Goal: Task Accomplishment & Management: Use online tool/utility

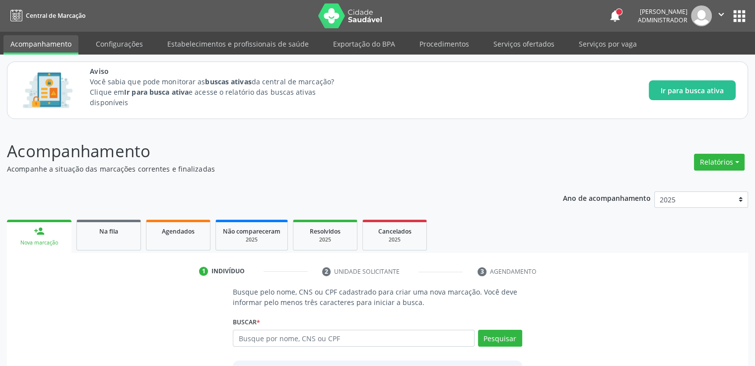
click at [313, 344] on input "text" at bounding box center [353, 338] width 241 height 17
type input "700501753329"
click at [498, 338] on button "Pesquisar" at bounding box center [500, 338] width 44 height 17
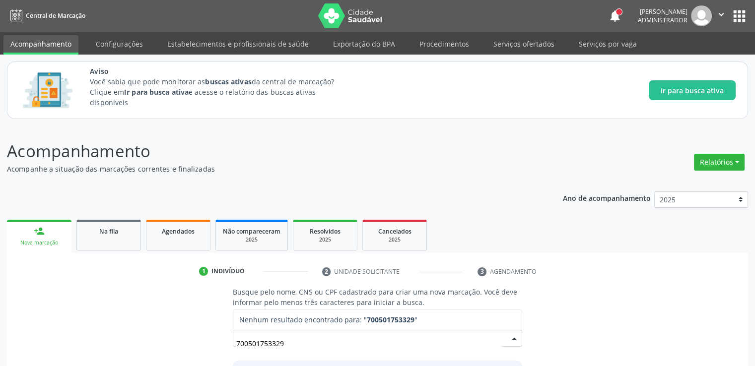
scroll to position [87, 0]
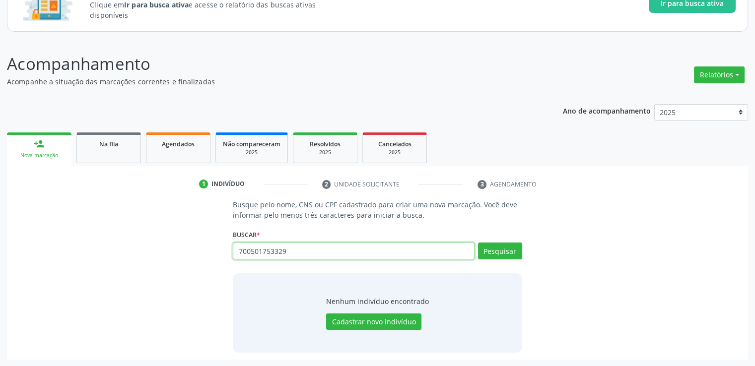
click at [333, 253] on input "700501753329" at bounding box center [353, 251] width 241 height 17
type input "700501753329051"
click at [507, 251] on button "Pesquisar" at bounding box center [500, 251] width 44 height 17
type input "700501753329051"
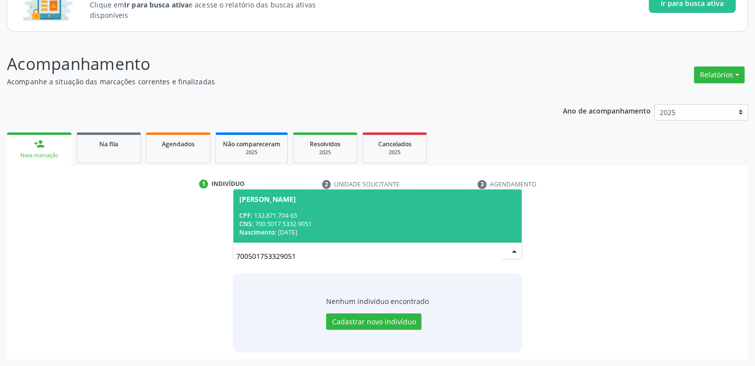
click at [399, 222] on div "CNS: 700 5017 5332 9051" at bounding box center [377, 224] width 276 height 8
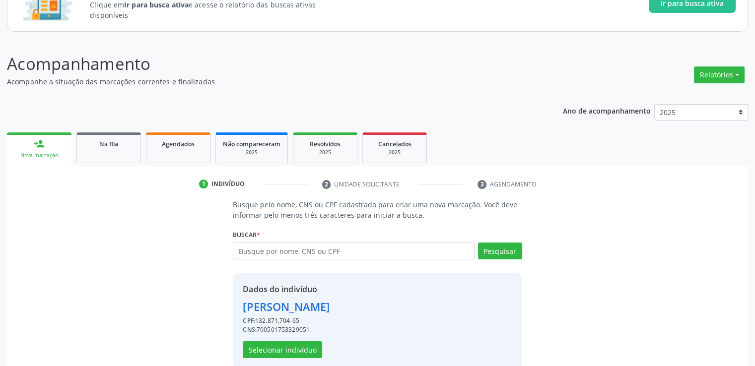
scroll to position [103, 0]
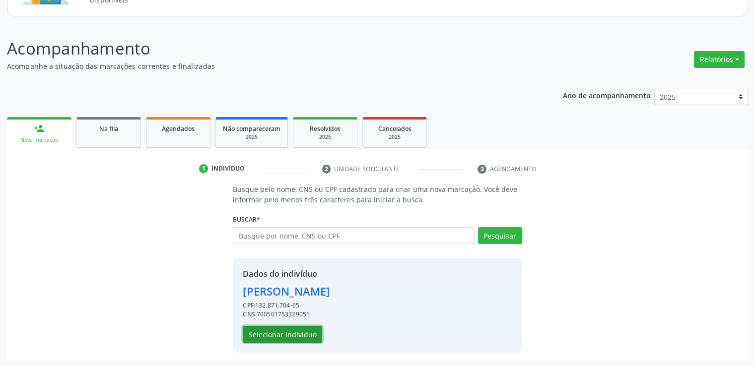
click at [265, 338] on button "Selecionar indivíduo" at bounding box center [282, 334] width 79 height 17
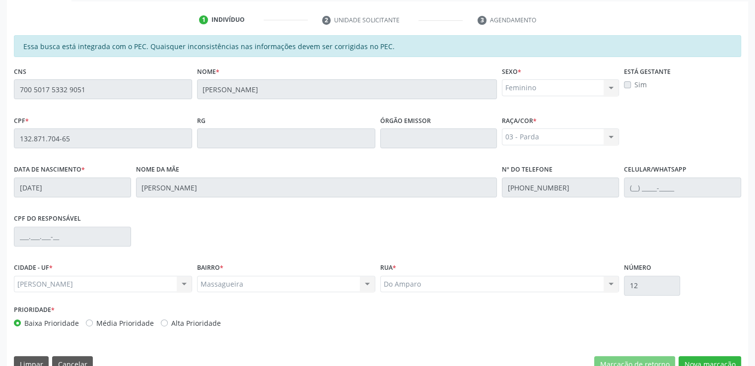
scroll to position [271, 0]
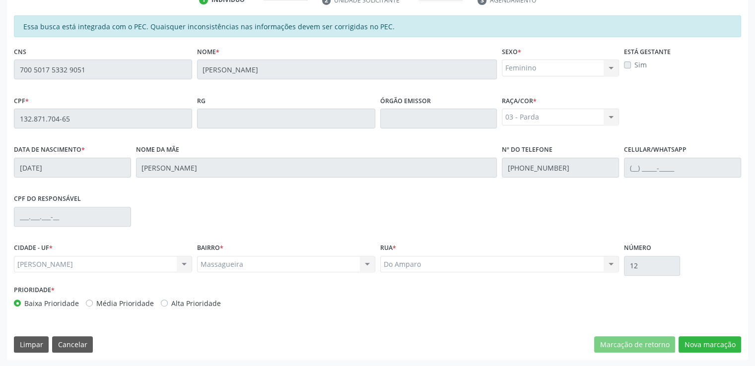
click at [520, 244] on div "Rua * Do Amparo Do Amparo Nenhum resultado encontrado para: " " Não há nenhuma …" at bounding box center [499, 257] width 239 height 32
click at [634, 65] on label "Sim" at bounding box center [640, 65] width 12 height 10
click at [639, 62] on label "Sim" at bounding box center [640, 65] width 12 height 10
click at [636, 64] on label "Sim" at bounding box center [640, 65] width 12 height 10
click at [653, 97] on div "CPF * 132.871.704-65 RG Órgão emissor Raça/cor * 03 - Parda 01 - Branca 02 - Pr…" at bounding box center [377, 117] width 732 height 49
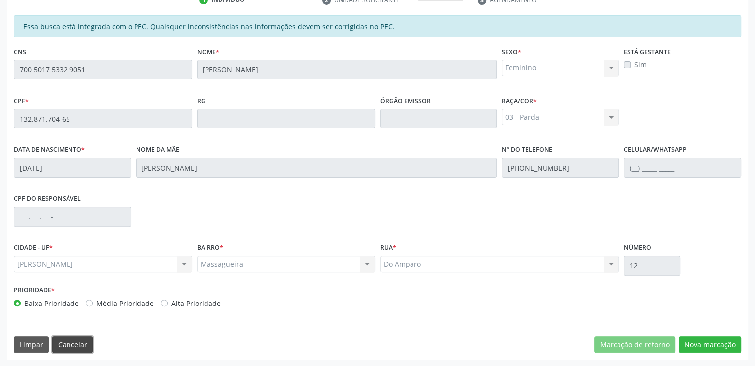
click at [84, 344] on button "Cancelar" at bounding box center [72, 344] width 41 height 17
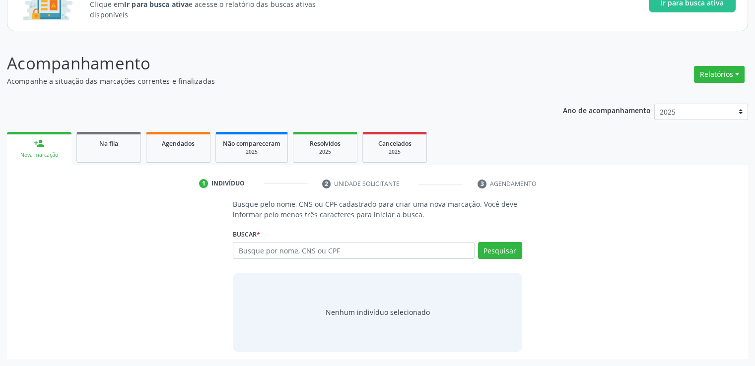
scroll to position [87, 0]
click at [282, 251] on input "text" at bounding box center [353, 251] width 241 height 17
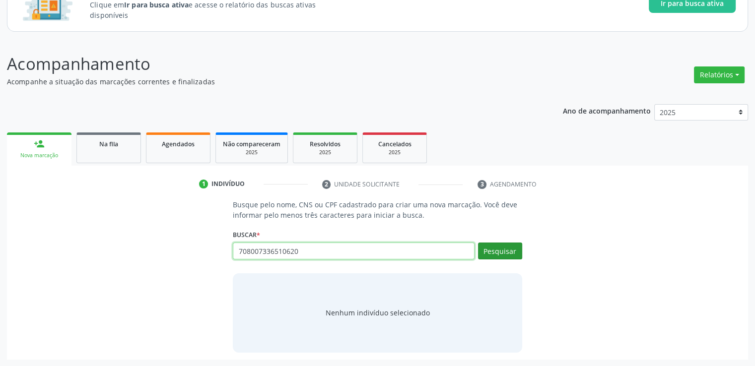
type input "708007336510620"
click at [505, 252] on button "Pesquisar" at bounding box center [500, 251] width 44 height 17
type input "708007336510620"
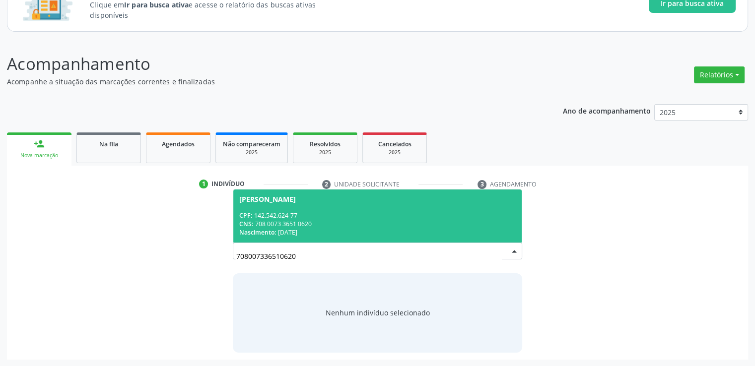
drag, startPoint x: 309, startPoint y: 259, endPoint x: 229, endPoint y: 263, distance: 79.5
click at [229, 263] on div "Busque pelo nome, CNS ou CPF cadastrado para criar uma nova marcação. Você deve…" at bounding box center [377, 275] width 303 height 153
click at [179, 146] on span "Agendados" at bounding box center [178, 144] width 33 height 8
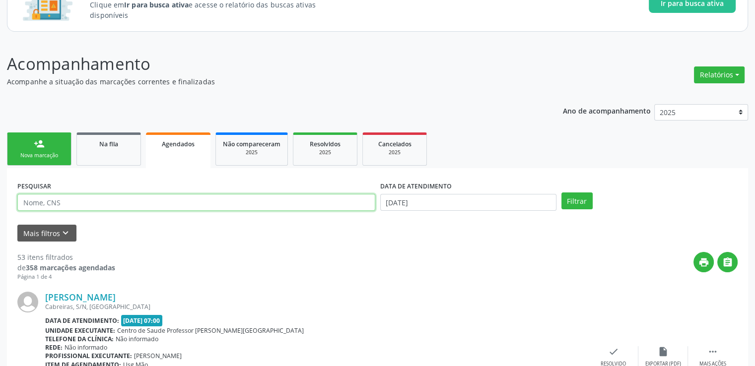
click at [135, 201] on input "text" at bounding box center [196, 202] width 358 height 17
paste input "708007336510620"
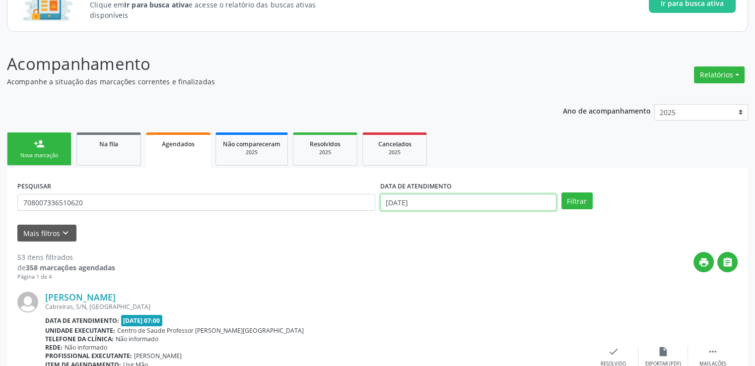
click at [515, 202] on input "25/09/2025" at bounding box center [468, 202] width 176 height 17
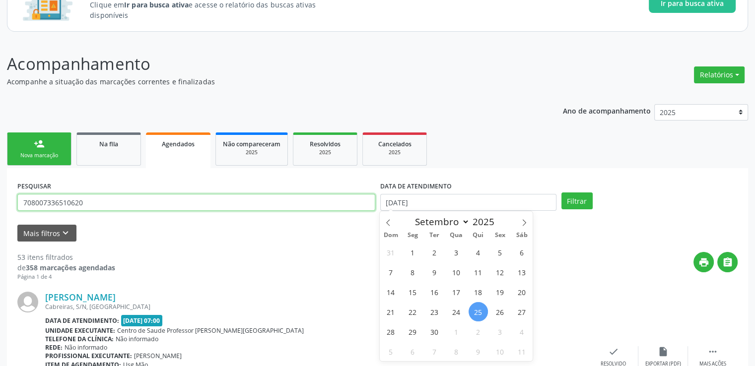
click at [180, 201] on input "708007336510620" at bounding box center [196, 202] width 358 height 17
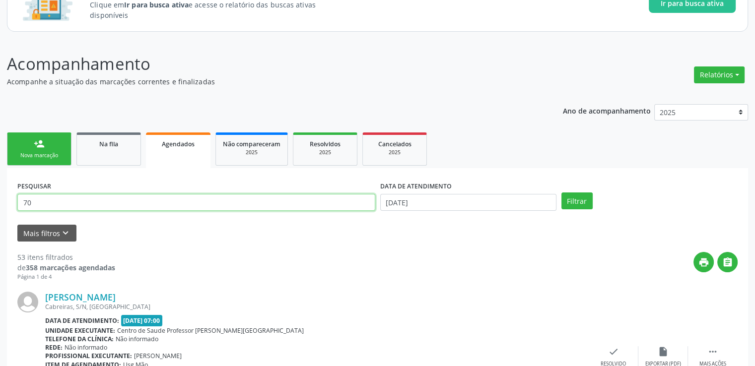
type input "7"
paste input "708007336510620"
type input "708007336510620"
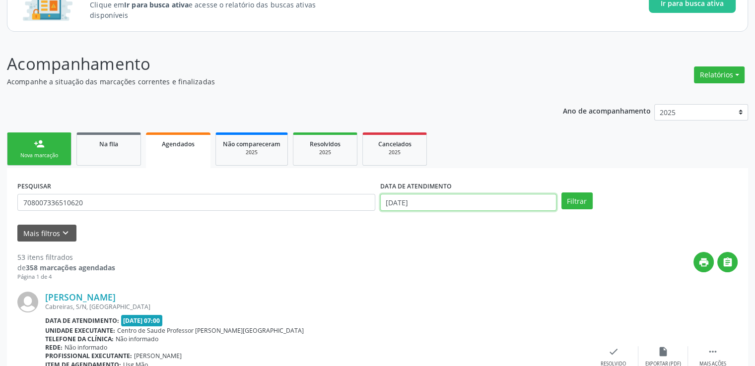
click at [422, 201] on input "25/09/2025" at bounding box center [468, 202] width 176 height 17
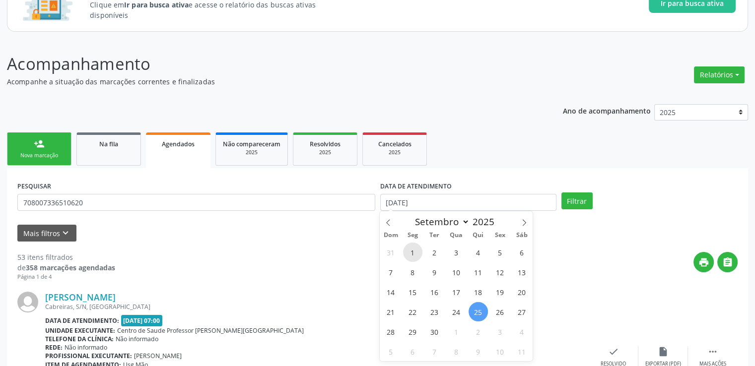
click at [417, 251] on span "1" at bounding box center [412, 252] width 19 height 19
type input "01/09/2025"
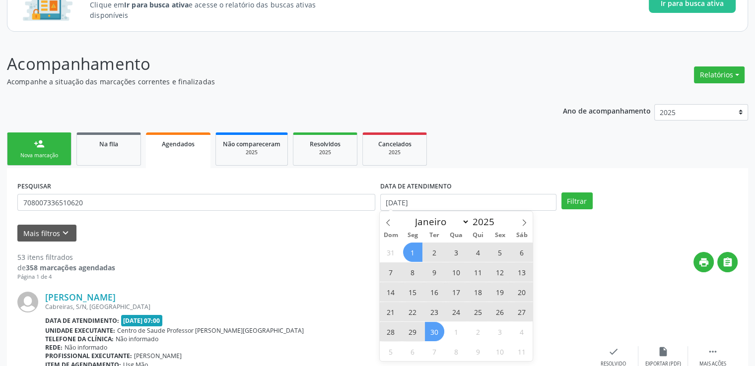
click at [435, 331] on span "30" at bounding box center [434, 331] width 19 height 19
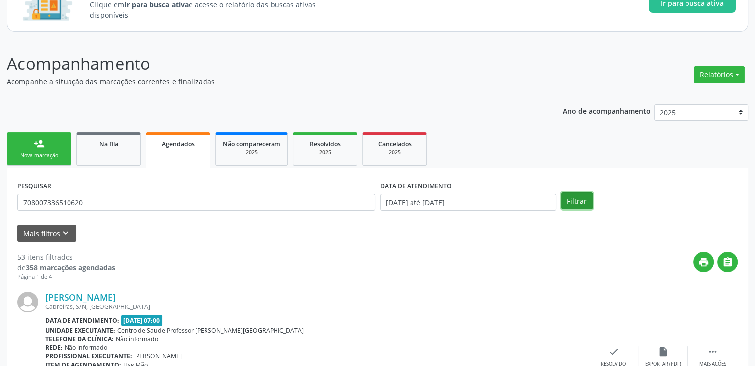
click at [578, 192] on button "Filtrar" at bounding box center [576, 200] width 31 height 17
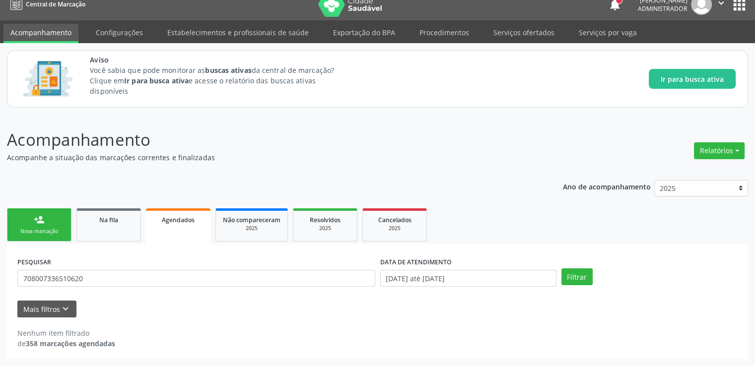
scroll to position [11, 0]
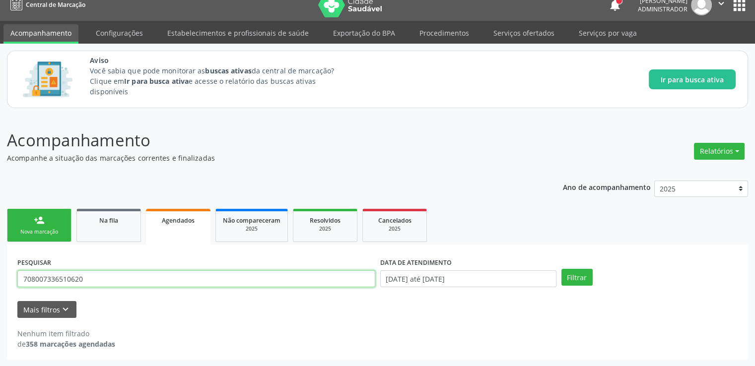
click at [93, 282] on input "708007336510620" at bounding box center [196, 278] width 358 height 17
click at [69, 281] on input "708007336510620" at bounding box center [196, 278] width 358 height 17
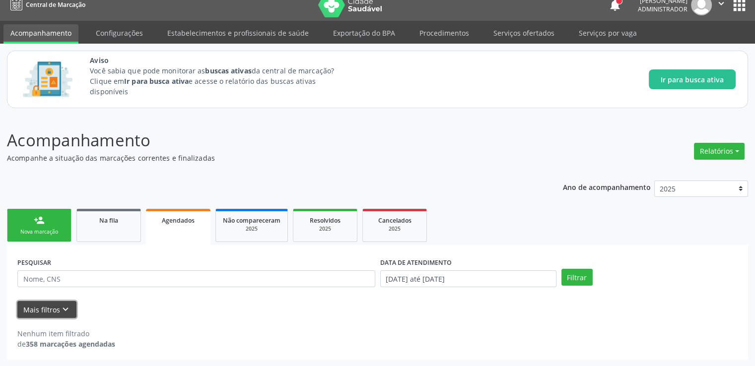
click at [23, 308] on button "Mais filtros keyboard_arrow_down" at bounding box center [46, 309] width 59 height 17
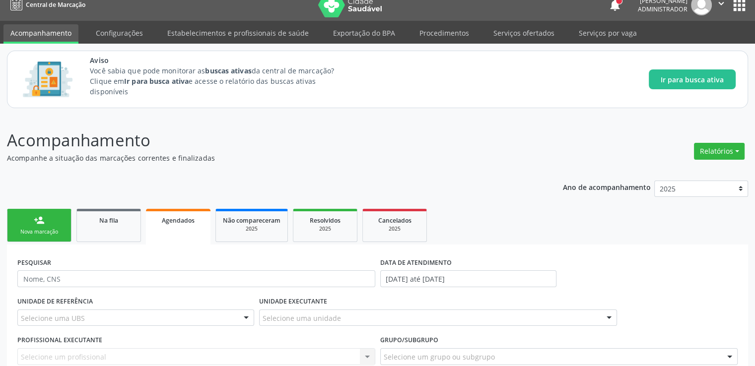
scroll to position [121, 0]
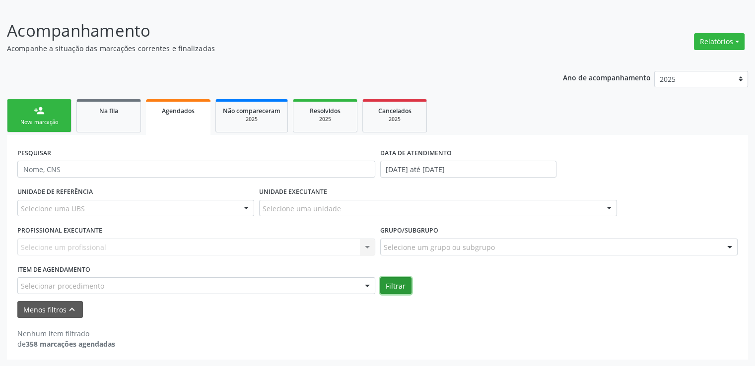
click at [398, 280] on button "Filtrar" at bounding box center [395, 285] width 31 height 17
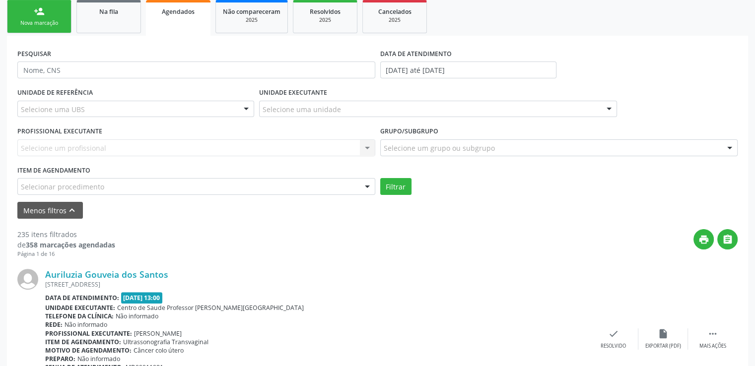
scroll to position [170, 0]
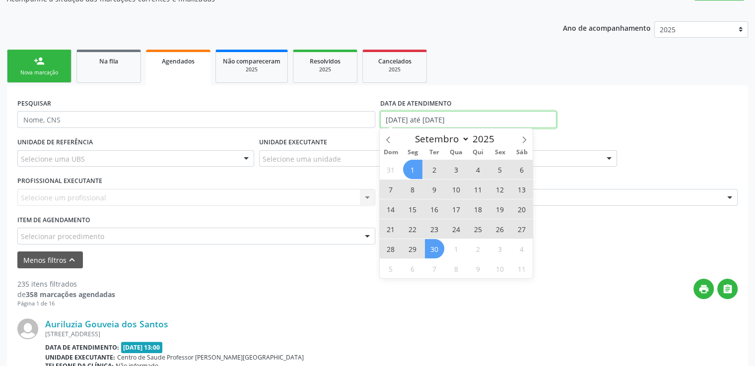
click at [416, 120] on input "01/09/2025 até 30/09/2025" at bounding box center [468, 119] width 176 height 17
click at [466, 141] on select "Janeiro Fevereiro Março Abril Maio Junho Julho Agosto Setembro Outubro Novembro…" at bounding box center [440, 139] width 60 height 14
select select "9"
click at [410, 132] on select "Janeiro Fevereiro Março Abril Maio Junho Julho Agosto Setembro Outubro Novembro…" at bounding box center [440, 139] width 60 height 14
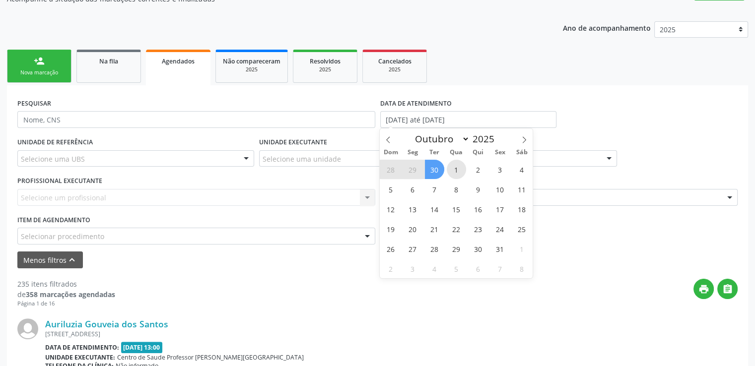
click at [457, 171] on span "1" at bounding box center [456, 169] width 19 height 19
type input "01/10/2025"
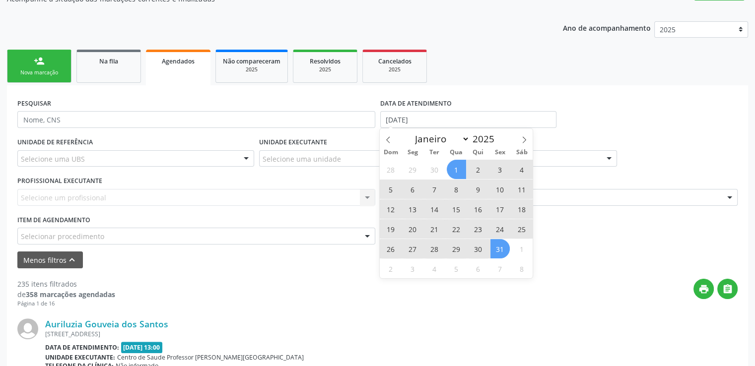
click at [503, 246] on span "31" at bounding box center [499, 248] width 19 height 19
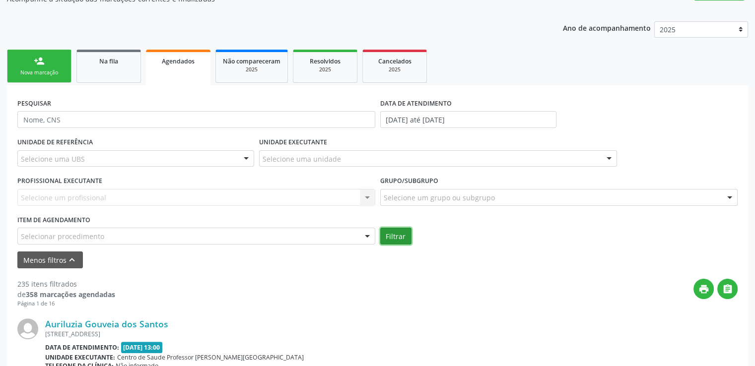
click at [394, 238] on button "Filtrar" at bounding box center [395, 236] width 31 height 17
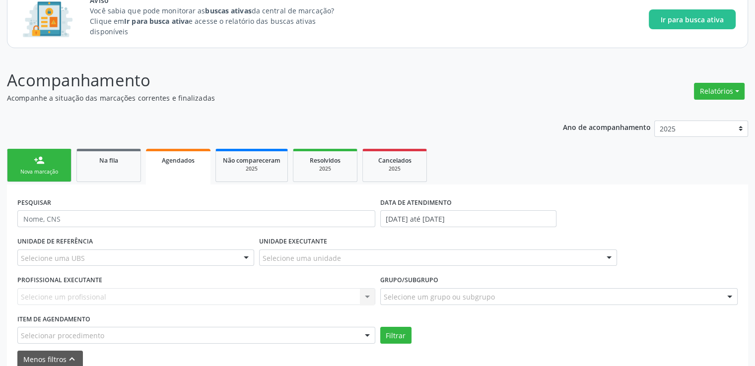
scroll to position [220, 0]
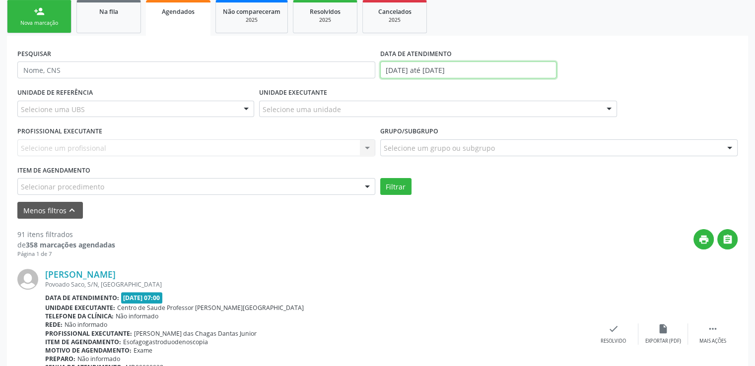
click at [419, 72] on input "01/10/2025 até 31/10/2025" at bounding box center [468, 70] width 176 height 17
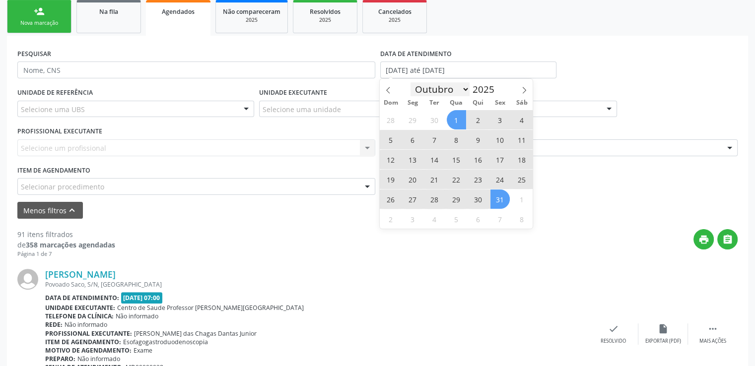
click at [459, 92] on select "Janeiro Fevereiro Março Abril Maio Junho Julho Agosto Setembro Outubro Novembro…" at bounding box center [440, 89] width 60 height 14
select select "8"
click at [410, 82] on select "Janeiro Fevereiro Março Abril Maio Junho Julho Agosto Setembro Outubro Novembro…" at bounding box center [440, 89] width 60 height 14
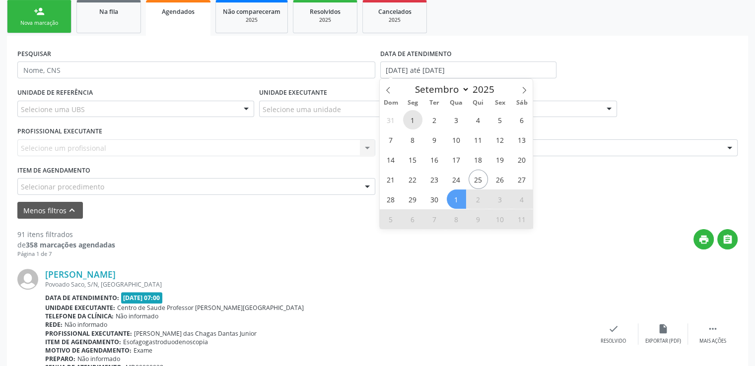
click at [415, 118] on span "1" at bounding box center [412, 119] width 19 height 19
type input "01/09/2025"
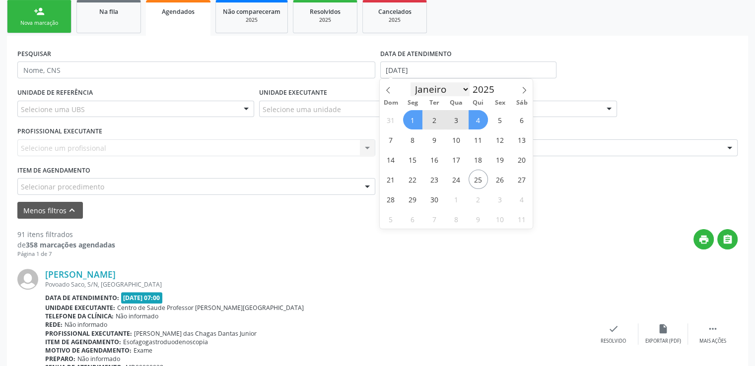
click at [468, 90] on select "Janeiro Fevereiro Março Abril Maio Junho Julho Agosto Setembro Outubro Novembro…" at bounding box center [440, 89] width 60 height 14
select select "9"
click at [410, 82] on select "Janeiro Fevereiro Março Abril Maio Junho Julho Agosto Setembro Outubro Novembro…" at bounding box center [440, 89] width 60 height 14
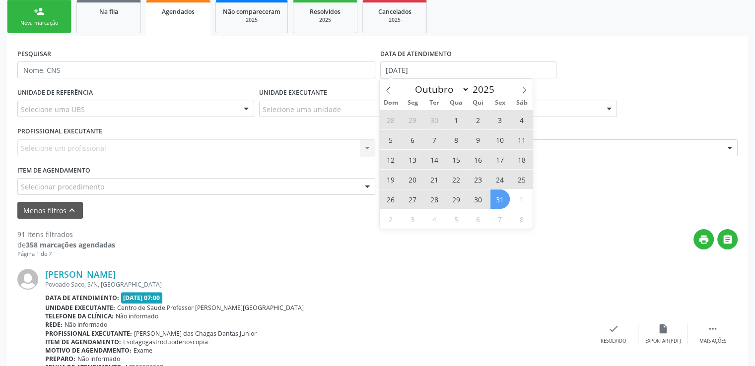
click at [501, 199] on span "31" at bounding box center [499, 199] width 19 height 19
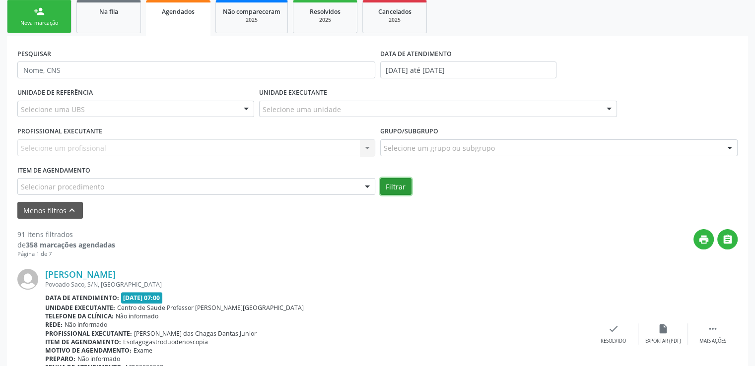
click at [392, 191] on button "Filtrar" at bounding box center [395, 186] width 31 height 17
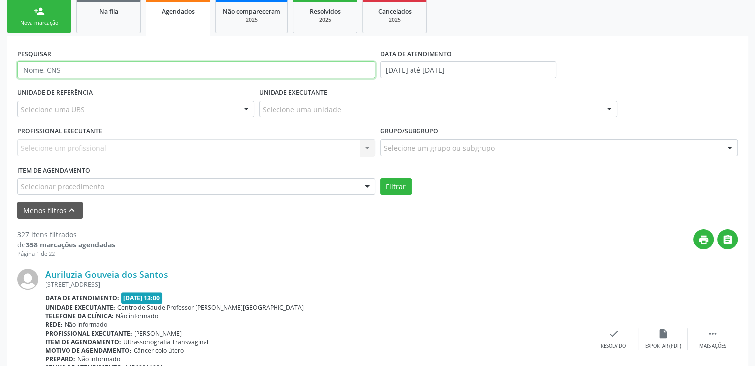
click at [93, 68] on input "text" at bounding box center [196, 70] width 358 height 17
paste input "708007336510620"
type input "708007336510620"
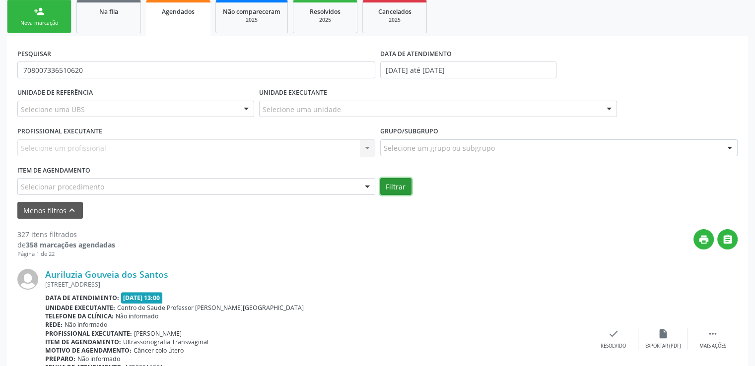
click at [398, 192] on button "Filtrar" at bounding box center [395, 186] width 31 height 17
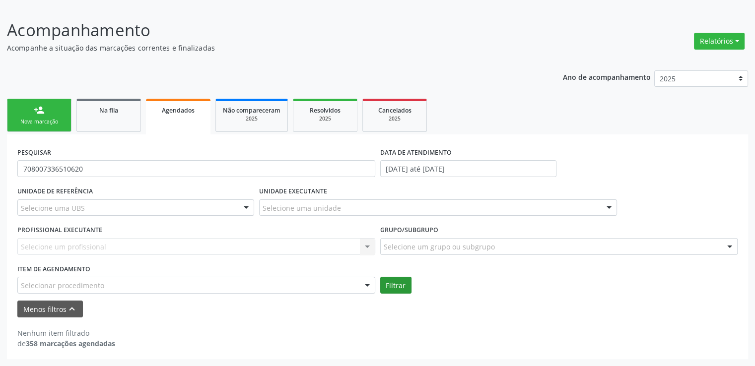
scroll to position [121, 0]
click at [493, 165] on input "01/09/2025 até 31/10/2025" at bounding box center [468, 169] width 176 height 17
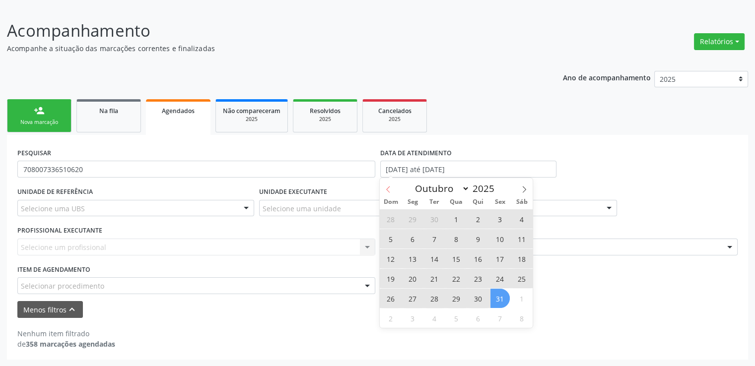
click at [385, 189] on icon at bounding box center [387, 189] width 7 height 7
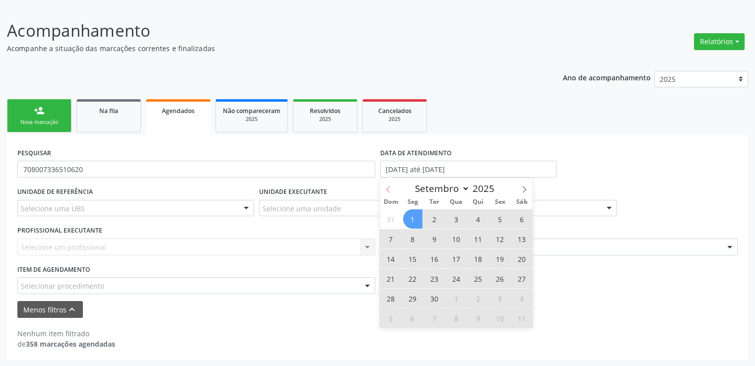
click at [387, 188] on icon at bounding box center [387, 189] width 7 height 7
select select "7"
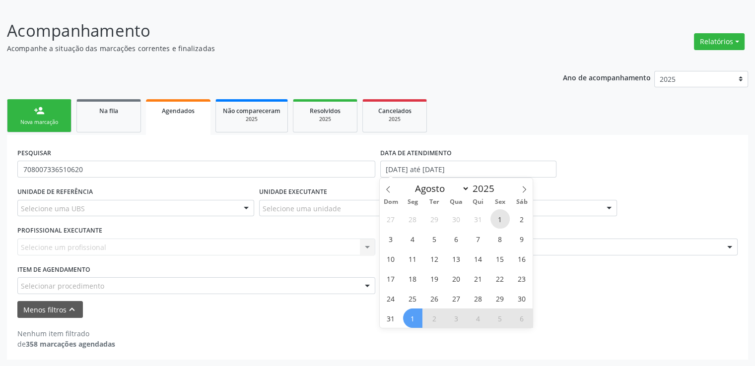
click at [502, 217] on span "1" at bounding box center [499, 218] width 19 height 19
type input "01/08/2025"
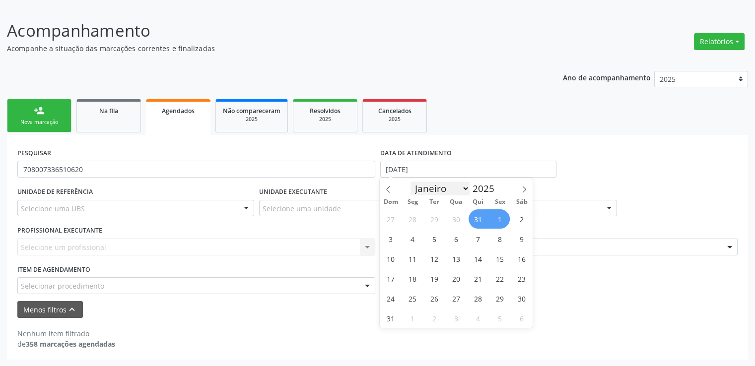
click at [462, 192] on select "Janeiro Fevereiro Março Abril Maio Junho Julho Agosto Setembro Outubro Novembro…" at bounding box center [440, 189] width 60 height 14
select select "9"
click at [410, 182] on select "Janeiro Fevereiro Março Abril Maio Junho Julho Agosto Setembro Outubro Novembro…" at bounding box center [440, 189] width 60 height 14
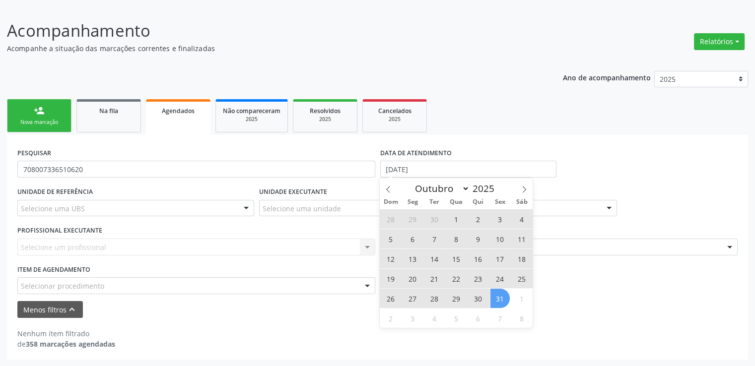
click at [506, 296] on span "31" at bounding box center [499, 298] width 19 height 19
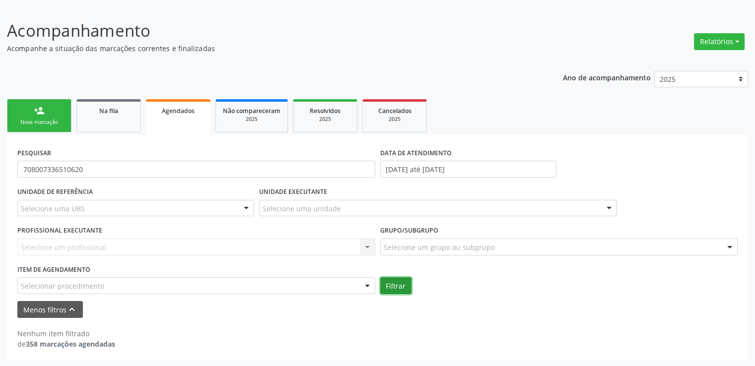
click at [394, 290] on button "Filtrar" at bounding box center [395, 285] width 31 height 17
click at [488, 163] on input "01/08/2025 até 31/10/2025" at bounding box center [468, 169] width 176 height 17
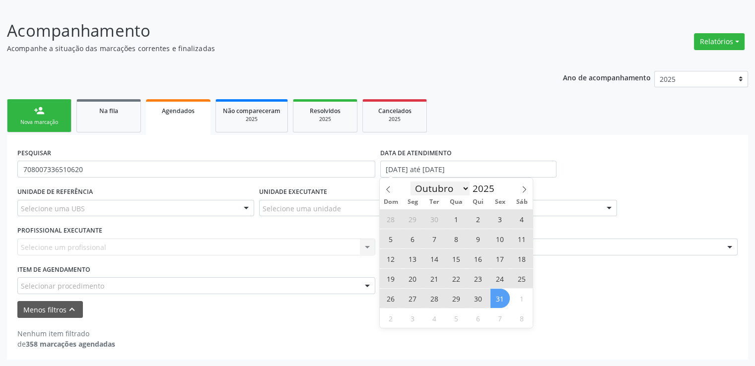
click at [464, 185] on select "Janeiro Fevereiro Março Abril Maio Junho Julho Agosto Setembro Outubro Novembro…" at bounding box center [440, 189] width 60 height 14
select select "10"
click at [410, 182] on select "Janeiro Fevereiro Março Abril Maio Junho Julho Agosto Setembro Outubro Novembro…" at bounding box center [440, 189] width 60 height 14
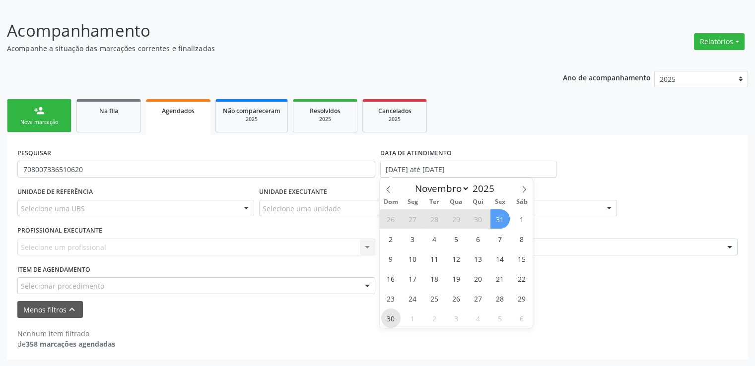
click at [390, 319] on span "30" at bounding box center [390, 318] width 19 height 19
type input "30/11/2025"
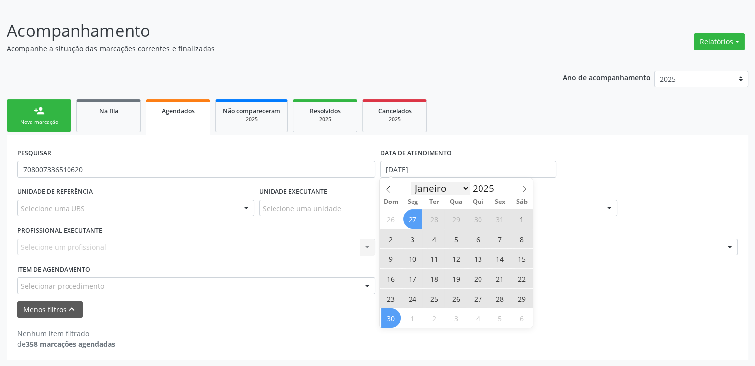
click at [448, 187] on select "Janeiro Fevereiro Março Abril Maio Junho Julho Agosto Setembro Outubro Novembro…" at bounding box center [440, 189] width 60 height 14
click at [516, 225] on span "1" at bounding box center [521, 218] width 19 height 19
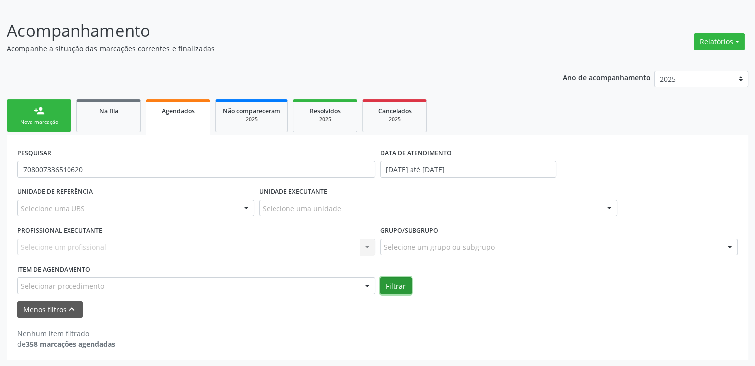
click at [391, 285] on button "Filtrar" at bounding box center [395, 285] width 31 height 17
click at [236, 322] on div "Nenhum item filtrado de 358 marcações agendadas" at bounding box center [377, 333] width 720 height 31
click at [72, 173] on input "708007336510620" at bounding box center [196, 169] width 358 height 17
click at [103, 107] on span "Na fila" at bounding box center [108, 111] width 19 height 8
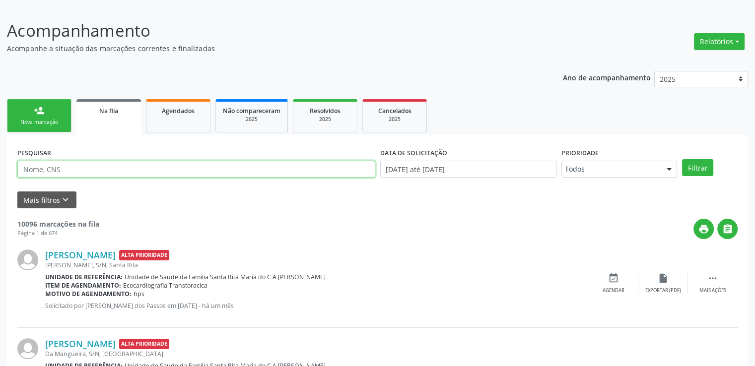
click at [94, 167] on input "text" at bounding box center [196, 169] width 358 height 17
paste input "708007336510620"
type input "708007336510620"
click at [726, 156] on div "PESQUISAR 708007336510620 DATA DE SOLICITAÇÃO 01/01/2025 até 25/09/2025 Priorid…" at bounding box center [377, 164] width 725 height 39
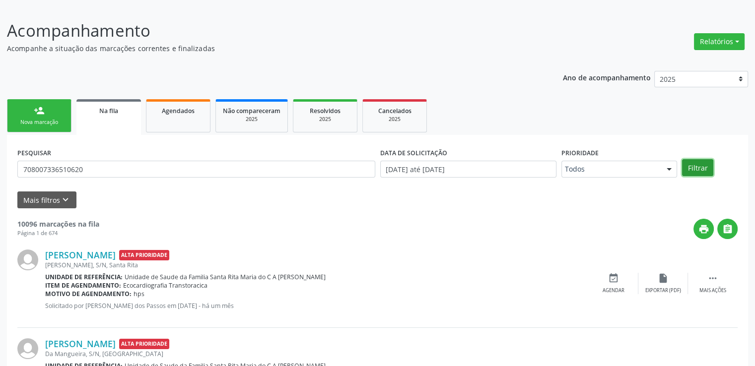
click at [703, 159] on button "Filtrar" at bounding box center [697, 167] width 31 height 17
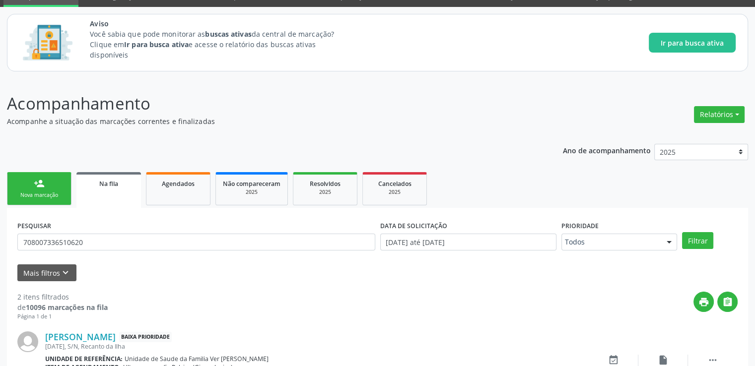
scroll to position [0, 0]
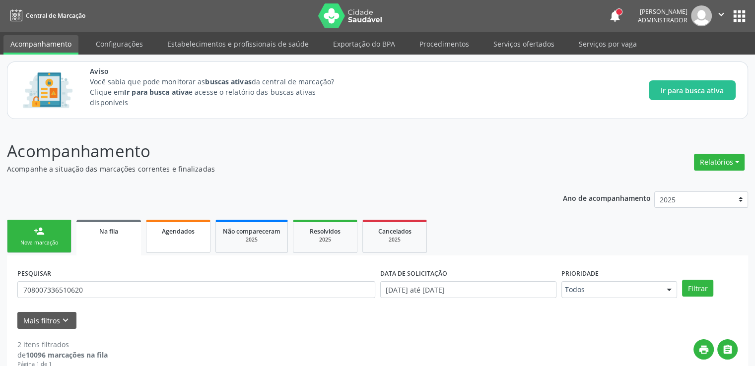
click at [168, 235] on div "Agendados" at bounding box center [178, 231] width 50 height 10
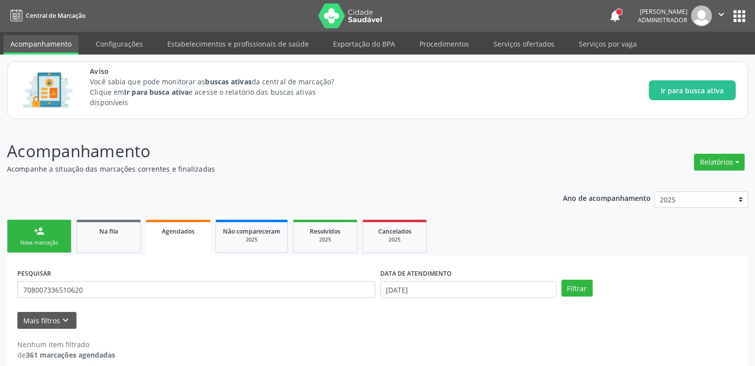
scroll to position [11, 0]
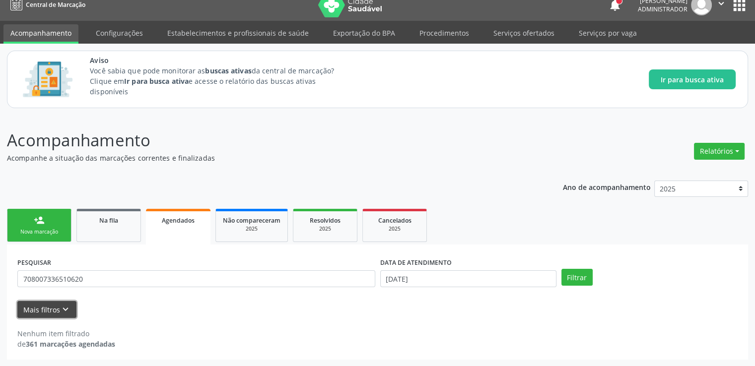
click at [61, 313] on icon "keyboard_arrow_down" at bounding box center [65, 309] width 11 height 11
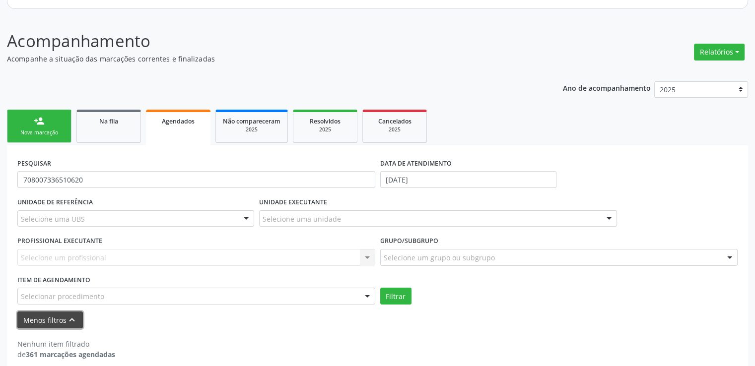
scroll to position [121, 0]
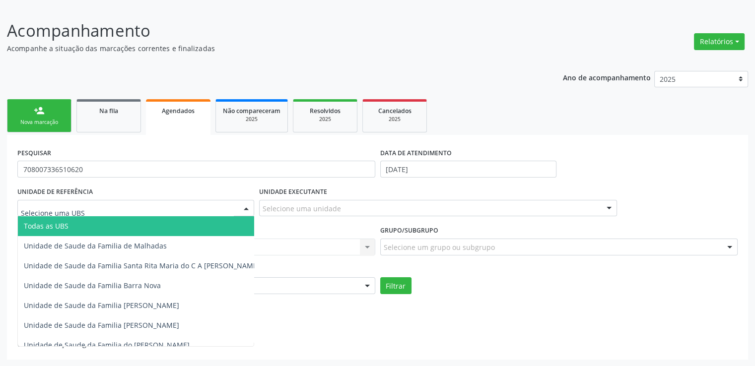
click at [246, 207] on div at bounding box center [246, 208] width 15 height 17
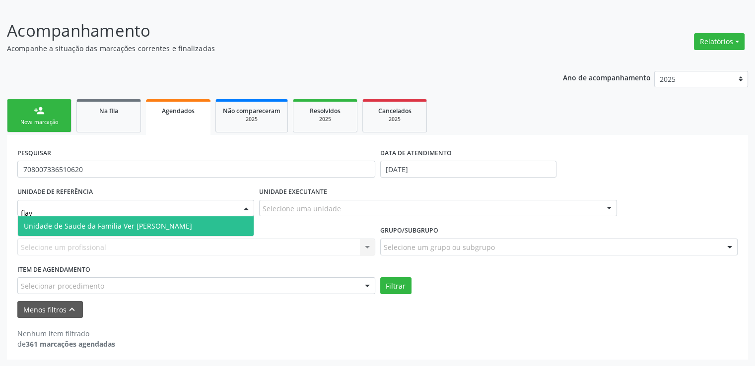
type input "flavi"
click at [165, 221] on span "Unidade de Saude da Familia Ver [PERSON_NAME]" at bounding box center [108, 225] width 168 height 9
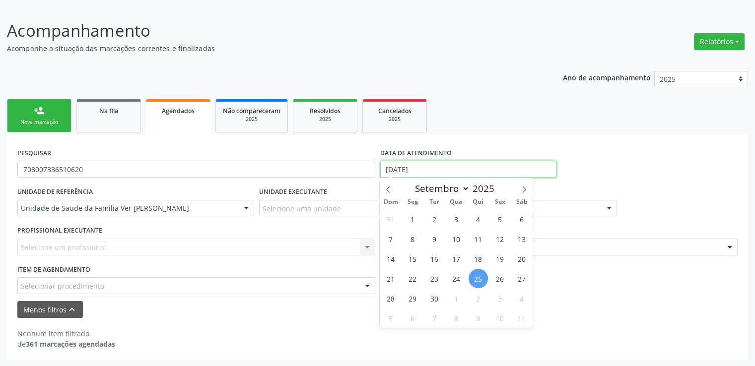
drag, startPoint x: 454, startPoint y: 168, endPoint x: 415, endPoint y: 168, distance: 39.7
click at [415, 168] on input "25/09/2025" at bounding box center [468, 169] width 176 height 17
click at [363, 171] on div "PESQUISAR 708007336510620 DATA DE ATENDIMENTO 25/09/2025" at bounding box center [377, 164] width 725 height 39
drag, startPoint x: 463, startPoint y: 169, endPoint x: 327, endPoint y: 172, distance: 135.5
click at [327, 172] on div "PESQUISAR 708007336510620 DATA DE ATENDIMENTO 25/09/2025" at bounding box center [377, 164] width 725 height 39
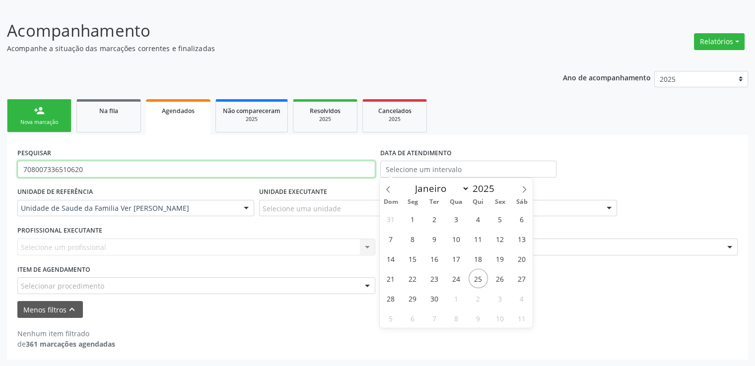
select select "8"
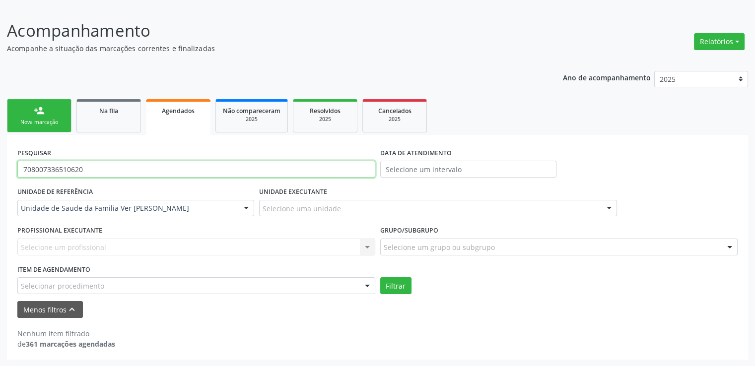
drag, startPoint x: 110, startPoint y: 169, endPoint x: 0, endPoint y: 177, distance: 110.0
click at [0, 177] on div "Acompanhamento Acompanhe a situação das marcações correntes e finalizadas Relat…" at bounding box center [377, 185] width 755 height 361
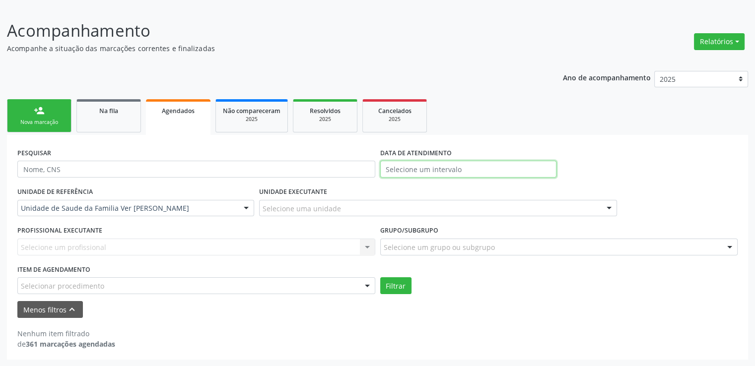
click at [453, 171] on input "text" at bounding box center [468, 169] width 176 height 17
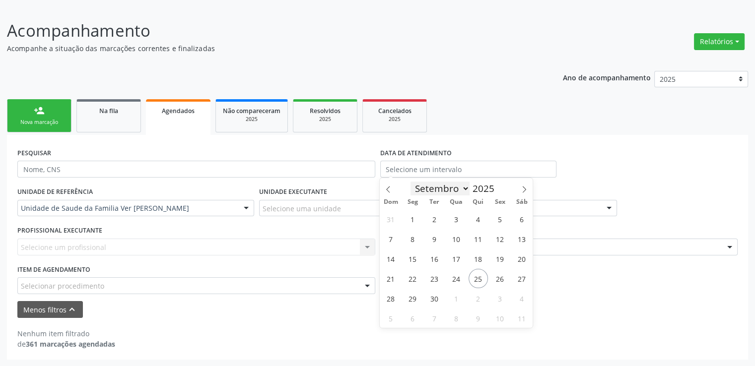
click at [449, 191] on select "Janeiro Fevereiro Março Abril Maio Junho Julho Agosto Setembro Outubro Novembro…" at bounding box center [440, 189] width 60 height 14
select select "6"
click at [410, 182] on select "Janeiro Fevereiro Março Abril Maio Junho Julho Agosto Setembro Outubro Novembro…" at bounding box center [440, 189] width 60 height 14
click at [441, 221] on span "1" at bounding box center [434, 218] width 19 height 19
type input "01/07/2025"
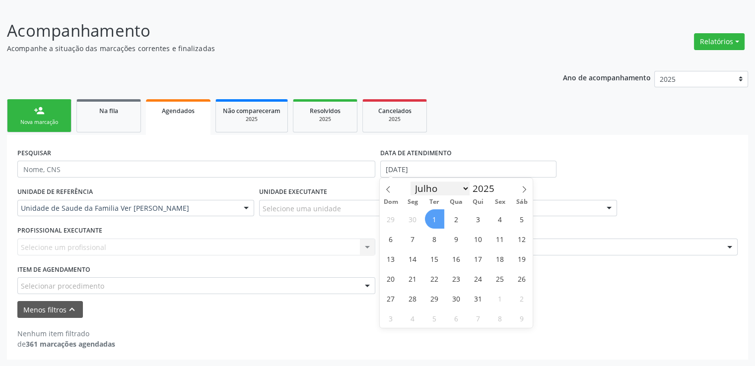
click at [465, 187] on select "Janeiro Fevereiro Março Abril Maio Junho Julho Agosto Setembro Outubro Novembro…" at bounding box center [440, 189] width 60 height 14
select select "9"
click at [410, 182] on select "Janeiro Fevereiro Março Abril Maio Junho Julho Agosto Setembro Outubro Novembro…" at bounding box center [440, 189] width 60 height 14
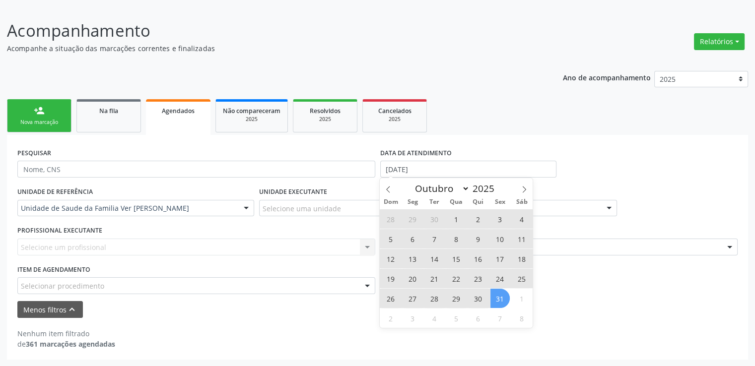
click at [506, 299] on span "31" at bounding box center [499, 298] width 19 height 19
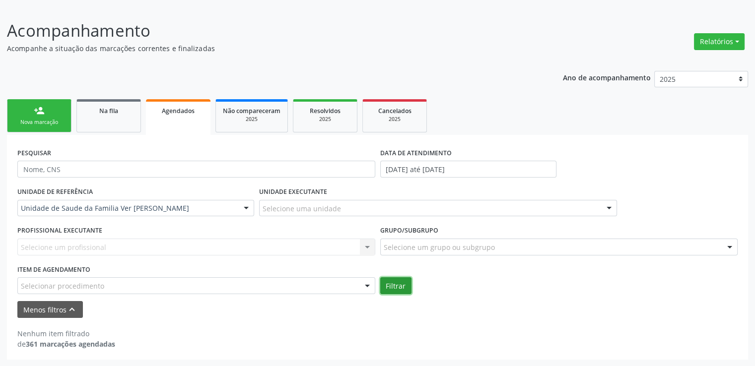
click at [399, 280] on button "Filtrar" at bounding box center [395, 285] width 31 height 17
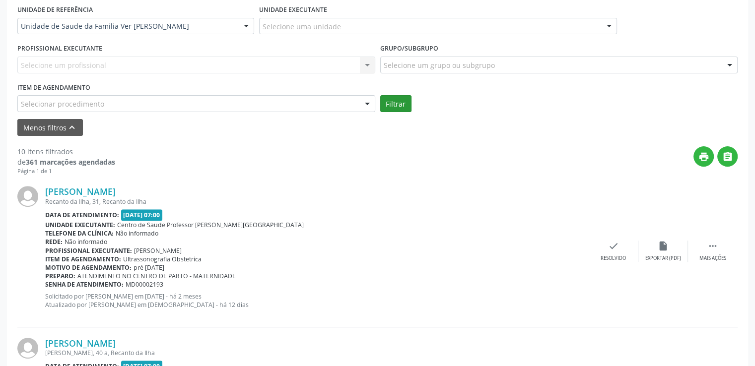
scroll to position [253, 0]
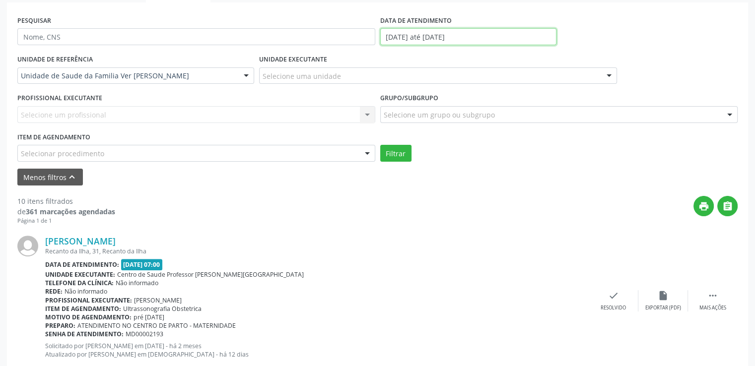
click at [475, 32] on input "01/07/2025 até 31/10/2025" at bounding box center [468, 36] width 176 height 17
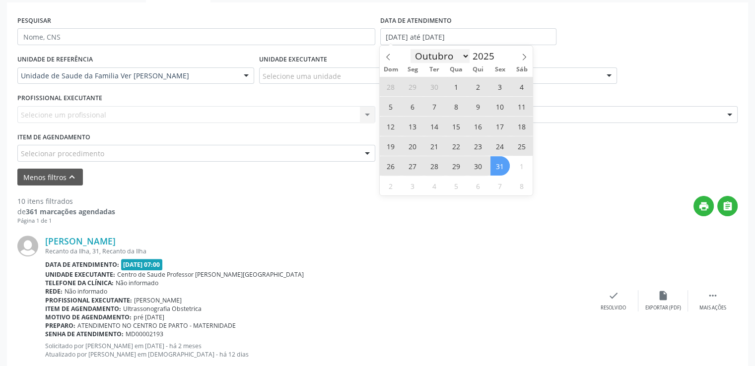
click at [465, 57] on select "Janeiro Fevereiro Março Abril Maio Junho Julho Agosto Setembro Outubro Novembro…" at bounding box center [440, 56] width 60 height 14
select select "6"
click at [410, 49] on select "Janeiro Fevereiro Março Abril Maio Junho Julho Agosto Setembro Outubro Novembro…" at bounding box center [440, 56] width 60 height 14
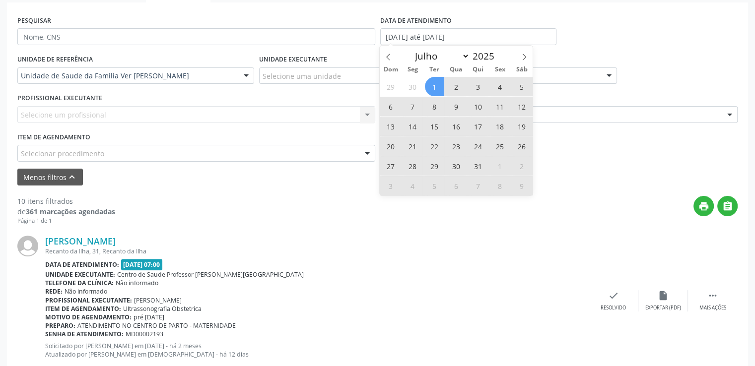
click at [438, 87] on span "1" at bounding box center [434, 86] width 19 height 19
type input "01/07/2025"
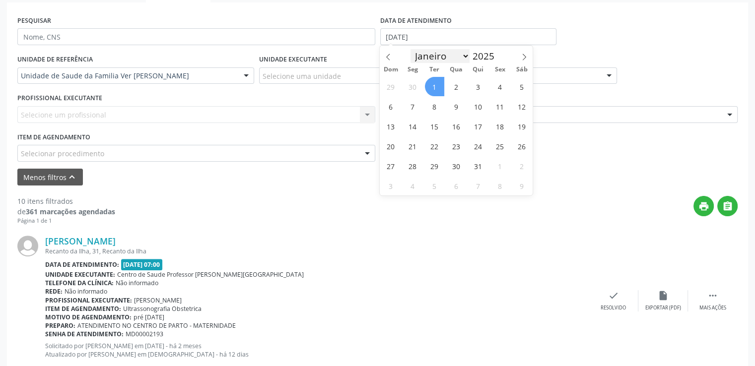
click at [466, 59] on select "Janeiro Fevereiro Março Abril Maio Junho Julho Agosto Setembro Outubro Novembro…" at bounding box center [440, 56] width 60 height 14
select select "10"
click at [410, 49] on select "Janeiro Fevereiro Março Abril Maio Junho Julho Agosto Setembro Outubro Novembro…" at bounding box center [440, 56] width 60 height 14
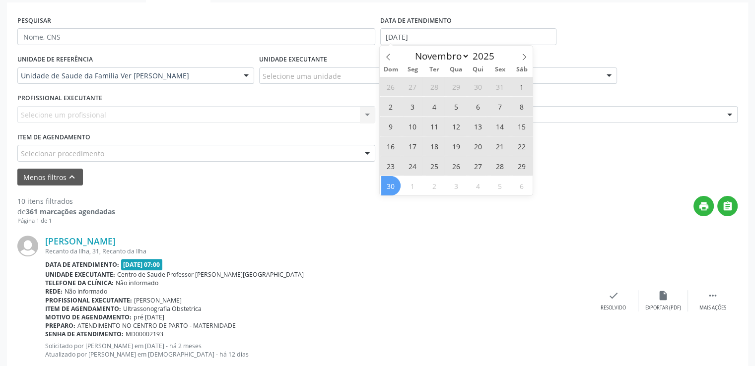
click at [383, 184] on span "30" at bounding box center [390, 185] width 19 height 19
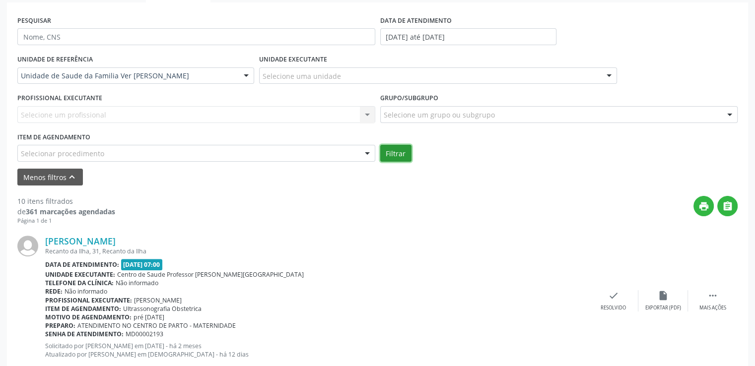
click at [403, 151] on button "Filtrar" at bounding box center [395, 153] width 31 height 17
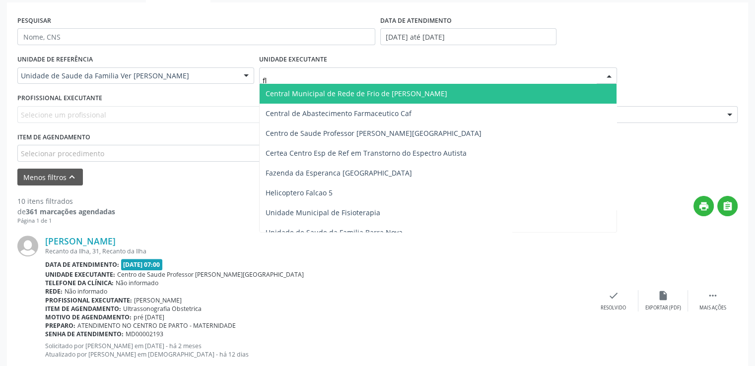
type input "fla"
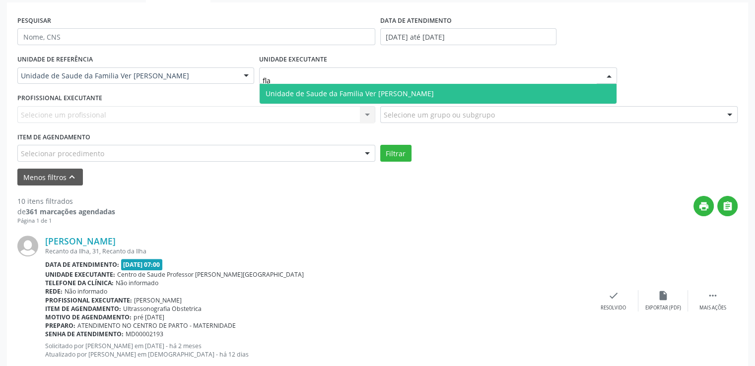
click at [359, 94] on span "Unidade de Saude da Familia Ver [PERSON_NAME]" at bounding box center [349, 93] width 168 height 9
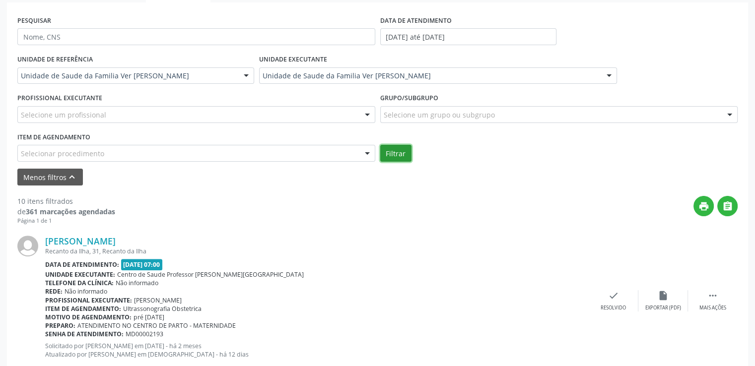
click at [399, 152] on button "Filtrar" at bounding box center [395, 153] width 31 height 17
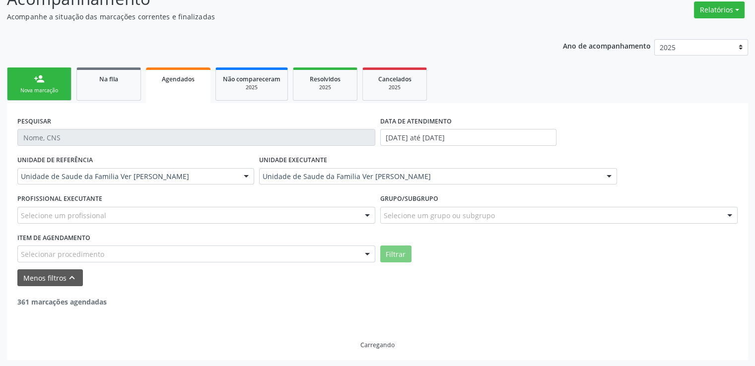
scroll to position [121, 0]
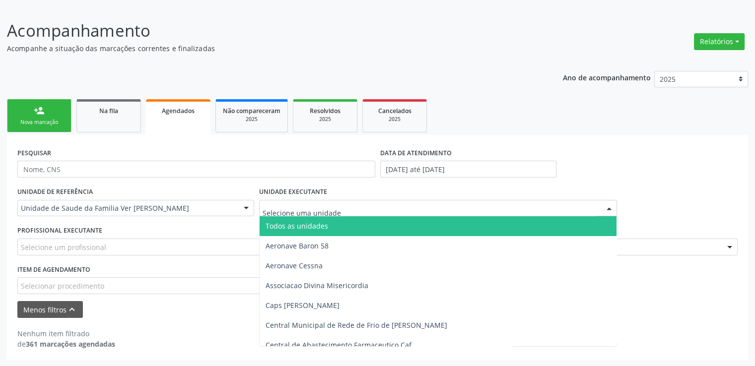
click at [317, 222] on span "Todos as unidades" at bounding box center [296, 225] width 63 height 9
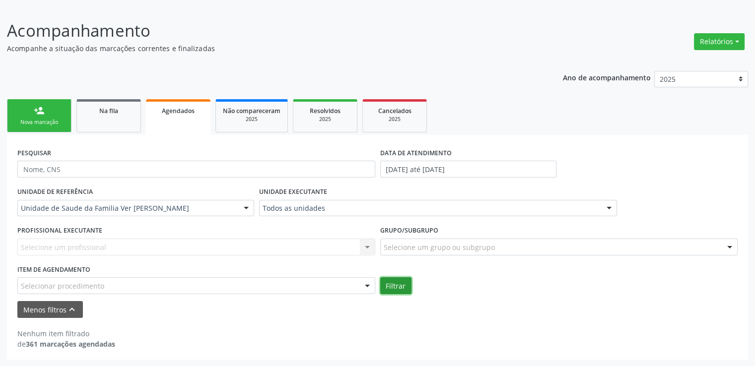
click at [400, 283] on button "Filtrar" at bounding box center [395, 285] width 31 height 17
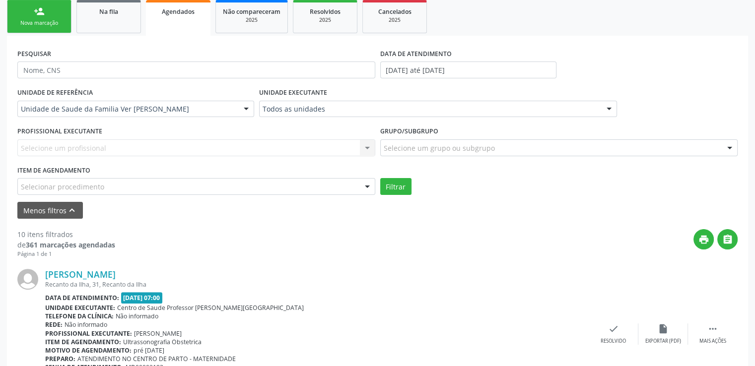
scroll to position [170, 0]
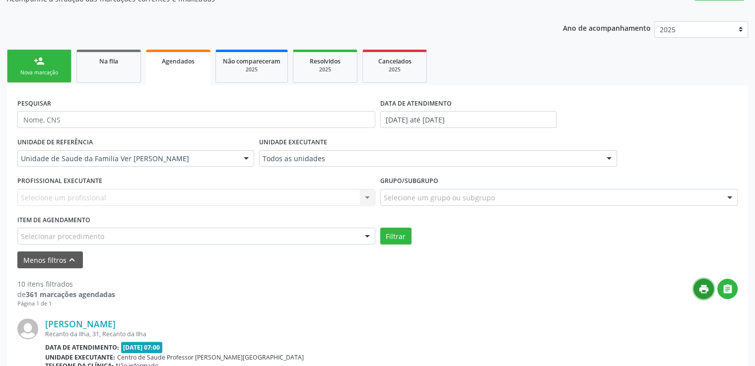
click at [700, 290] on icon "print" at bounding box center [703, 289] width 11 height 11
click at [729, 286] on icon "" at bounding box center [727, 289] width 11 height 11
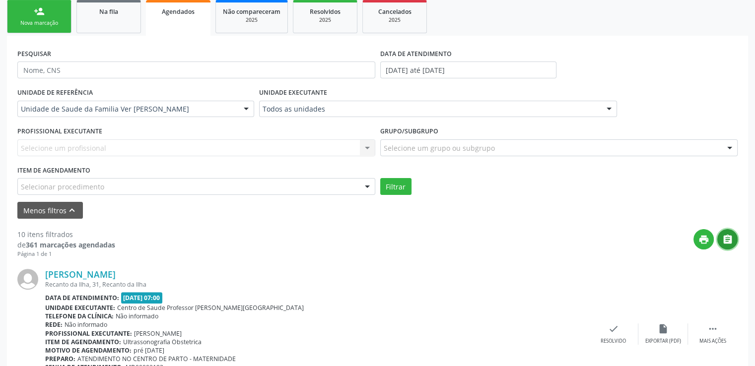
scroll to position [121, 0]
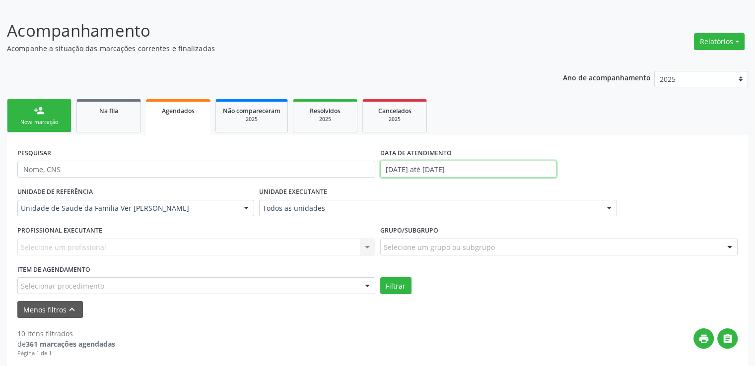
click at [482, 171] on input "01/07/2025 até 30/11/2025" at bounding box center [468, 169] width 176 height 17
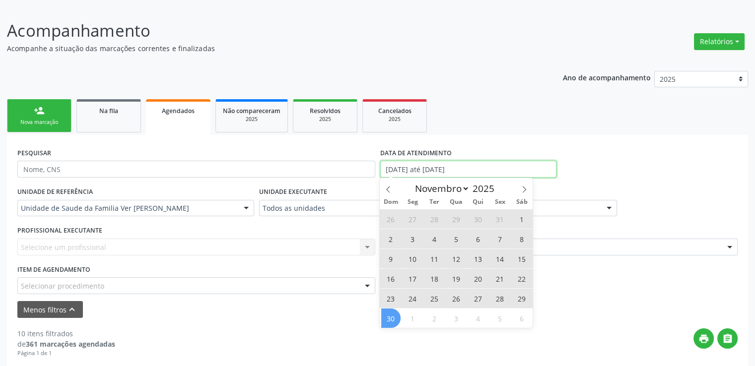
click at [486, 165] on input "01/07/2025 até 30/11/2025" at bounding box center [468, 169] width 176 height 17
click at [486, 166] on input "01/07/2025 até 30/11/2025" at bounding box center [468, 169] width 176 height 17
select select "6"
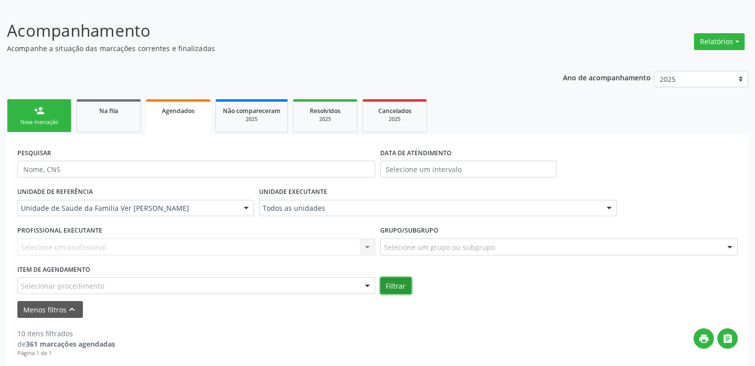
click at [389, 289] on button "Filtrar" at bounding box center [395, 285] width 31 height 17
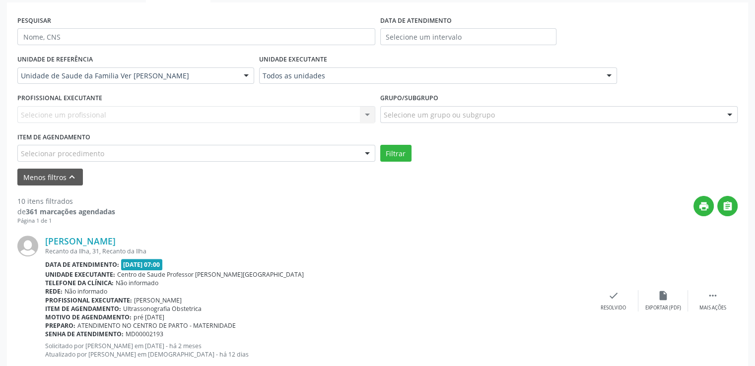
scroll to position [154, 0]
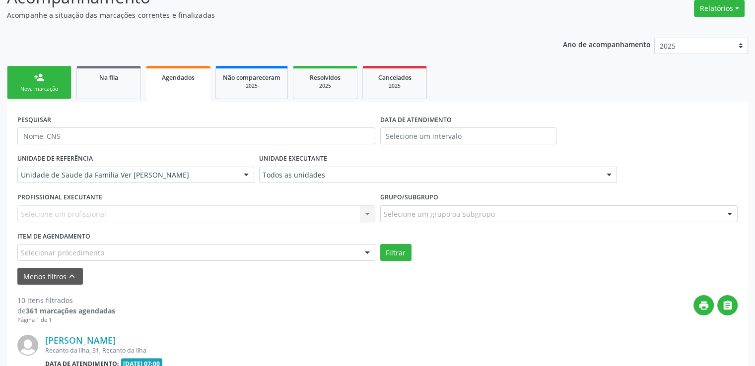
click at [176, 72] on div "Agendados" at bounding box center [178, 77] width 51 height 10
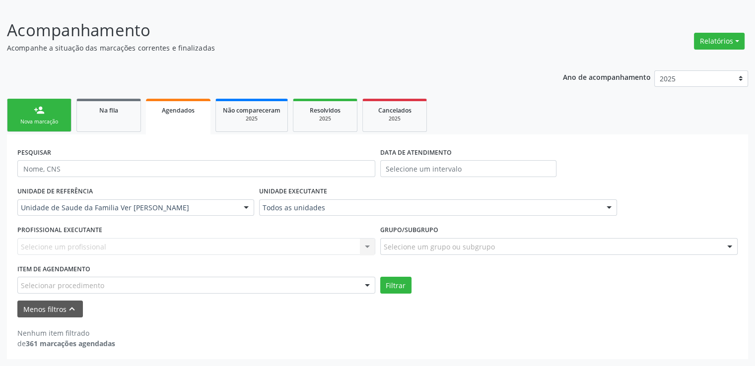
scroll to position [121, 0]
click at [103, 107] on span "Na fila" at bounding box center [108, 111] width 19 height 8
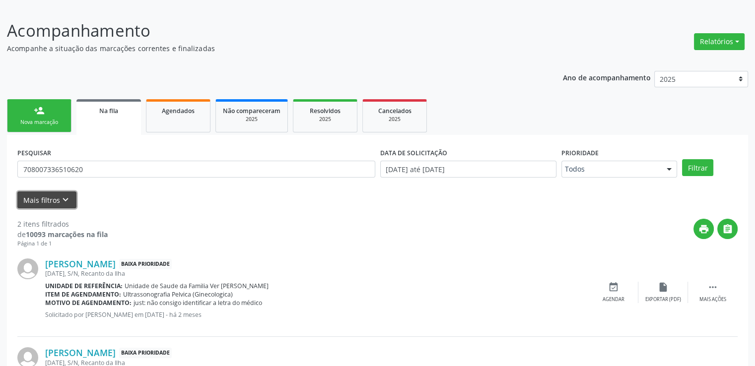
click at [63, 196] on icon "keyboard_arrow_down" at bounding box center [65, 199] width 11 height 11
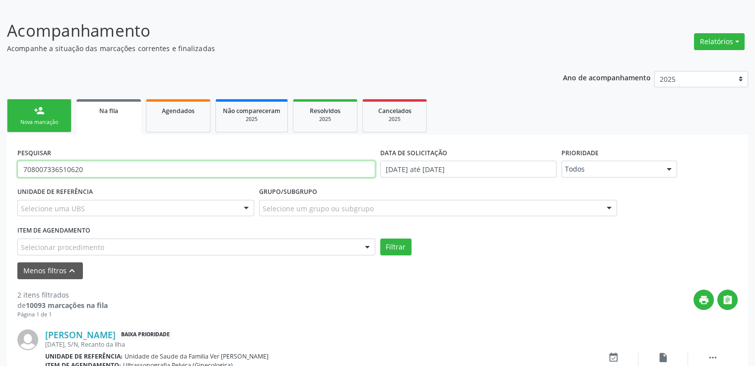
drag, startPoint x: 93, startPoint y: 173, endPoint x: 0, endPoint y: 176, distance: 93.3
click at [0, 176] on div "Acompanhamento Acompanhe a situação das marcações correntes e finalizadas Relat…" at bounding box center [377, 259] width 755 height 508
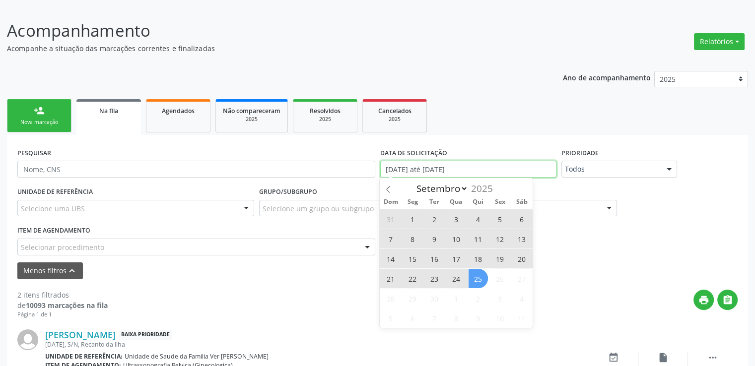
drag, startPoint x: 484, startPoint y: 172, endPoint x: 372, endPoint y: 183, distance: 112.1
click at [372, 183] on div "PESQUISAR DATA DE SOLICITAÇÃO 01/01/2025 até 25/09/2025 Prioridade Todos Todos …" at bounding box center [377, 164] width 725 height 39
select select "0"
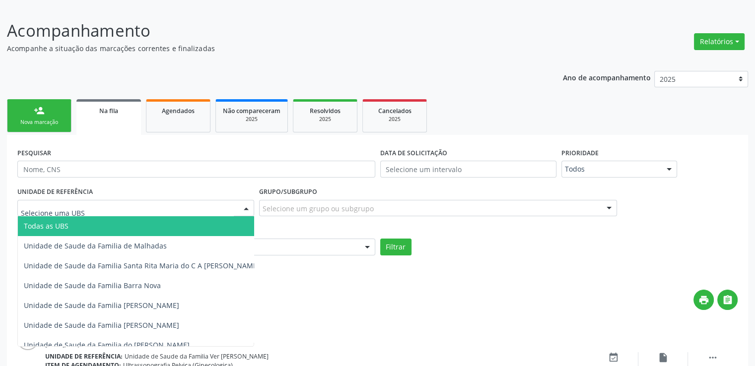
click at [150, 207] on div at bounding box center [135, 208] width 237 height 17
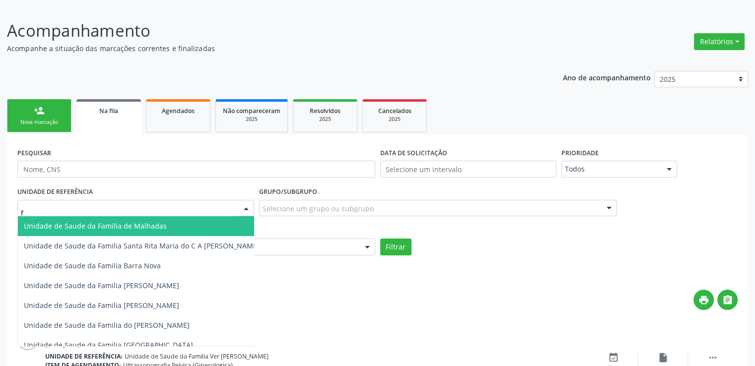
type input "fl"
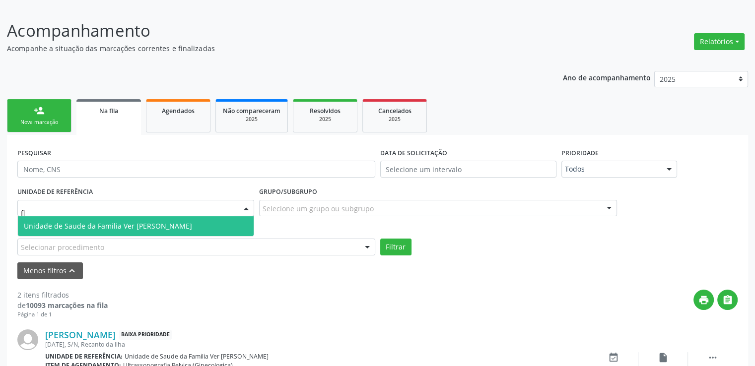
click at [131, 229] on span "Unidade de Saude da Familia Ver [PERSON_NAME]" at bounding box center [108, 225] width 168 height 9
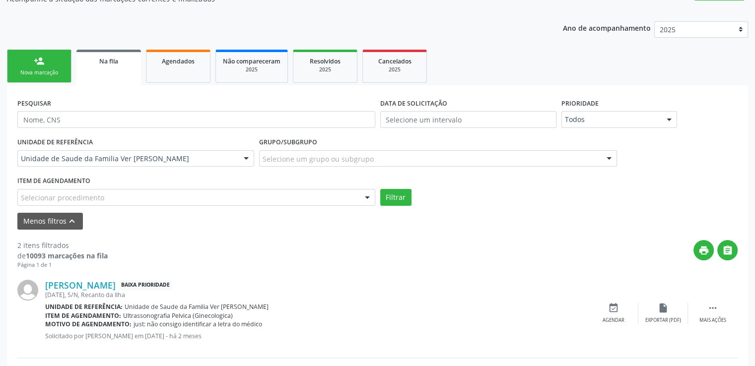
scroll to position [220, 0]
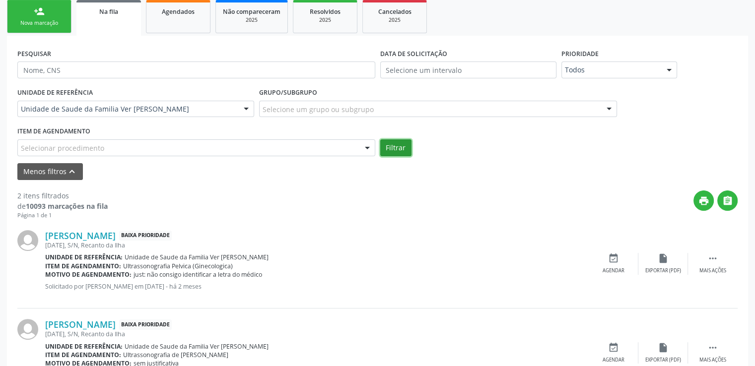
click at [397, 143] on button "Filtrar" at bounding box center [395, 147] width 31 height 17
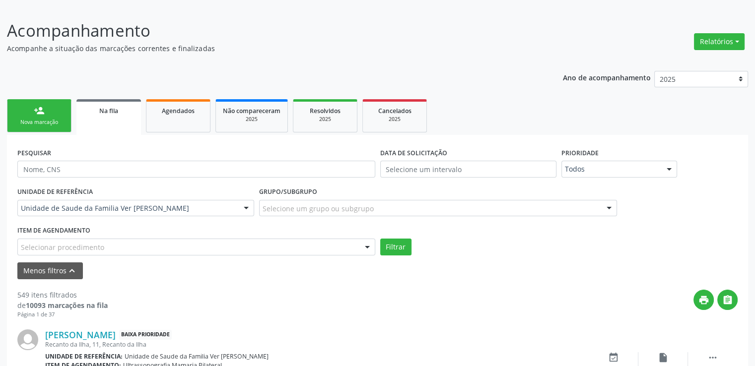
scroll to position [170, 0]
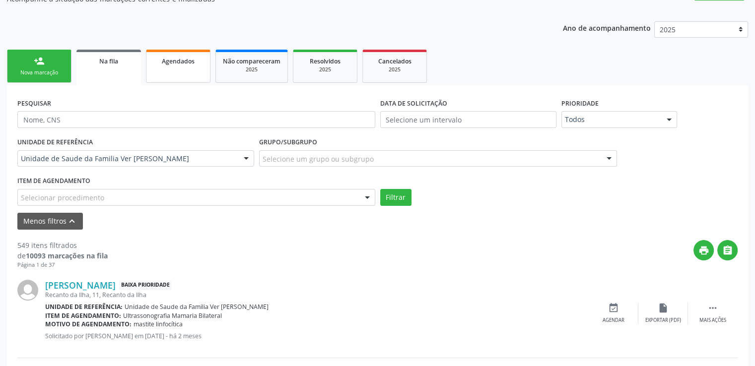
click at [189, 61] on span "Agendados" at bounding box center [178, 61] width 33 height 8
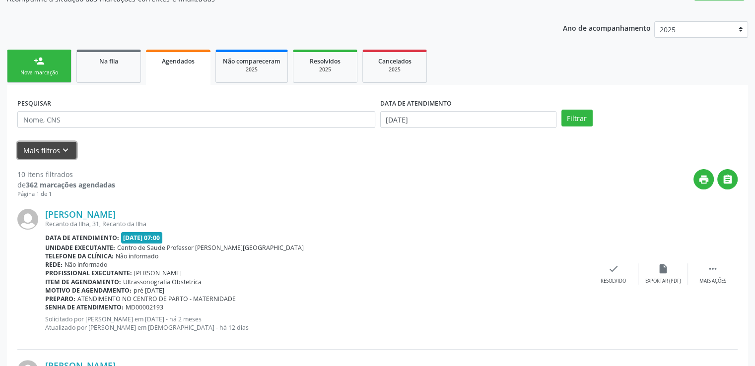
click at [24, 148] on button "Mais filtros keyboard_arrow_down" at bounding box center [46, 150] width 59 height 17
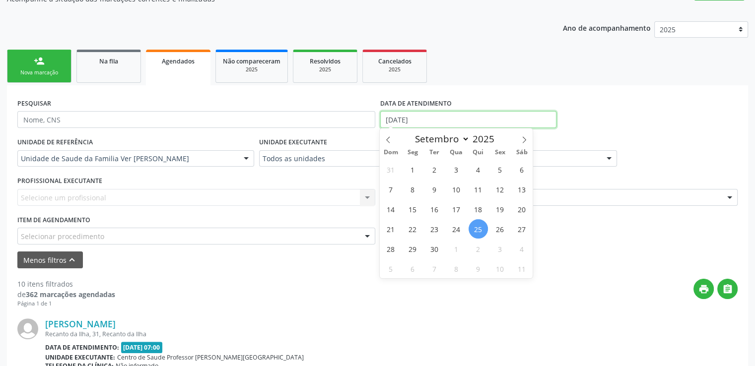
click at [459, 114] on input "25/09/2025" at bounding box center [468, 119] width 176 height 17
click at [440, 120] on input "25/09/2025" at bounding box center [468, 119] width 176 height 17
click at [409, 115] on input "25/09/2025" at bounding box center [468, 119] width 176 height 17
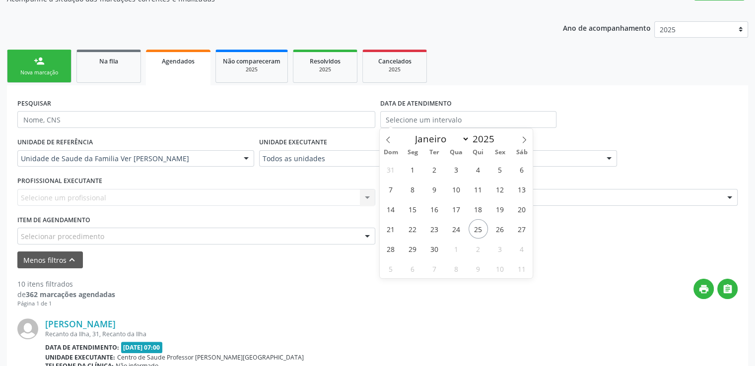
click at [615, 110] on div "PESQUISAR DATA DE ATENDIMENTO" at bounding box center [377, 115] width 725 height 39
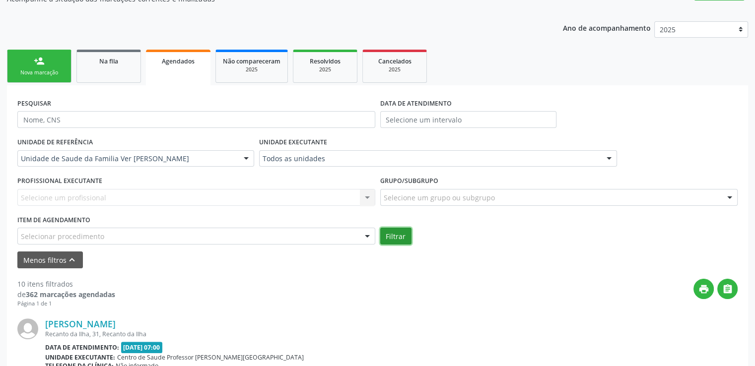
click at [399, 236] on button "Filtrar" at bounding box center [395, 236] width 31 height 17
click at [329, 304] on div "print " at bounding box center [426, 293] width 622 height 29
click at [306, 289] on div "print " at bounding box center [426, 293] width 622 height 29
click at [32, 259] on button "Menos filtros keyboard_arrow_up" at bounding box center [49, 260] width 65 height 17
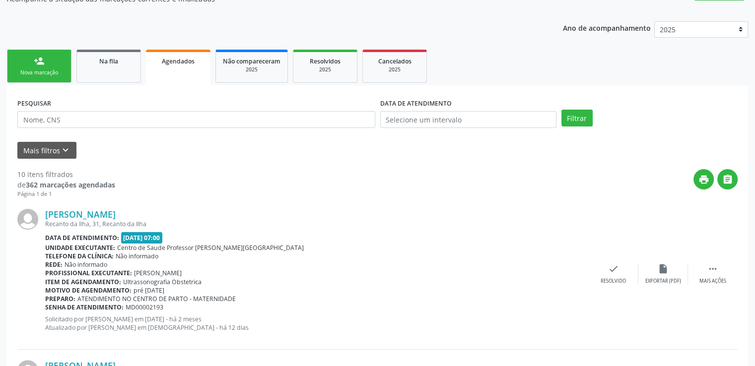
click at [375, 223] on div "Recanto da Ilha, 31, Recanto da Ilha" at bounding box center [316, 224] width 543 height 8
click at [101, 60] on span "Na fila" at bounding box center [108, 61] width 19 height 8
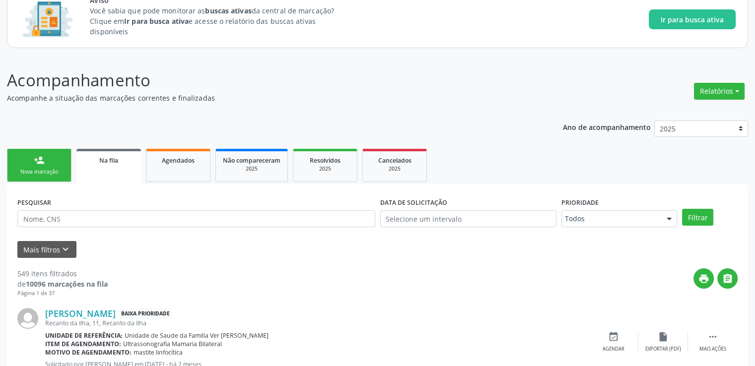
scroll to position [21, 0]
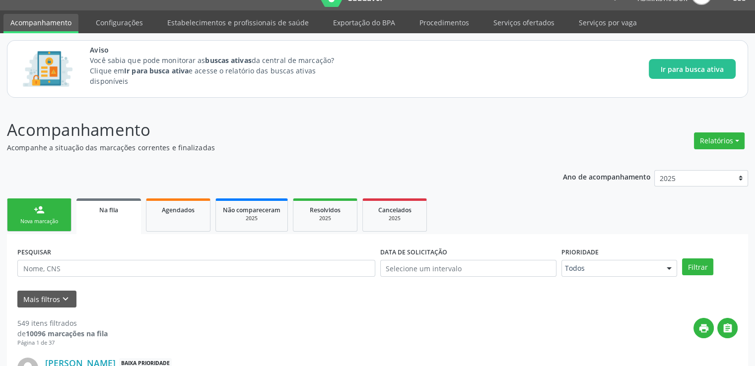
click at [543, 148] on header "Acompanhamento Acompanhe a situação das marcações correntes e finalizadas Relat…" at bounding box center [377, 135] width 741 height 35
click at [334, 320] on div "print " at bounding box center [423, 332] width 630 height 29
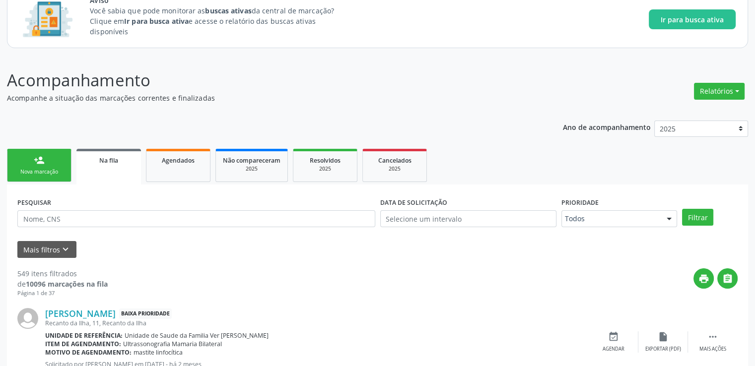
scroll to position [170, 0]
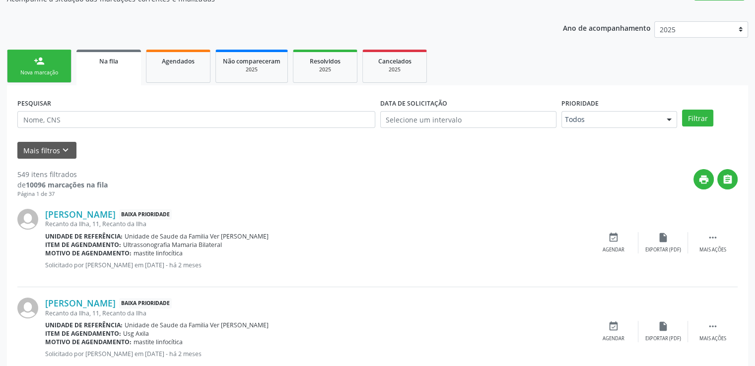
click at [115, 62] on span "Na fila" at bounding box center [108, 61] width 19 height 8
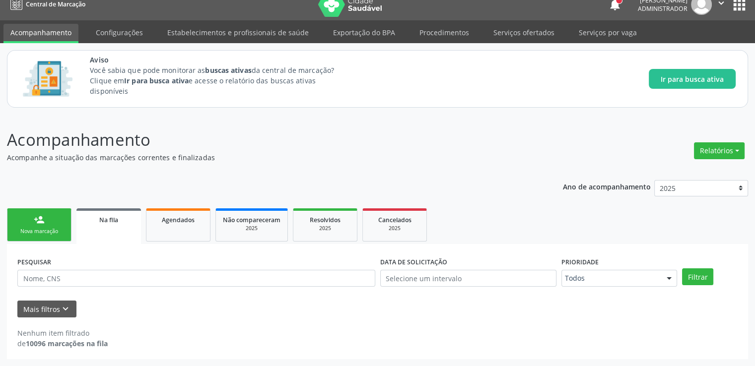
scroll to position [11, 0]
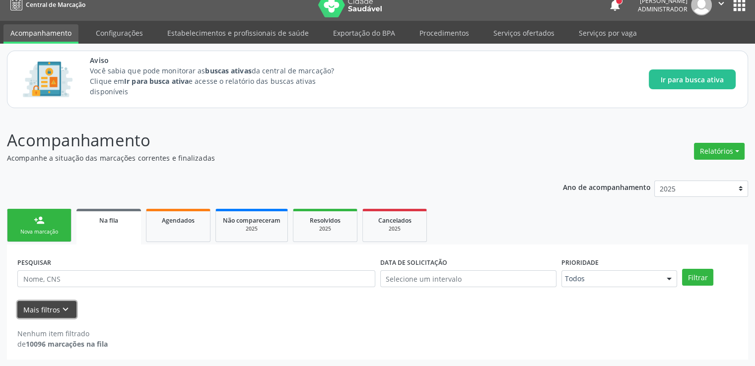
click at [46, 305] on button "Mais filtros keyboard_arrow_down" at bounding box center [46, 309] width 59 height 17
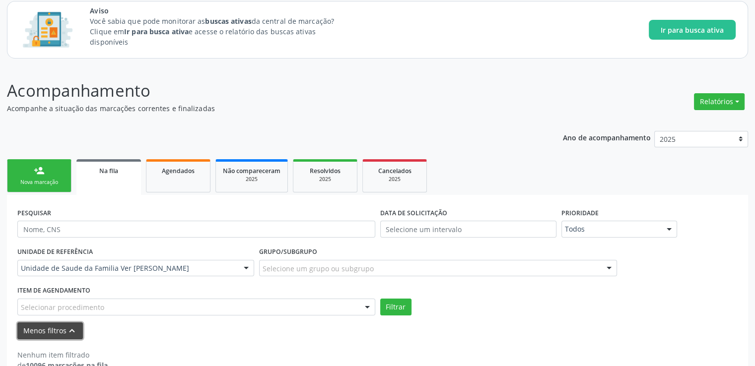
scroll to position [81, 0]
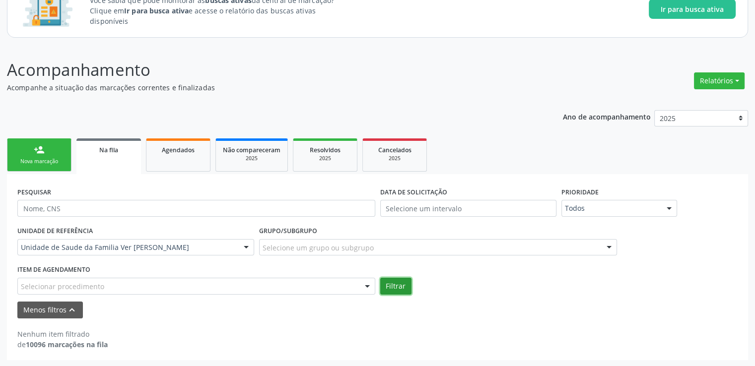
click at [405, 284] on button "Filtrar" at bounding box center [395, 286] width 31 height 17
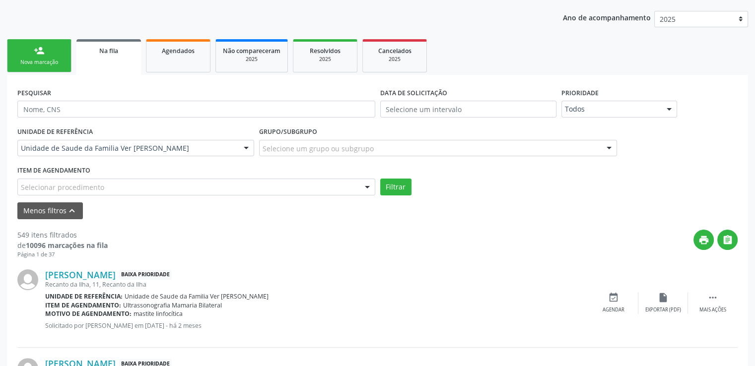
scroll to position [230, 0]
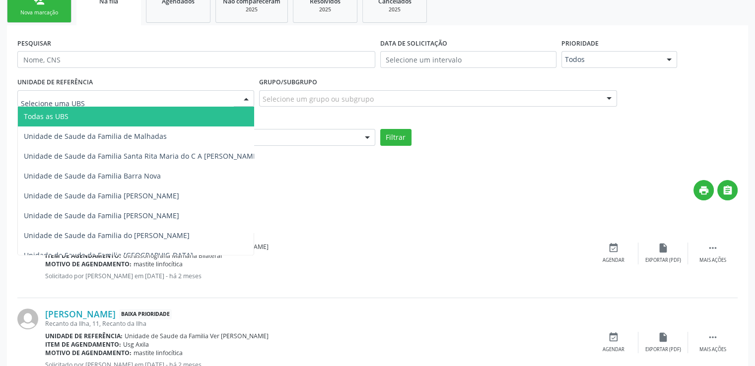
click at [246, 101] on div at bounding box center [246, 99] width 15 height 17
click at [107, 112] on span "Todas as UBS" at bounding box center [142, 117] width 248 height 20
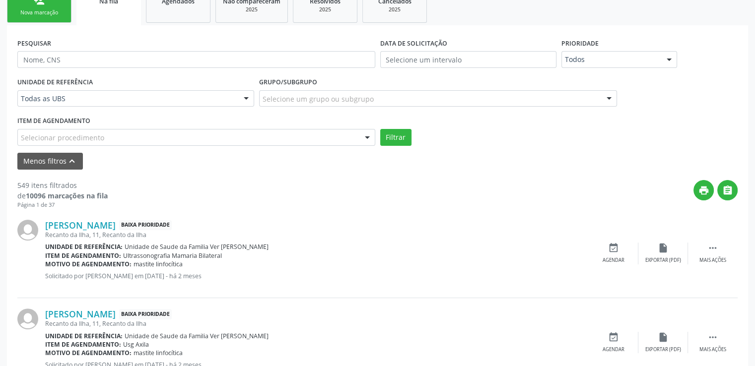
scroll to position [181, 0]
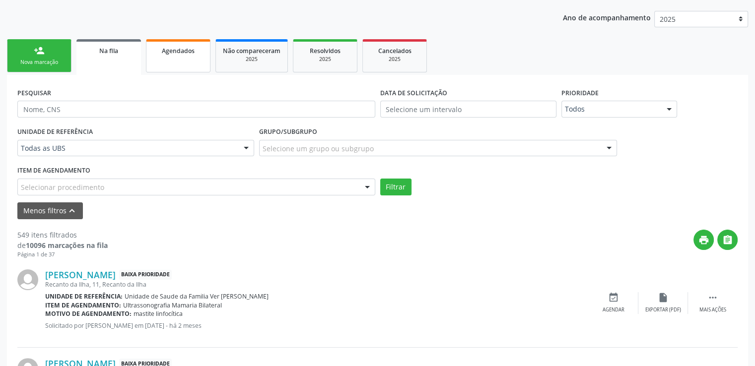
click at [189, 50] on span "Agendados" at bounding box center [178, 51] width 33 height 8
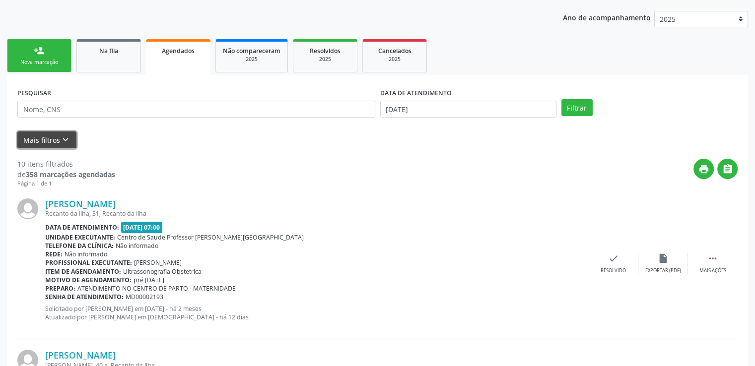
click at [68, 140] on icon "keyboard_arrow_down" at bounding box center [65, 139] width 11 height 11
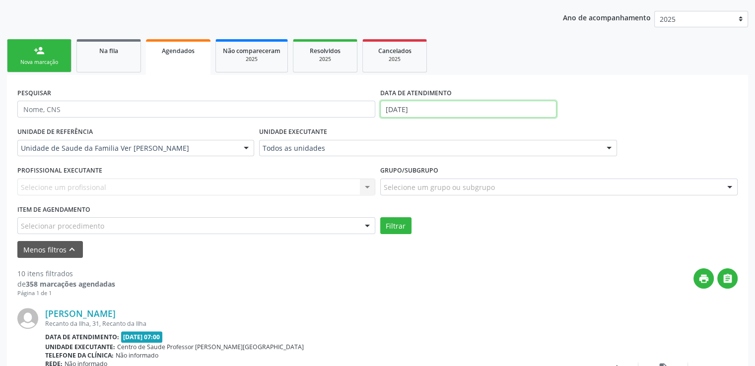
click at [423, 109] on input "25/09/2025" at bounding box center [468, 109] width 176 height 17
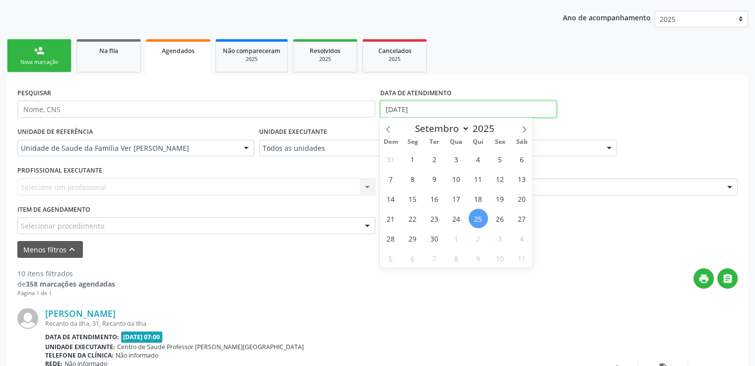
click at [423, 109] on input "25/09/2025" at bounding box center [468, 109] width 176 height 17
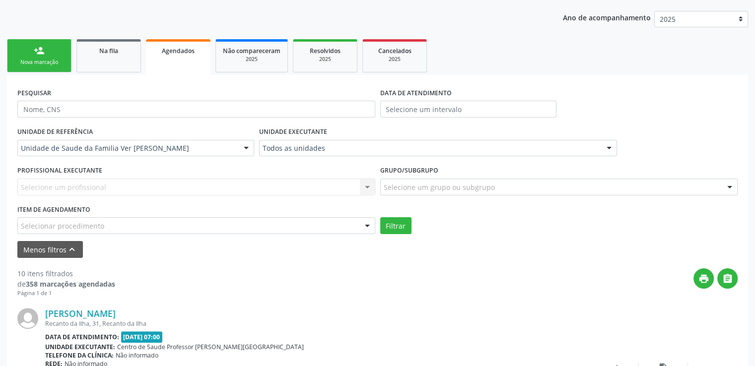
click at [391, 221] on button "Filtrar" at bounding box center [395, 225] width 31 height 17
click at [107, 52] on span "Na fila" at bounding box center [108, 51] width 19 height 8
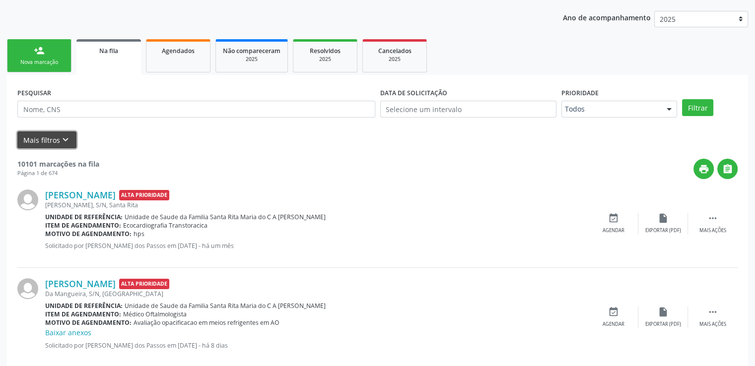
click at [57, 137] on button "Mais filtros keyboard_arrow_down" at bounding box center [46, 139] width 59 height 17
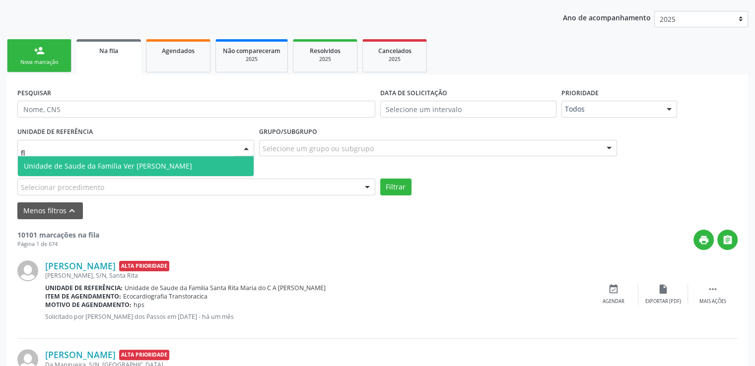
type input "fla"
click at [84, 162] on span "Unidade de Saude da Familia Ver [PERSON_NAME]" at bounding box center [108, 165] width 168 height 9
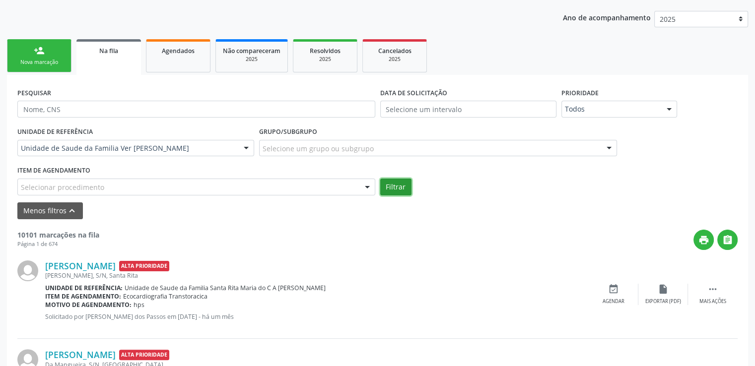
click at [400, 184] on button "Filtrar" at bounding box center [395, 187] width 31 height 17
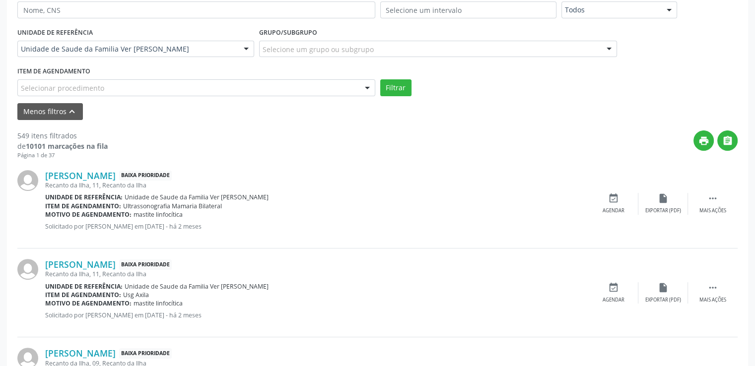
scroll to position [230, 0]
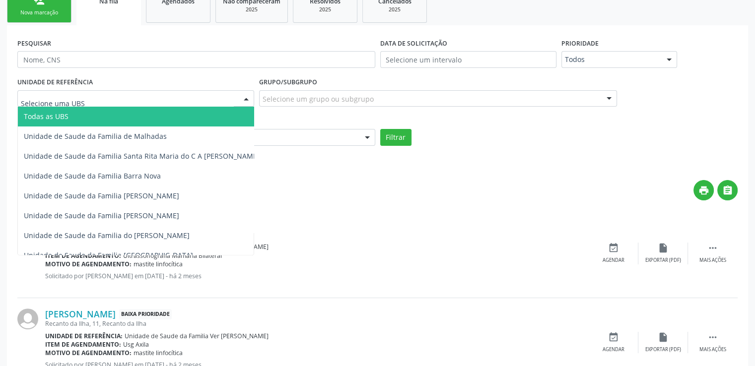
click at [134, 114] on span "Todas as UBS" at bounding box center [142, 117] width 248 height 20
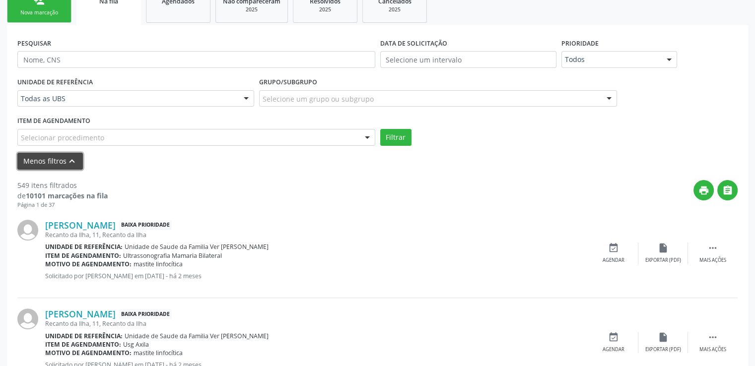
click at [53, 163] on button "Menos filtros keyboard_arrow_up" at bounding box center [49, 161] width 65 height 17
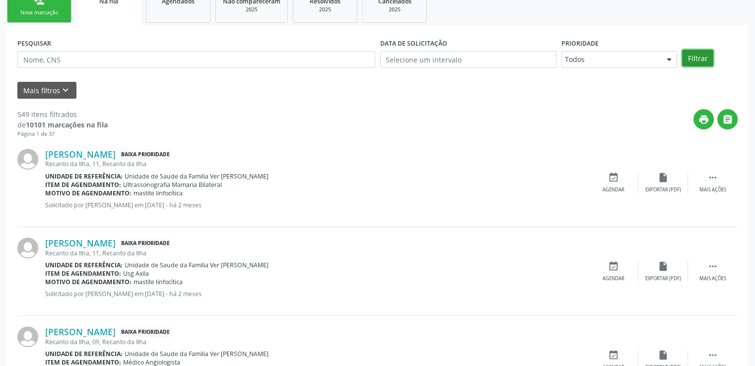
click at [705, 52] on button "Filtrar" at bounding box center [697, 58] width 31 height 17
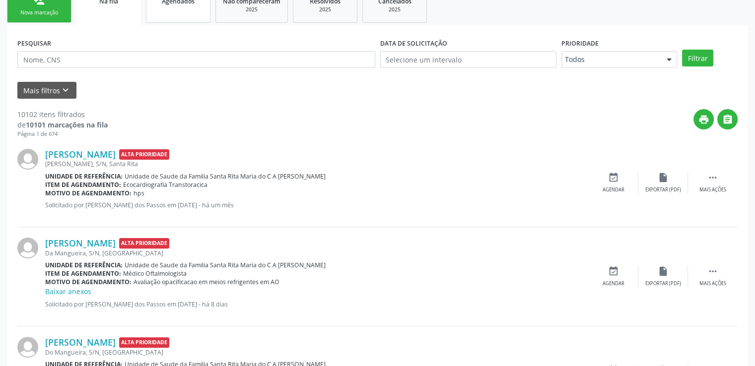
click at [177, 186] on span "Ecocardiografia Transtoracica" at bounding box center [165, 185] width 84 height 8
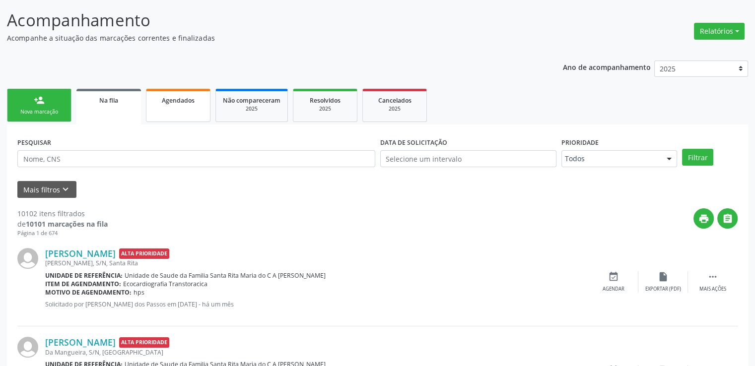
click at [177, 100] on span "Agendados" at bounding box center [178, 100] width 33 height 8
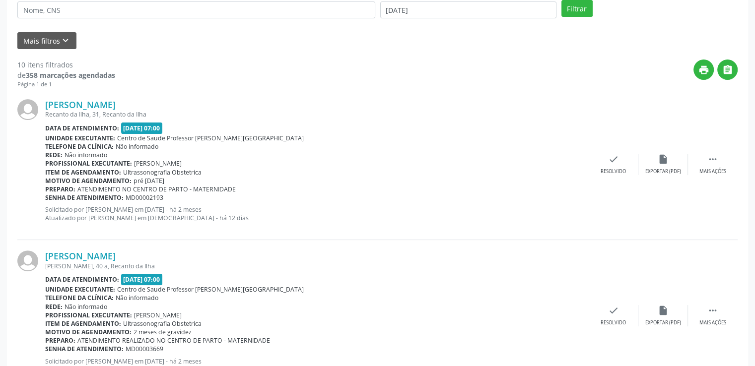
scroll to position [181, 0]
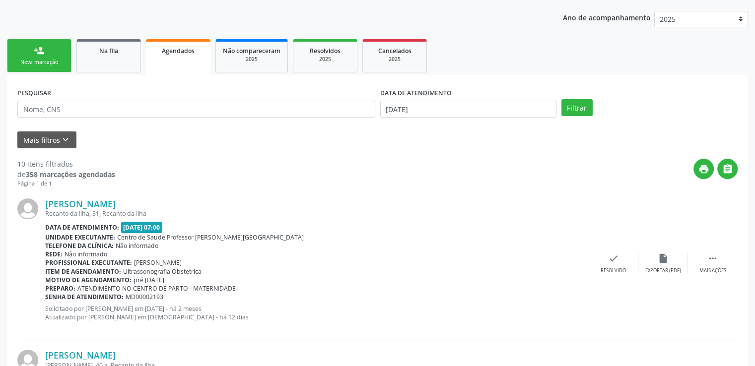
click at [359, 195] on div "Larissa Vital da Silva Recanto da Ilha, 31, Recanto da Ilha Data de atendimento…" at bounding box center [377, 263] width 720 height 151
click at [58, 137] on button "Mais filtros keyboard_arrow_down" at bounding box center [46, 139] width 59 height 17
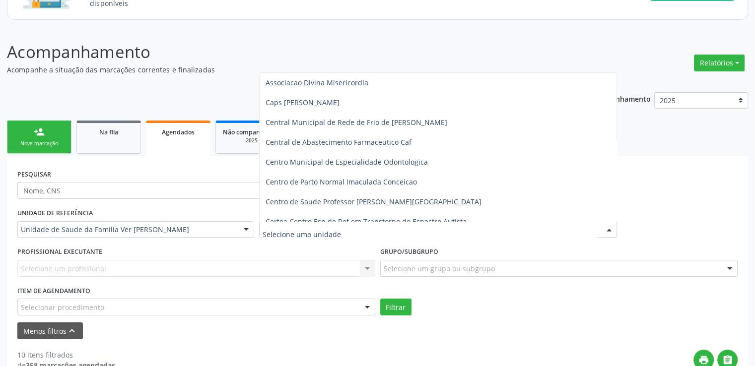
scroll to position [0, 0]
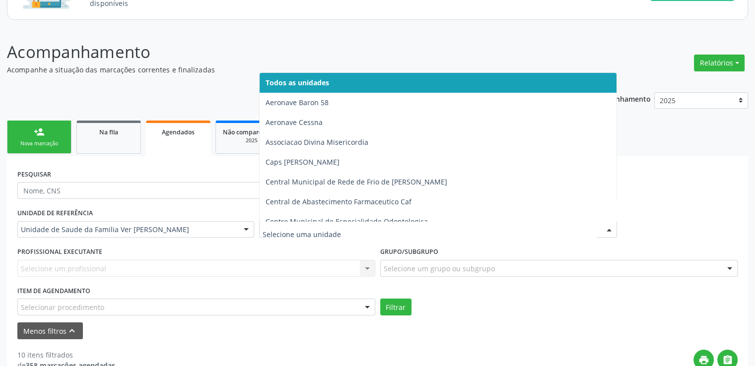
click at [317, 82] on span "Todos as unidades" at bounding box center [297, 82] width 64 height 9
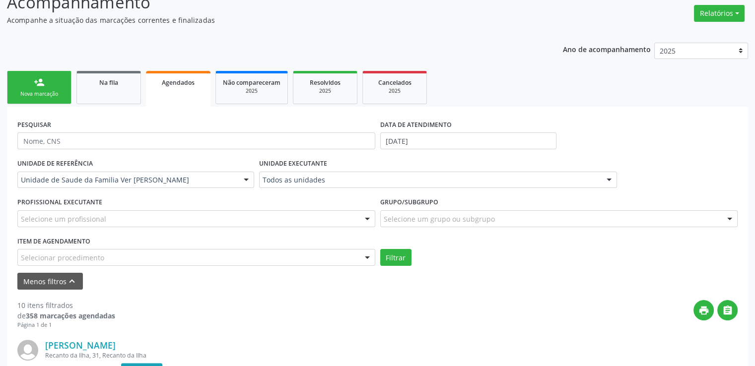
scroll to position [198, 0]
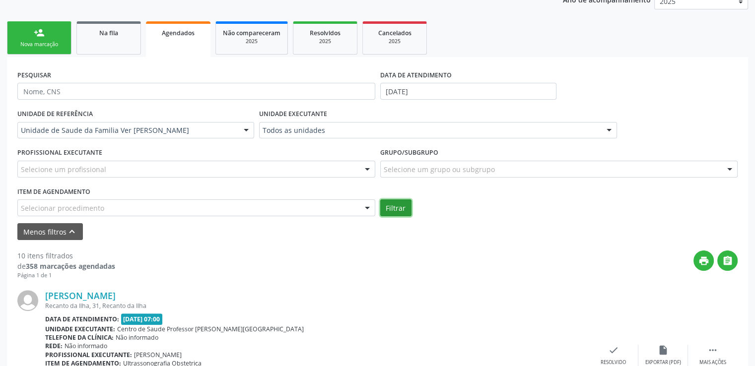
click at [394, 211] on button "Filtrar" at bounding box center [395, 207] width 31 height 17
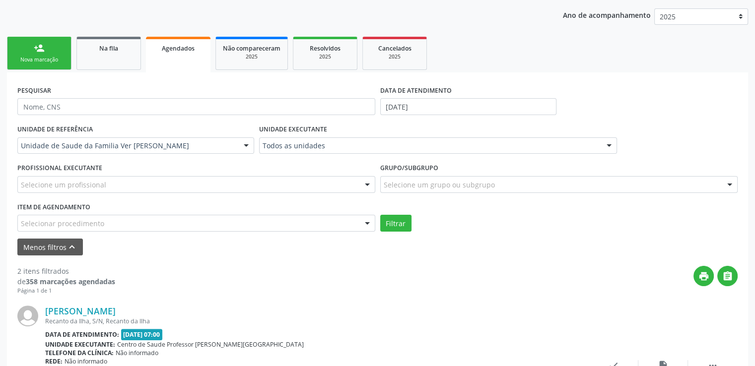
scroll to position [133, 0]
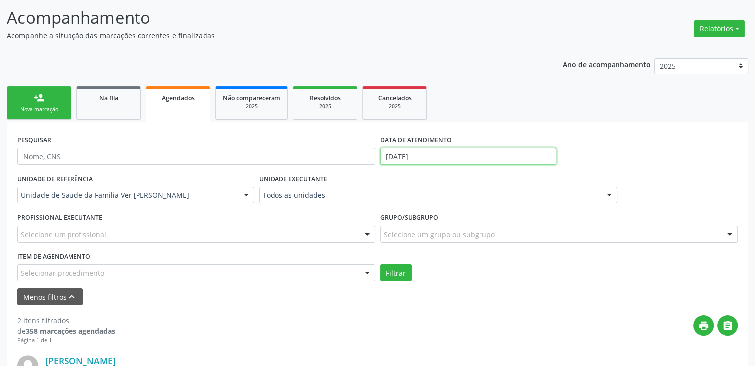
click at [453, 157] on input "25/09/2025" at bounding box center [468, 156] width 176 height 17
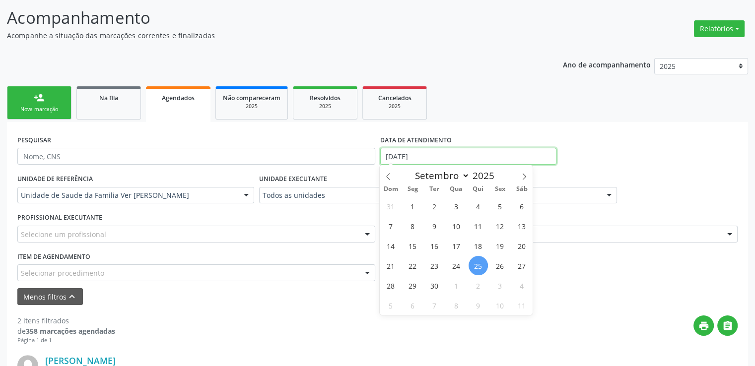
click at [436, 158] on input "25/09/2025" at bounding box center [468, 156] width 176 height 17
click at [614, 144] on div "PESQUISAR DATA DE ATENDIMENTO" at bounding box center [377, 151] width 725 height 39
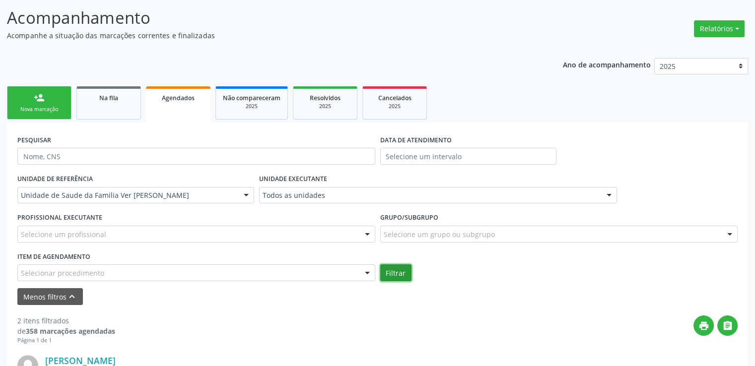
click at [400, 269] on button "Filtrar" at bounding box center [395, 272] width 31 height 17
click at [395, 338] on div "print " at bounding box center [426, 330] width 622 height 29
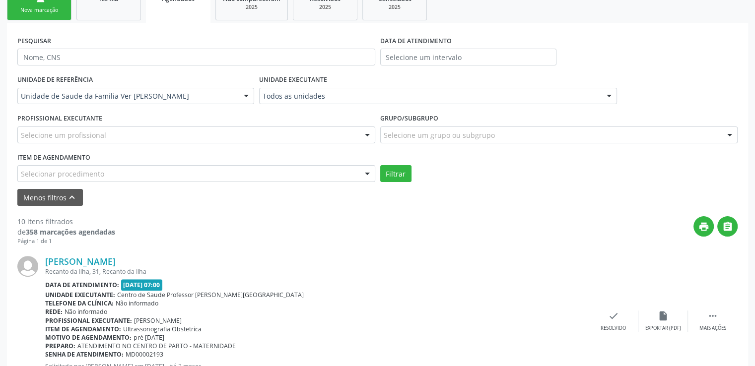
click at [205, 243] on div "print " at bounding box center [426, 230] width 622 height 29
click at [391, 254] on div "Larissa Vital da Silva Recanto da Ilha, 31, Recanto da Ilha Data de atendimento…" at bounding box center [377, 321] width 720 height 151
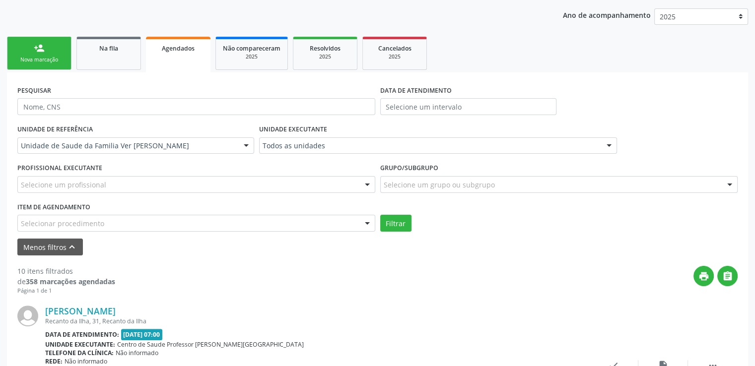
click at [378, 293] on div "print " at bounding box center [426, 280] width 622 height 29
click at [389, 290] on div "print " at bounding box center [426, 280] width 622 height 29
click at [333, 274] on div "print " at bounding box center [426, 280] width 622 height 29
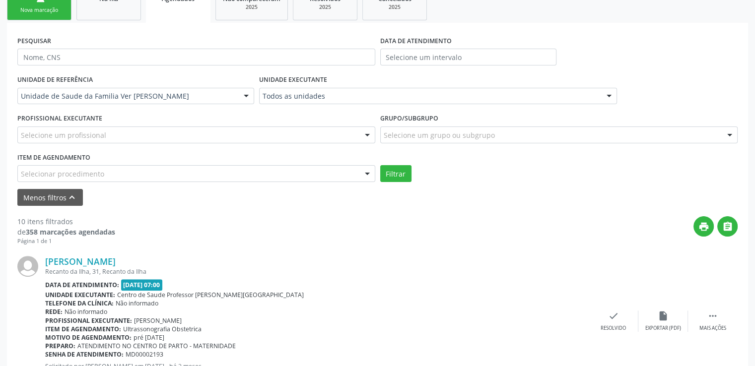
scroll to position [84, 0]
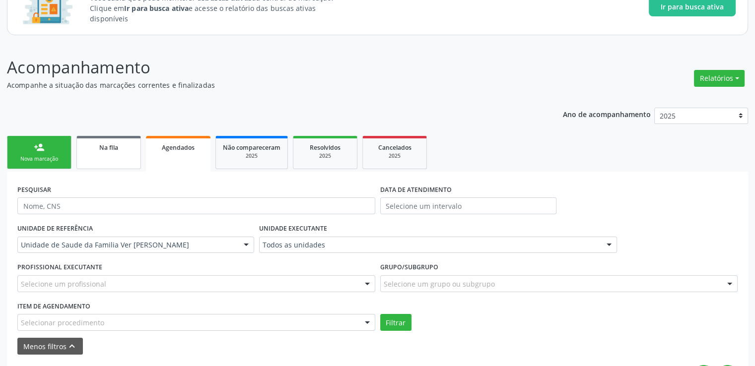
click at [109, 149] on span "Na fila" at bounding box center [108, 147] width 19 height 8
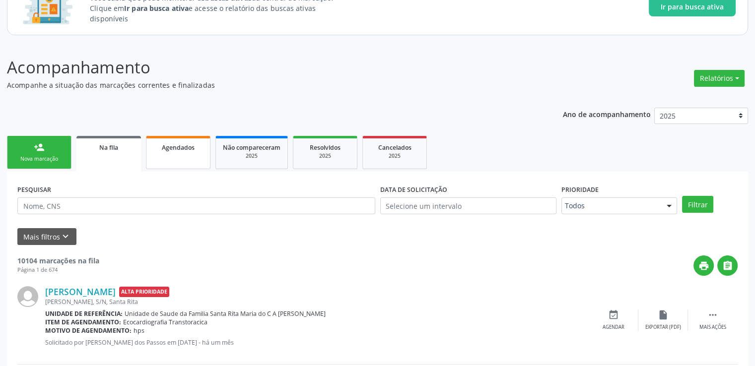
click at [192, 145] on span "Agendados" at bounding box center [178, 147] width 33 height 8
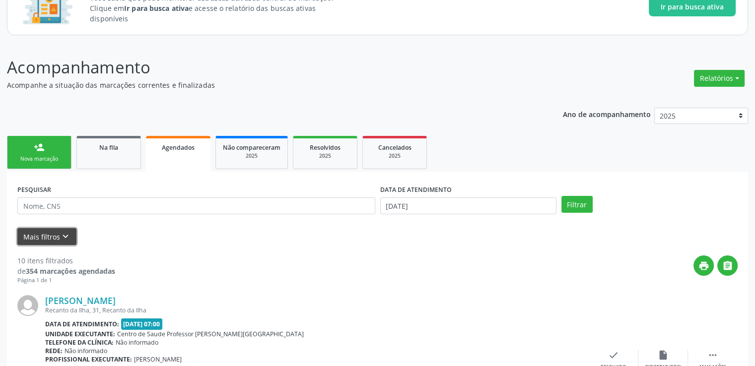
click at [35, 235] on button "Mais filtros keyboard_arrow_down" at bounding box center [46, 236] width 59 height 17
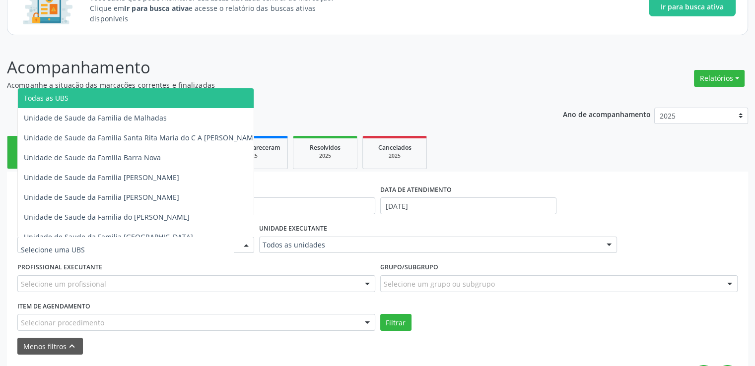
click at [250, 245] on div at bounding box center [246, 245] width 15 height 17
click at [66, 99] on span "Todas as UBS" at bounding box center [46, 97] width 45 height 9
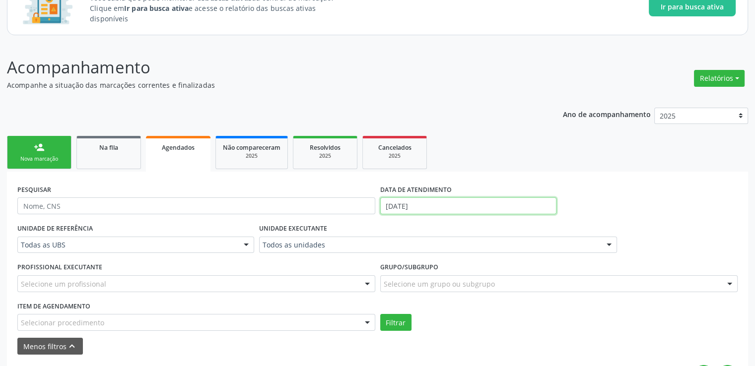
click at [463, 202] on input "25/09/2025" at bounding box center [468, 205] width 176 height 17
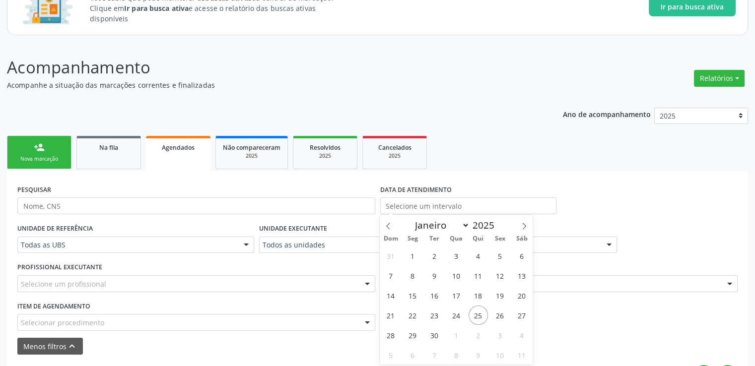
click at [654, 205] on div "PESQUISAR DATA DE ATENDIMENTO" at bounding box center [377, 201] width 725 height 39
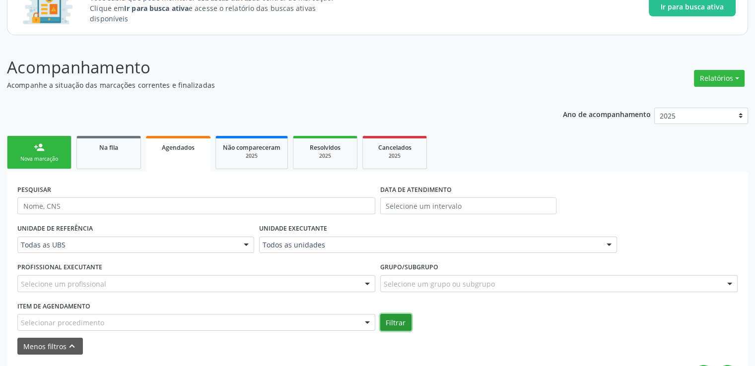
click at [398, 322] on button "Filtrar" at bounding box center [395, 322] width 31 height 17
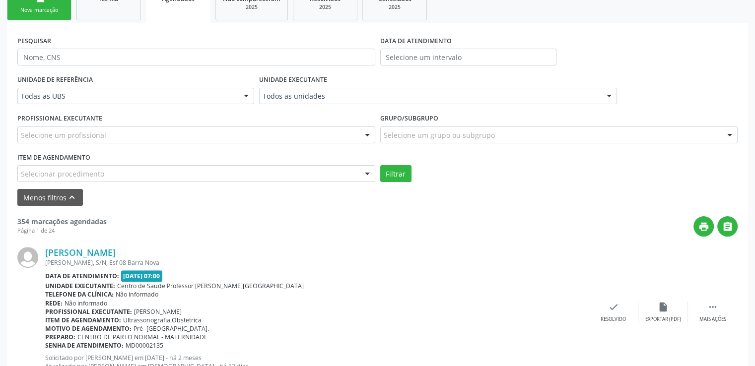
scroll to position [183, 0]
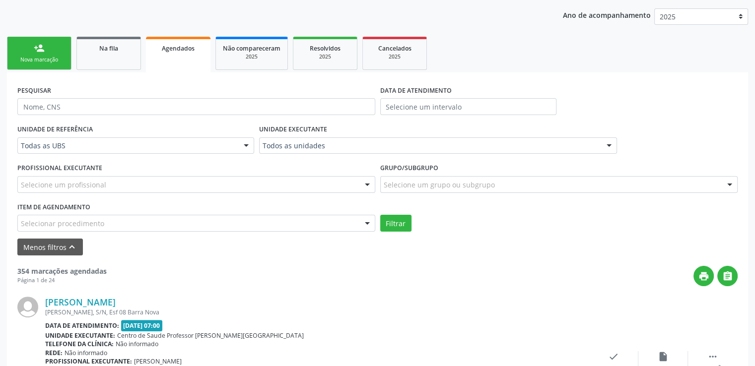
click at [332, 273] on div "print " at bounding box center [422, 276] width 631 height 20
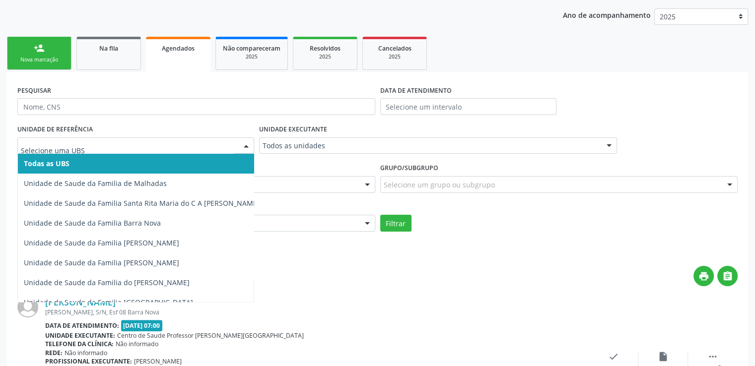
click at [248, 150] on div at bounding box center [246, 146] width 15 height 17
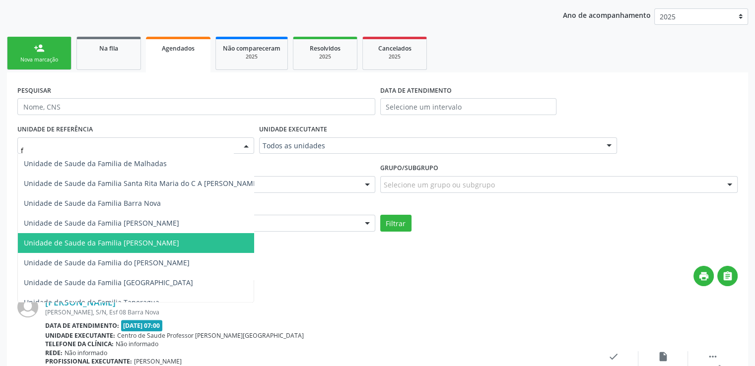
type input "fl"
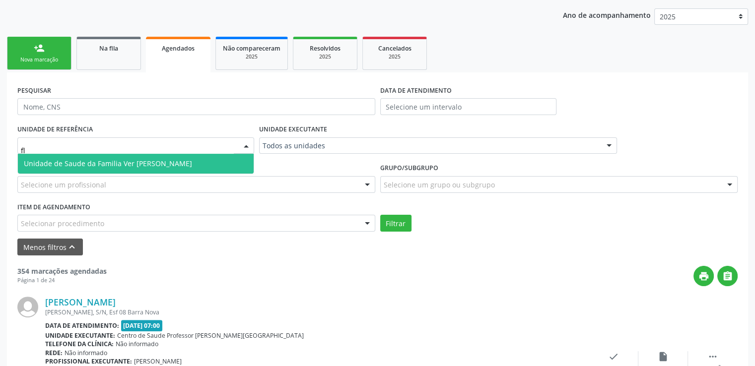
click at [169, 167] on span "Unidade de Saude da Familia Ver [PERSON_NAME]" at bounding box center [108, 163] width 168 height 9
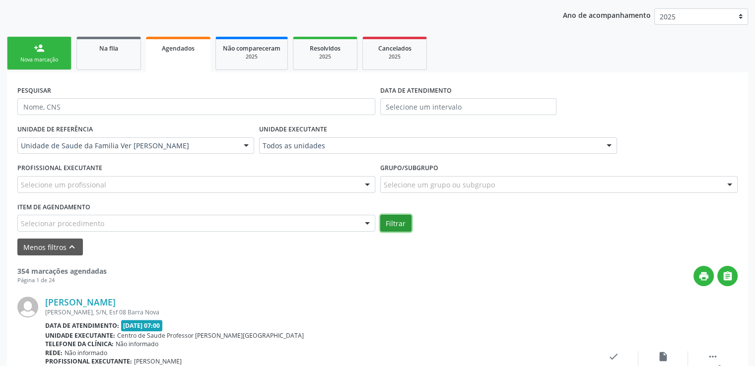
click at [398, 221] on button "Filtrar" at bounding box center [395, 223] width 31 height 17
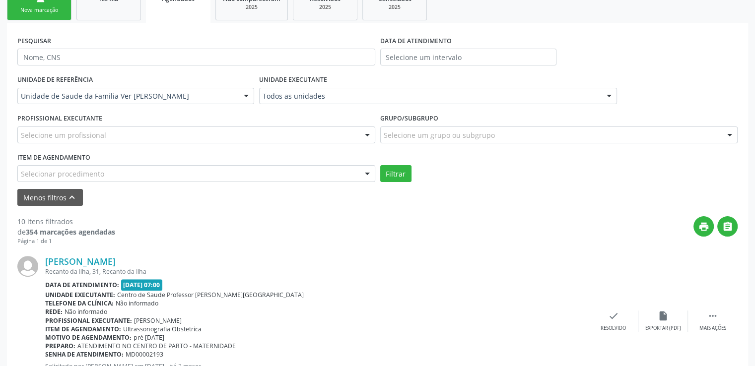
scroll to position [282, 0]
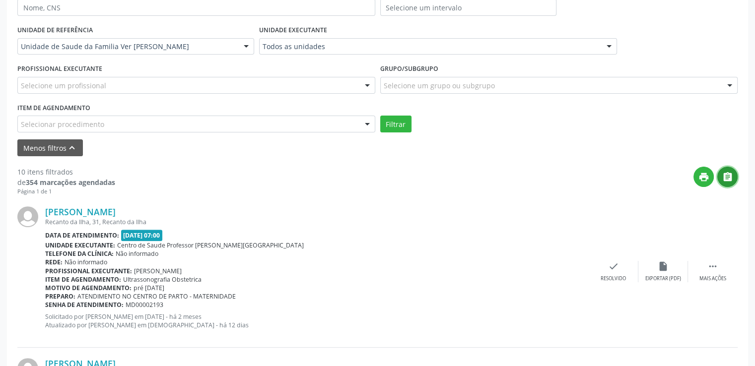
click at [731, 175] on icon "" at bounding box center [727, 177] width 11 height 11
click at [708, 181] on button "print" at bounding box center [703, 177] width 20 height 20
click at [310, 193] on div "print " at bounding box center [426, 181] width 622 height 29
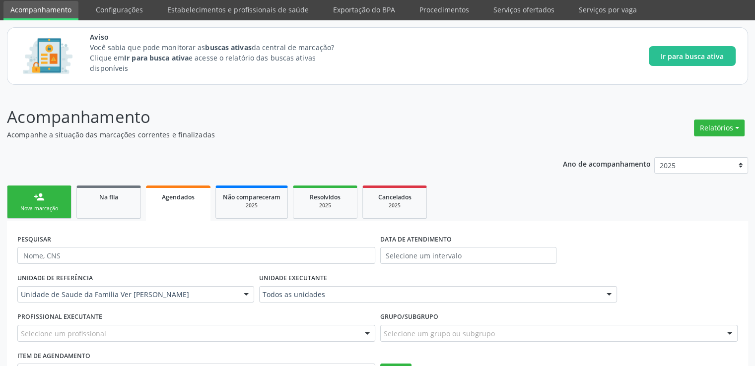
scroll to position [0, 0]
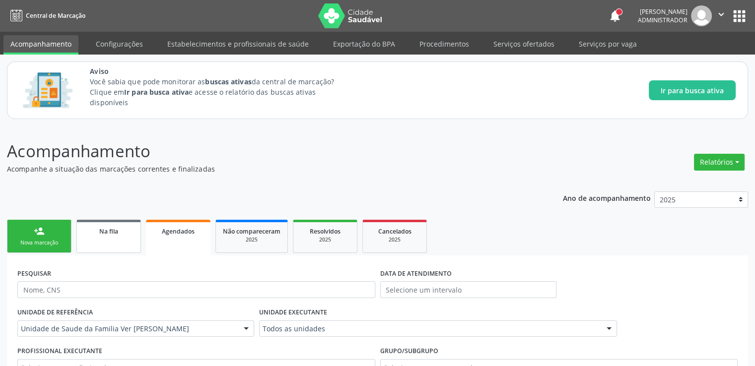
click at [97, 233] on div "Na fila" at bounding box center [109, 231] width 50 height 10
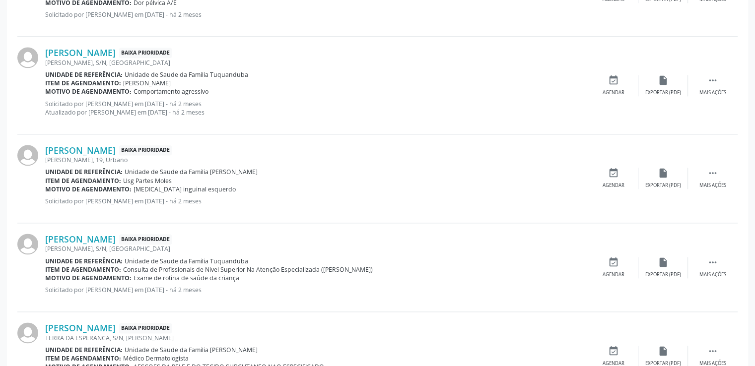
scroll to position [1427, 0]
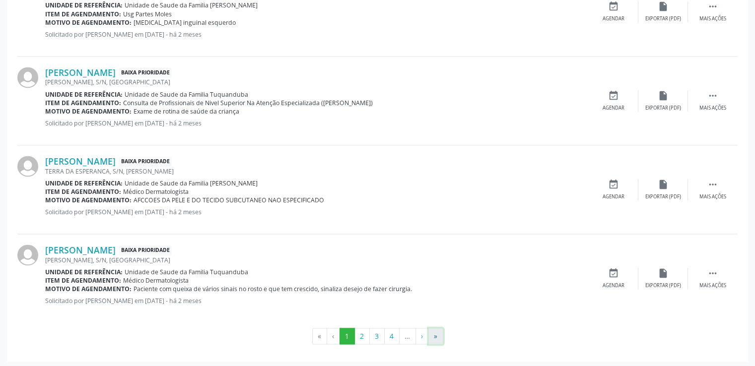
click at [440, 335] on button "»" at bounding box center [435, 336] width 15 height 17
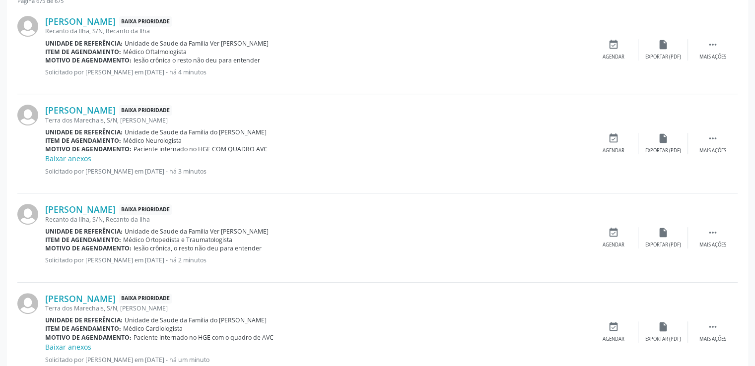
scroll to position [512, 0]
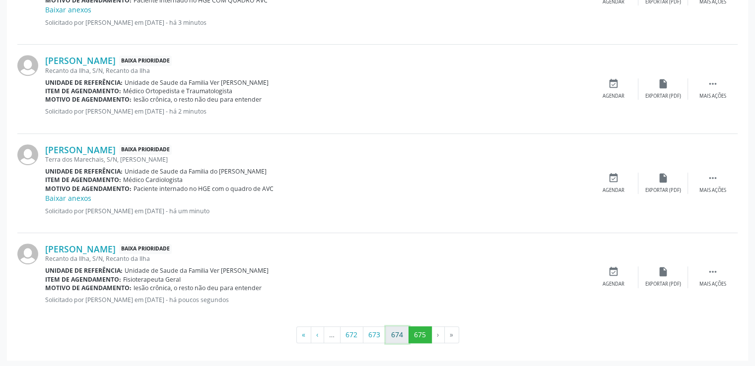
click at [401, 338] on button "674" at bounding box center [396, 334] width 23 height 17
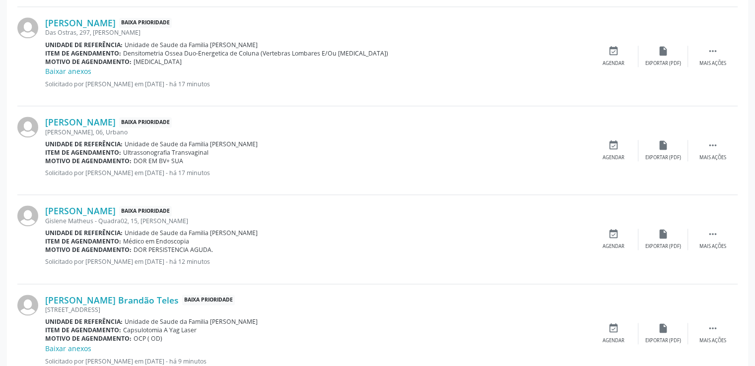
scroll to position [1452, 0]
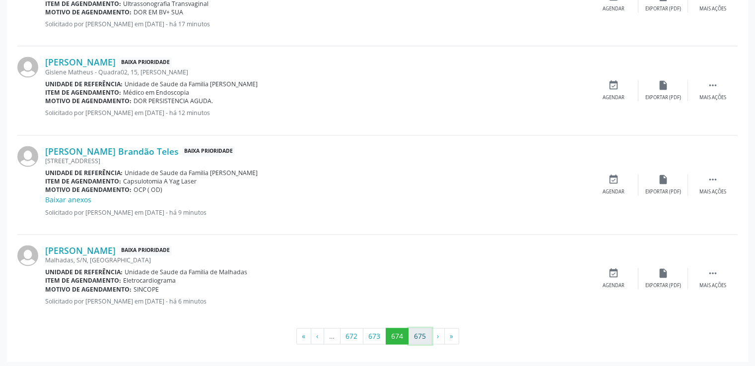
click at [420, 336] on button "675" at bounding box center [419, 336] width 23 height 17
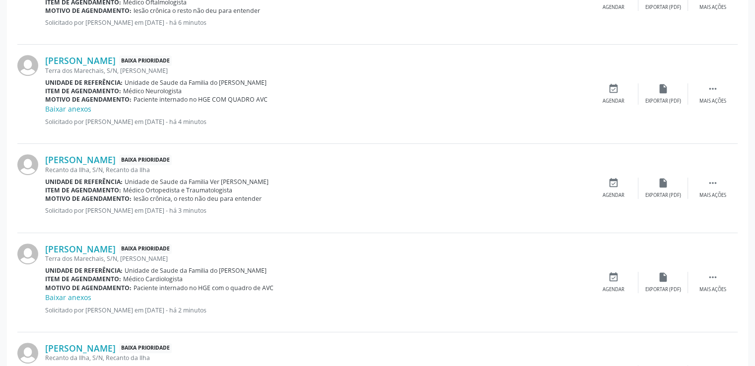
scroll to position [512, 0]
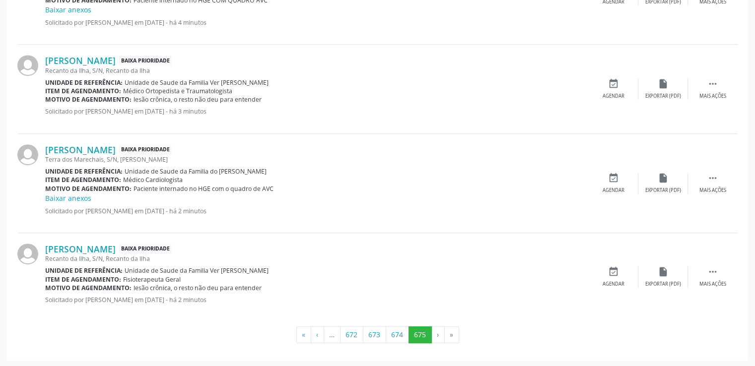
click at [449, 333] on li "»" at bounding box center [452, 334] width 14 height 17
click at [403, 334] on button "674" at bounding box center [396, 334] width 23 height 17
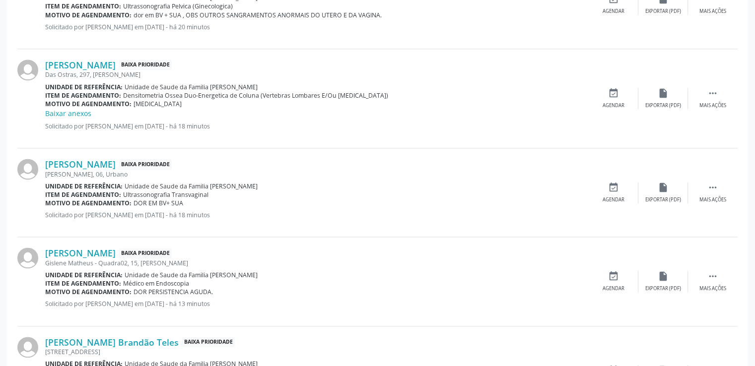
scroll to position [1452, 0]
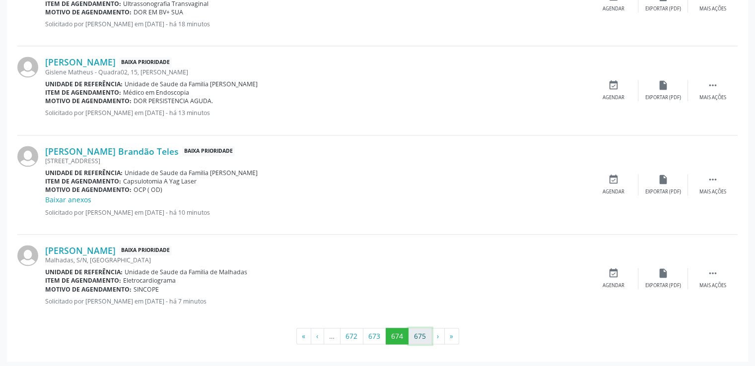
click at [423, 334] on button "675" at bounding box center [419, 336] width 23 height 17
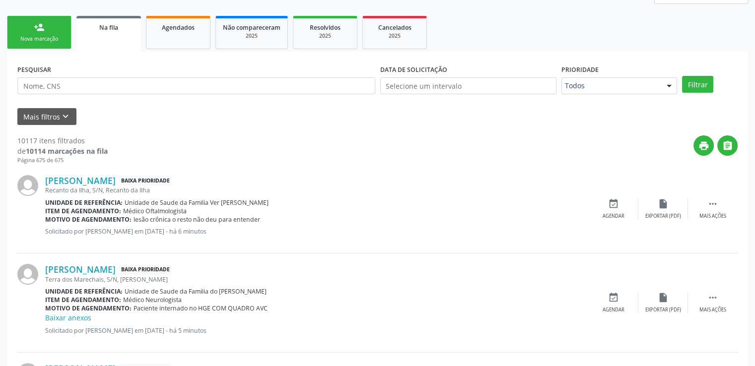
scroll to position [154, 0]
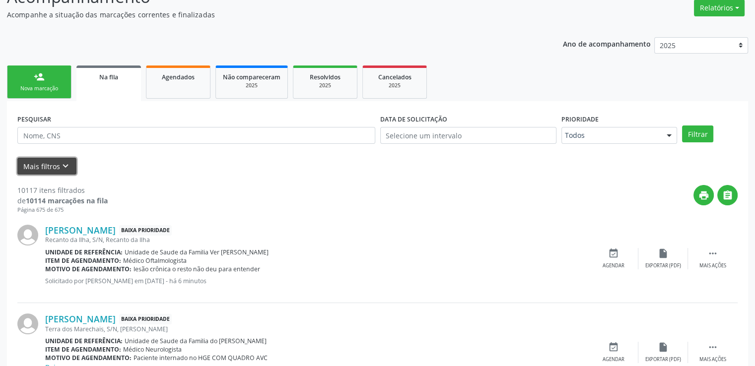
click at [62, 165] on icon "keyboard_arrow_down" at bounding box center [65, 166] width 11 height 11
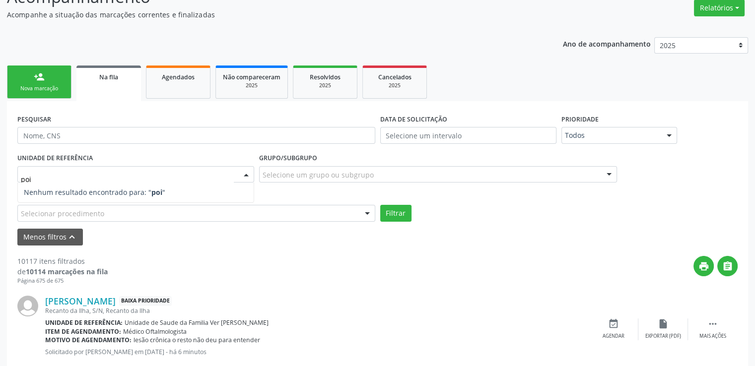
type input "po"
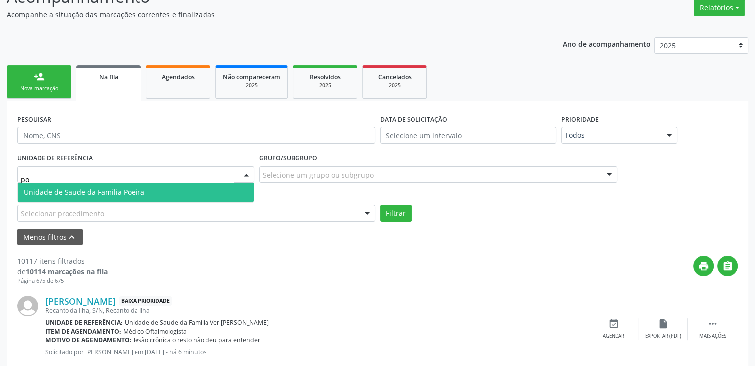
click at [154, 192] on span "Unidade de Saude da Familia Poeira" at bounding box center [136, 193] width 236 height 20
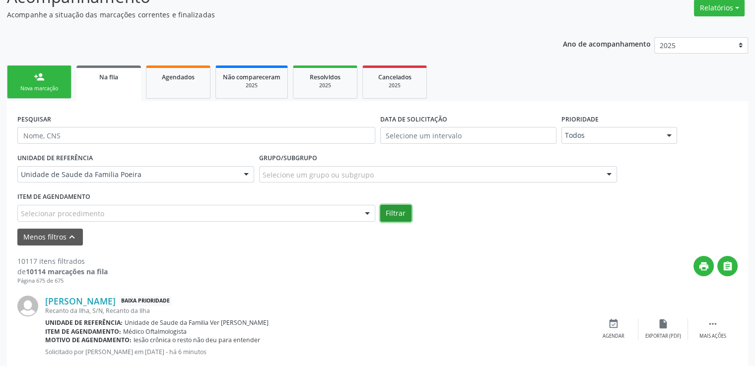
click at [398, 212] on button "Filtrar" at bounding box center [395, 213] width 31 height 17
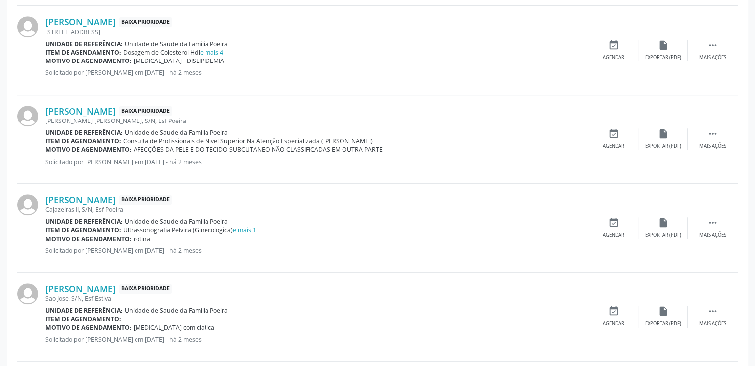
scroll to position [1458, 0]
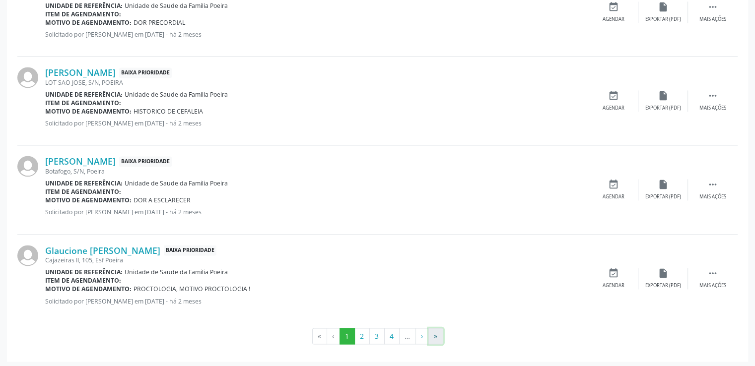
click at [433, 334] on button "»" at bounding box center [435, 336] width 15 height 17
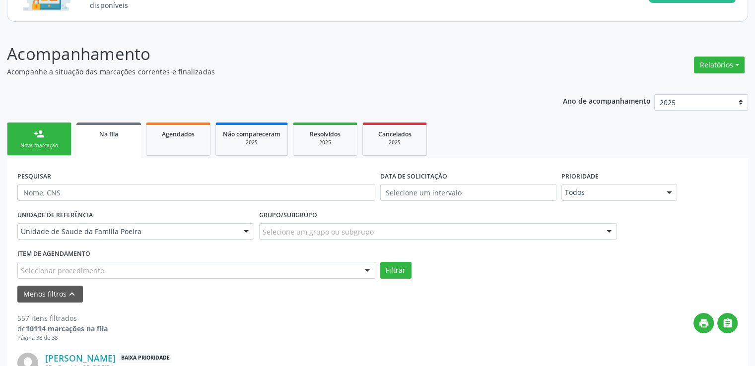
scroll to position [48, 0]
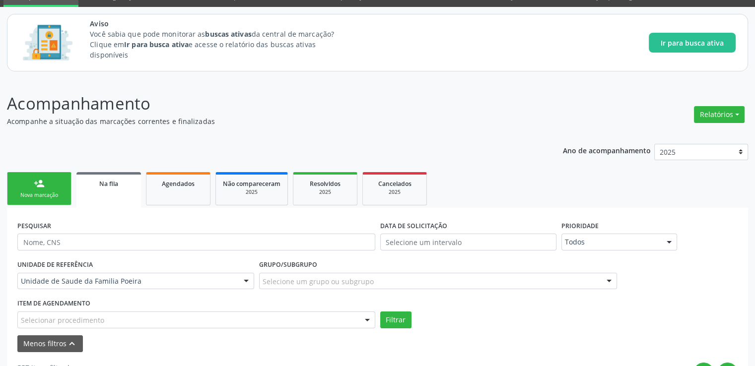
click at [111, 184] on span "Na fila" at bounding box center [108, 184] width 19 height 8
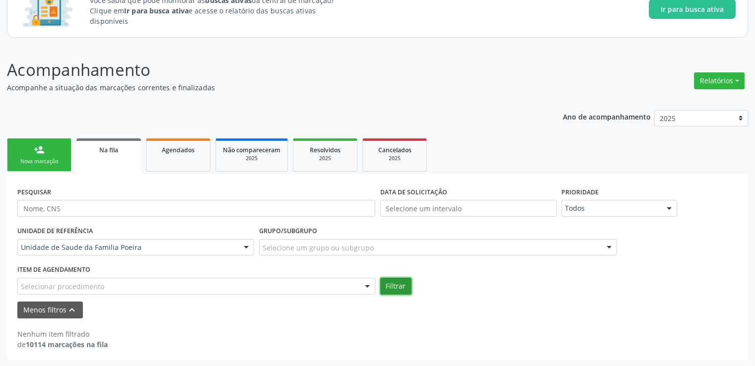
click at [400, 288] on button "Filtrar" at bounding box center [395, 286] width 31 height 17
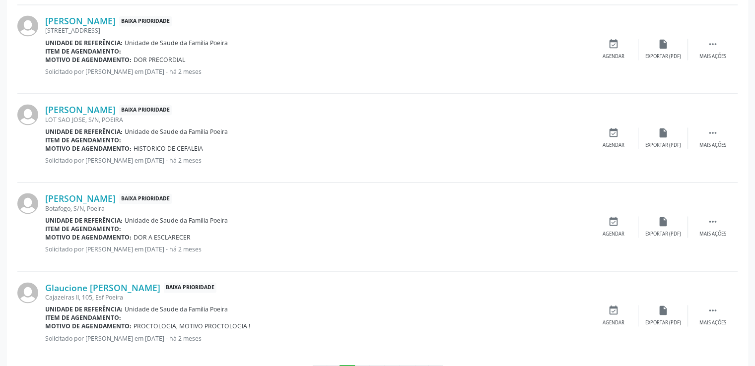
scroll to position [1458, 0]
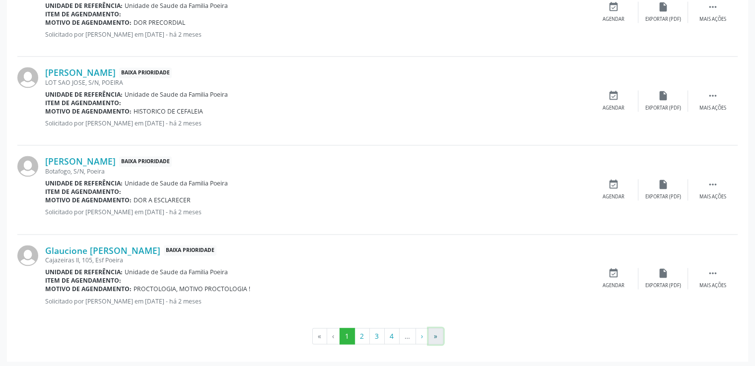
click at [435, 334] on button "»" at bounding box center [435, 336] width 15 height 17
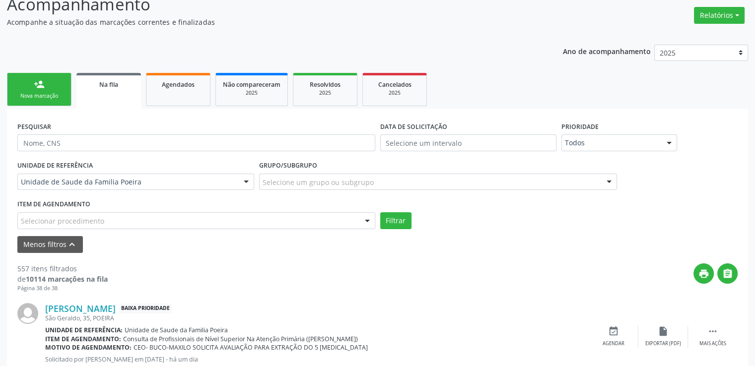
scroll to position [296, 0]
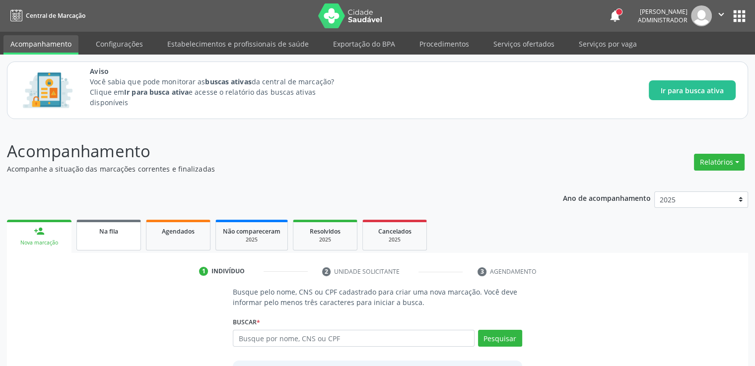
click at [105, 224] on link "Na fila" at bounding box center [108, 235] width 64 height 31
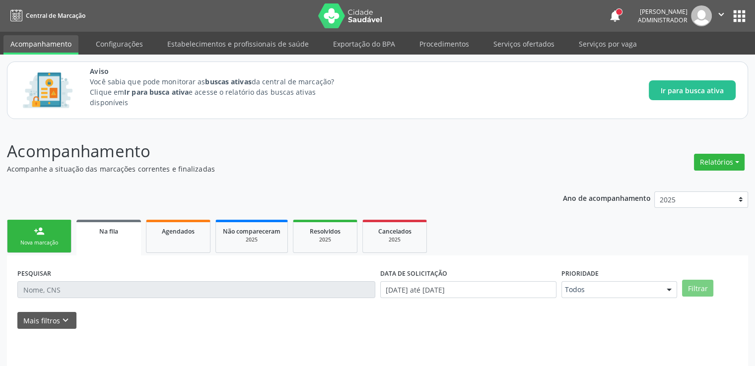
scroll to position [43, 0]
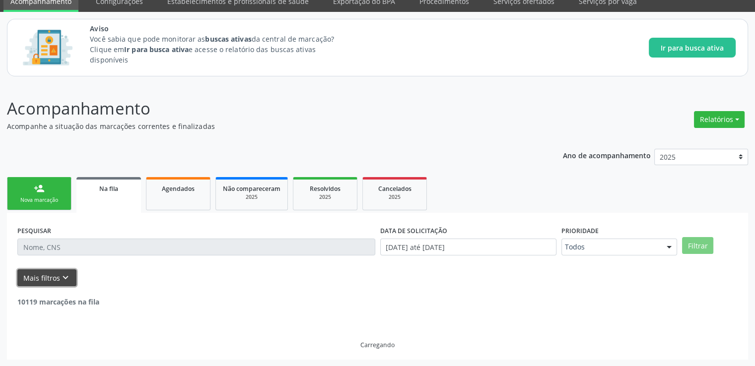
click at [44, 275] on button "Mais filtros keyboard_arrow_down" at bounding box center [46, 277] width 59 height 17
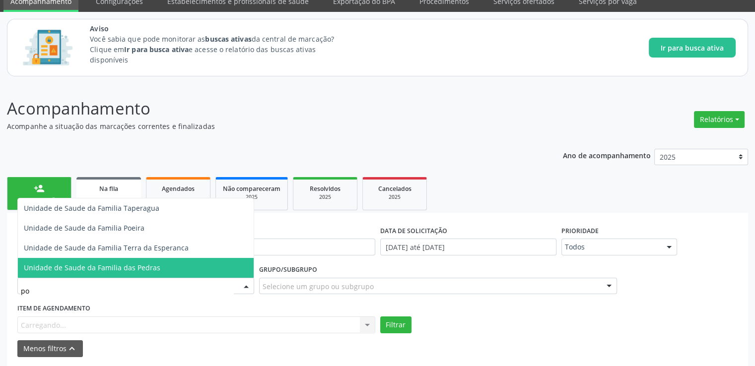
type input "poe"
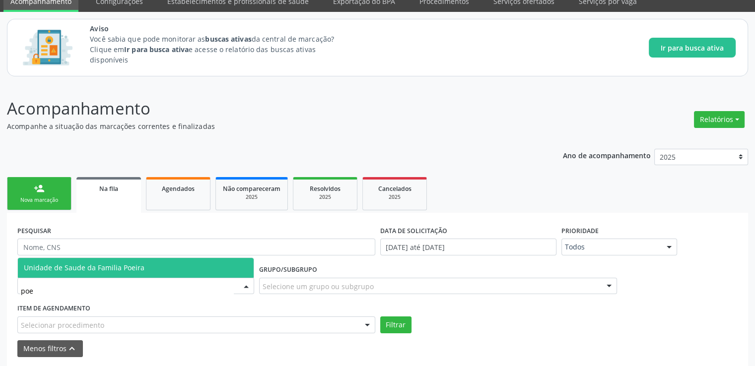
click at [131, 274] on span "Unidade de Saude da Familia Poeira" at bounding box center [136, 268] width 236 height 20
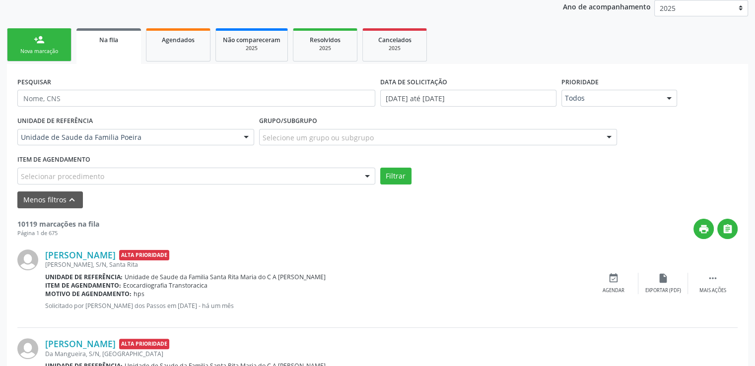
scroll to position [241, 0]
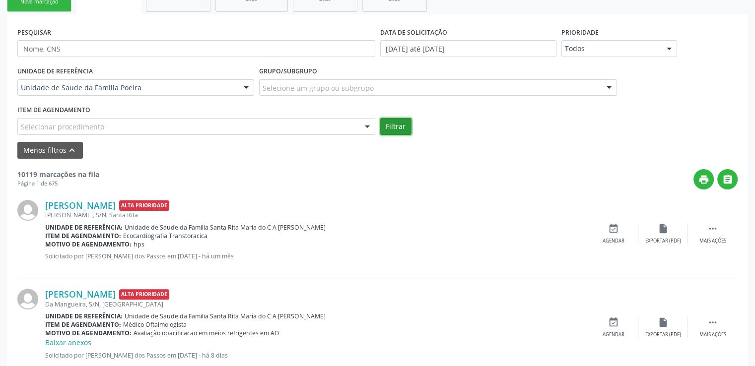
click at [396, 120] on button "Filtrar" at bounding box center [395, 126] width 31 height 17
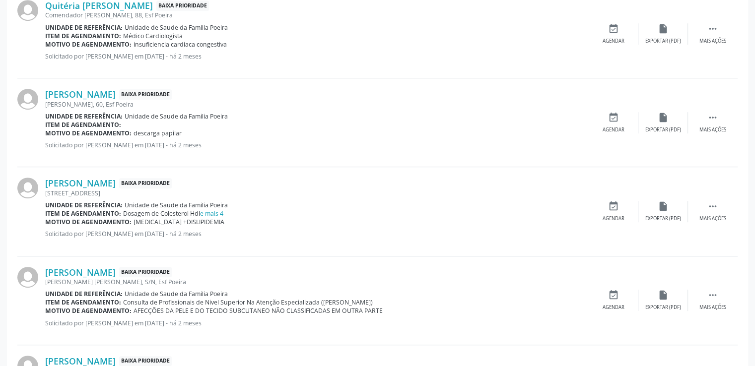
scroll to position [1458, 0]
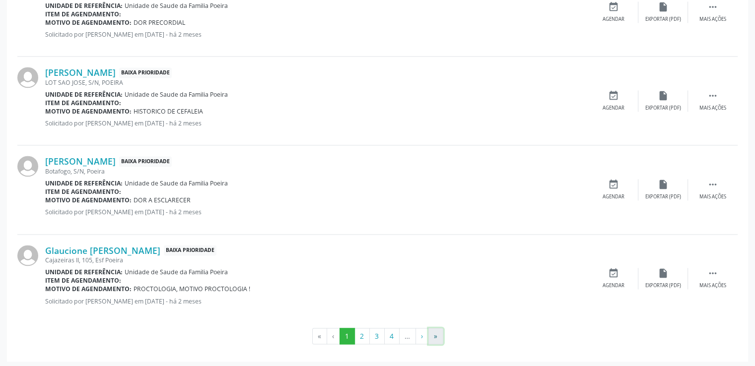
click at [431, 339] on button "»" at bounding box center [435, 336] width 15 height 17
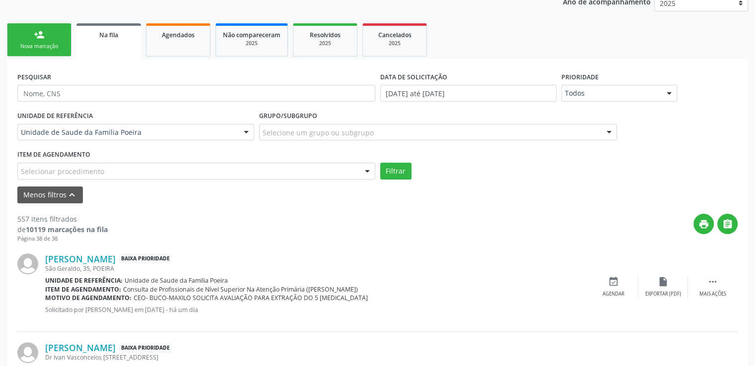
scroll to position [147, 0]
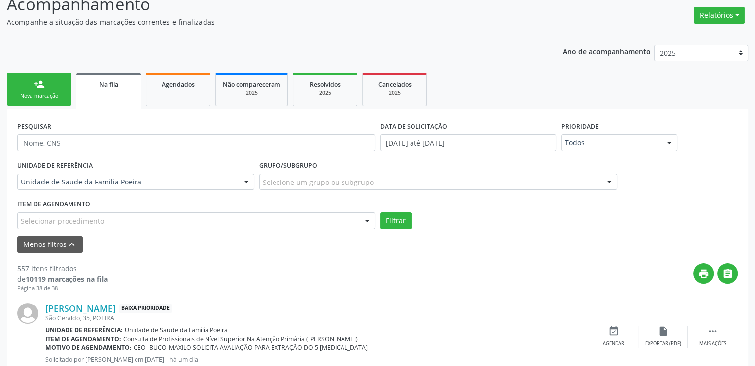
click at [35, 87] on div "person_add" at bounding box center [39, 84] width 11 height 11
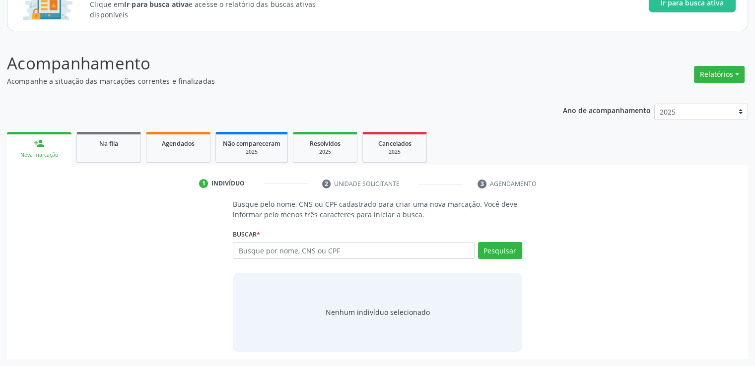
scroll to position [87, 0]
click at [290, 247] on input "text" at bounding box center [353, 251] width 241 height 17
paste input "acompanhamento para setor de regulação - TI"
type input "acompanhamento para setor de regulação - TI"
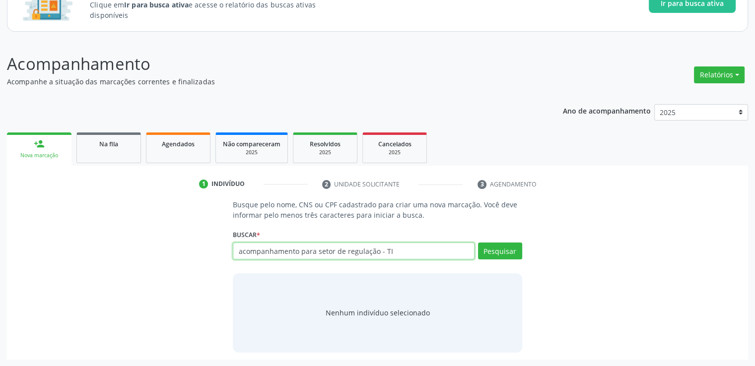
drag, startPoint x: 415, startPoint y: 258, endPoint x: 182, endPoint y: 266, distance: 233.8
click at [182, 266] on div "Busque pelo nome, CNS ou CPF cadastrado para criar uma nova marcação. Você deve…" at bounding box center [377, 275] width 727 height 153
click at [74, 301] on div "Busque pelo nome, CNS ou CPF cadastrado para criar uma nova marcação. Você deve…" at bounding box center [377, 275] width 727 height 153
click at [286, 249] on input "text" at bounding box center [353, 251] width 241 height 17
paste input "116.248.654-61"
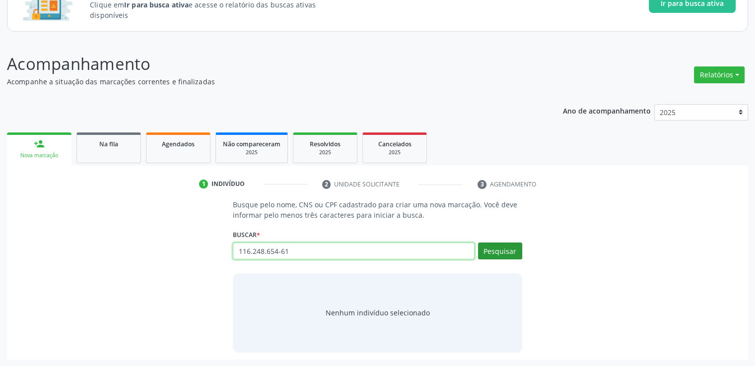
type input "116.248.654-61"
click at [499, 246] on button "Pesquisar" at bounding box center [500, 251] width 44 height 17
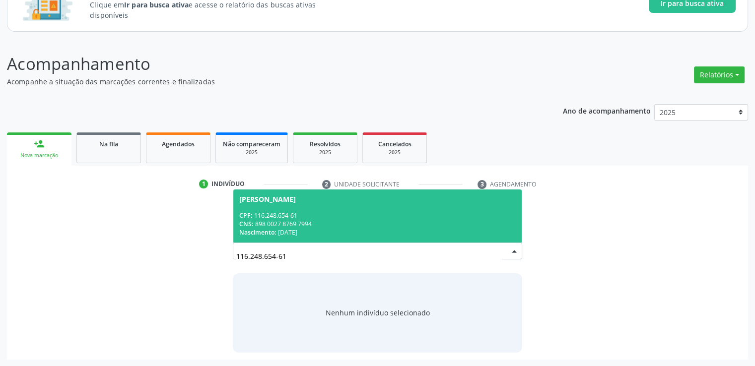
click at [346, 216] on div "CPF: 116.248.654-61" at bounding box center [377, 215] width 276 height 8
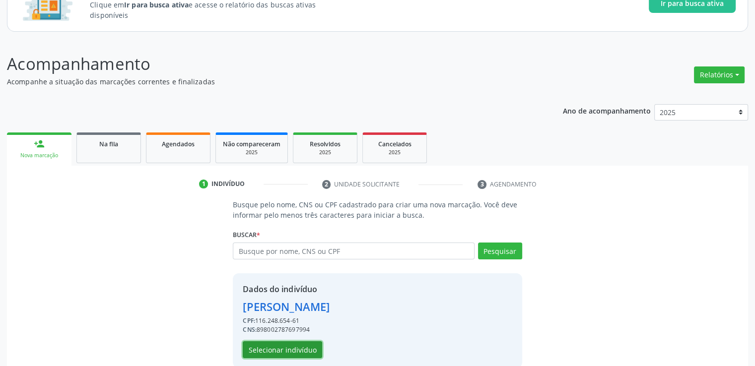
click at [299, 350] on button "Selecionar indivíduo" at bounding box center [282, 349] width 79 height 17
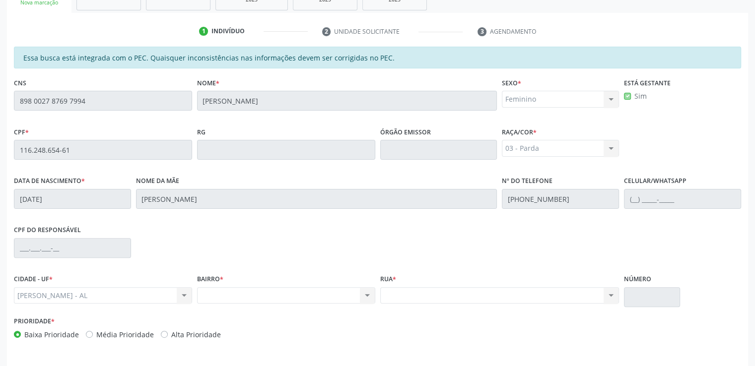
scroll to position [271, 0]
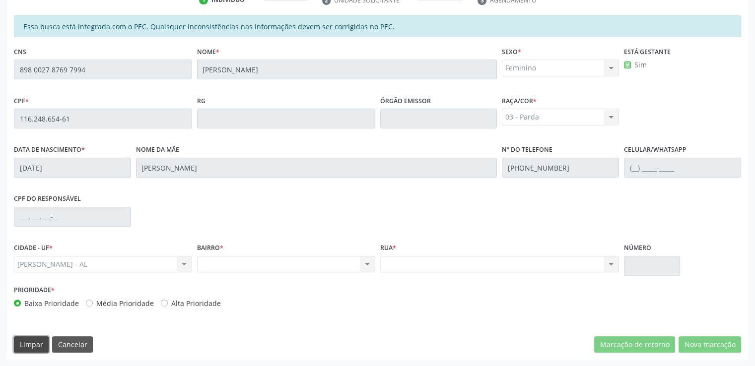
click at [38, 344] on button "Limpar" at bounding box center [31, 344] width 35 height 17
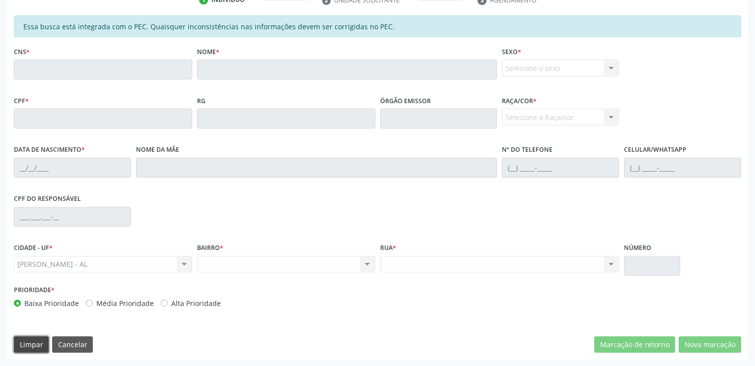
scroll to position [123, 0]
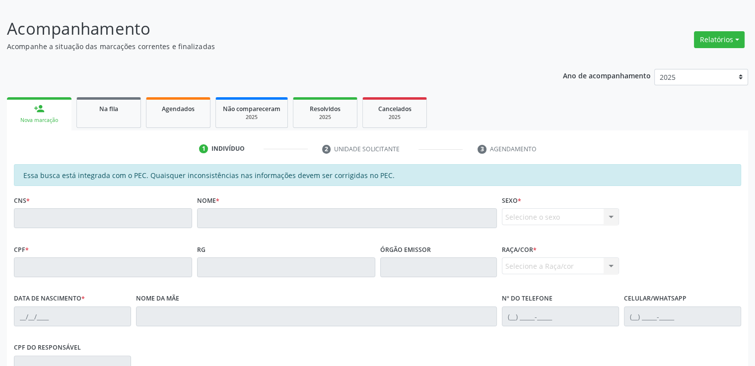
click at [27, 105] on link "person_add Nova marcação" at bounding box center [39, 113] width 64 height 33
click at [48, 117] on div "Nova marcação" at bounding box center [39, 120] width 51 height 7
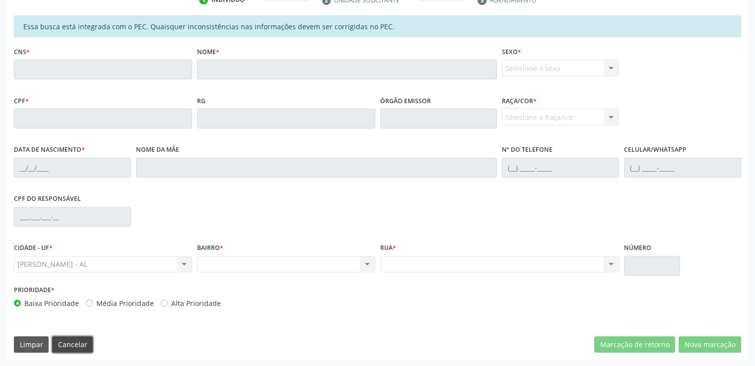
click at [83, 346] on button "Cancelar" at bounding box center [72, 344] width 41 height 17
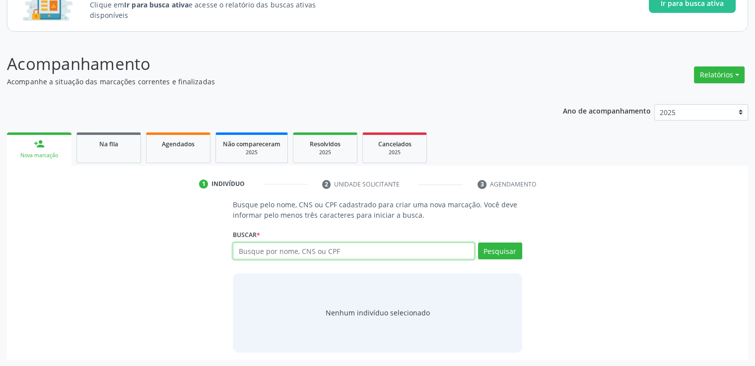
click at [276, 255] on input "text" at bounding box center [353, 251] width 241 height 17
paste input "708307240028760"
type input "708307240028760"
click at [511, 248] on button "Pesquisar" at bounding box center [500, 251] width 44 height 17
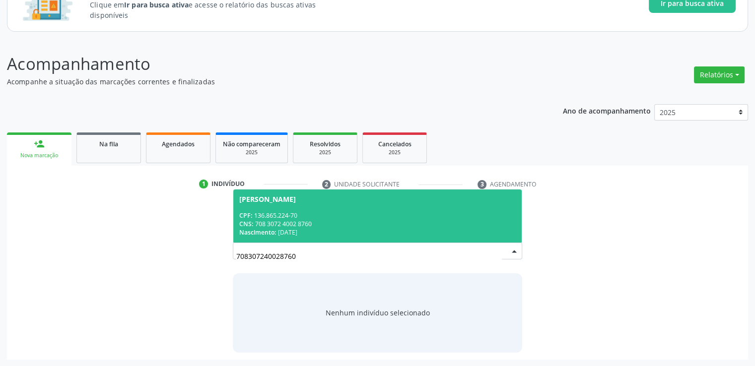
click at [400, 217] on div "CPF: 136.865.224-70" at bounding box center [377, 215] width 276 height 8
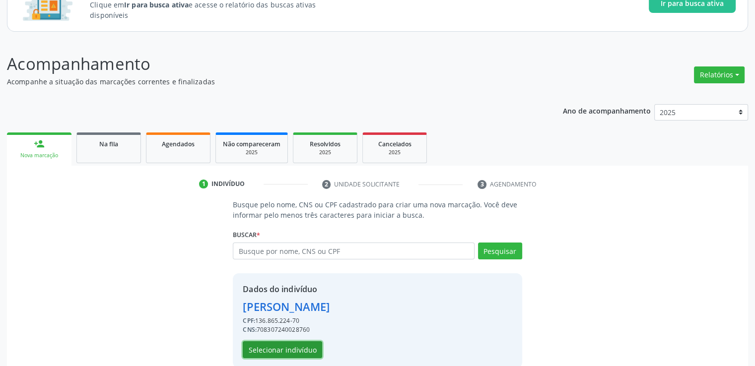
click at [283, 351] on button "Selecionar indivíduo" at bounding box center [282, 349] width 79 height 17
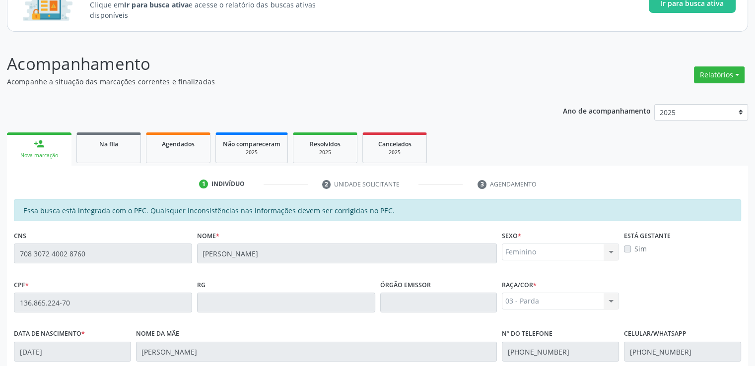
click at [397, 70] on p "Acompanhamento" at bounding box center [266, 64] width 518 height 25
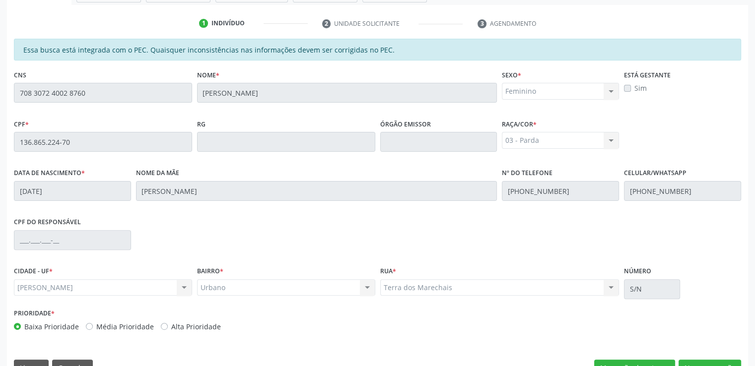
scroll to position [271, 0]
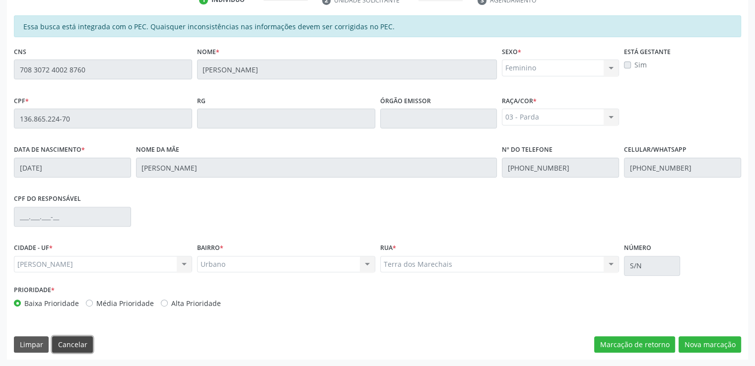
click at [70, 344] on button "Cancelar" at bounding box center [72, 344] width 41 height 17
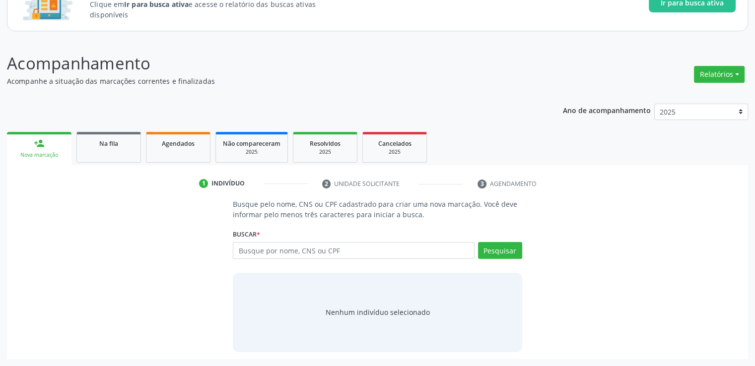
scroll to position [87, 0]
click at [417, 252] on input "text" at bounding box center [353, 251] width 241 height 17
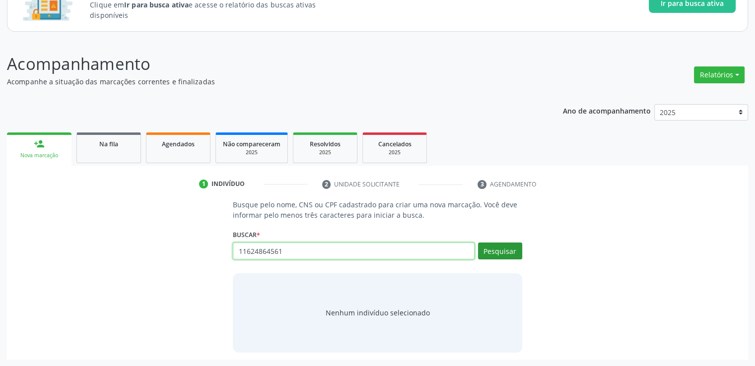
type input "11624864561"
click at [504, 253] on button "Pesquisar" at bounding box center [500, 251] width 44 height 17
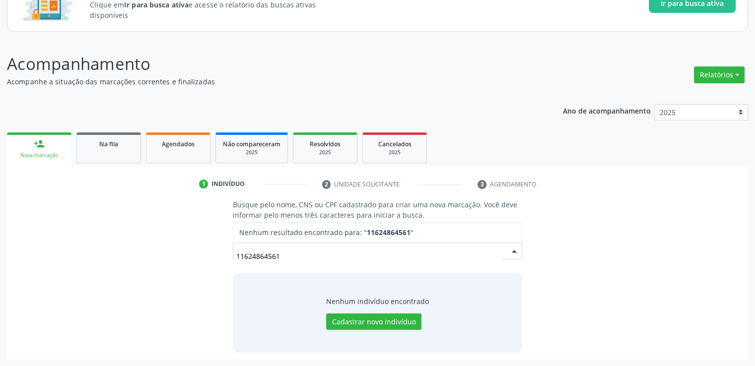
click at [250, 260] on input "11624864561" at bounding box center [368, 256] width 265 height 20
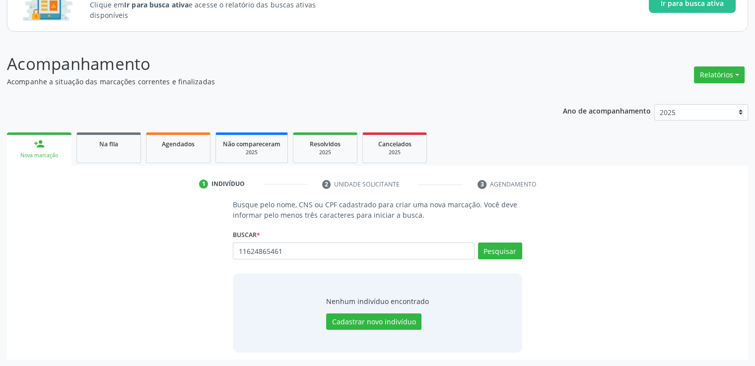
type input "11624865461"
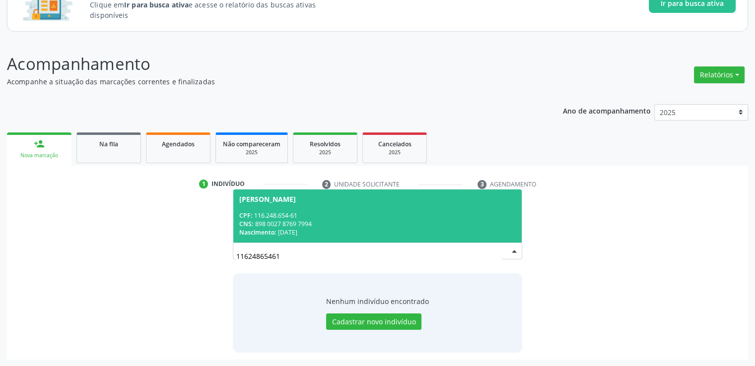
click at [311, 213] on div "CPF: 116.248.654-61" at bounding box center [377, 215] width 276 height 8
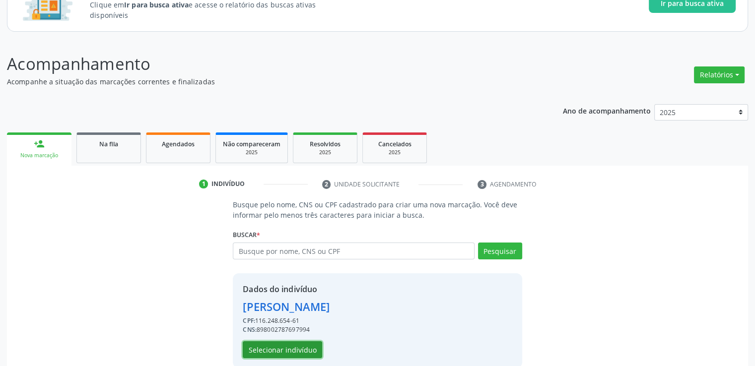
click at [284, 350] on button "Selecionar indivíduo" at bounding box center [282, 349] width 79 height 17
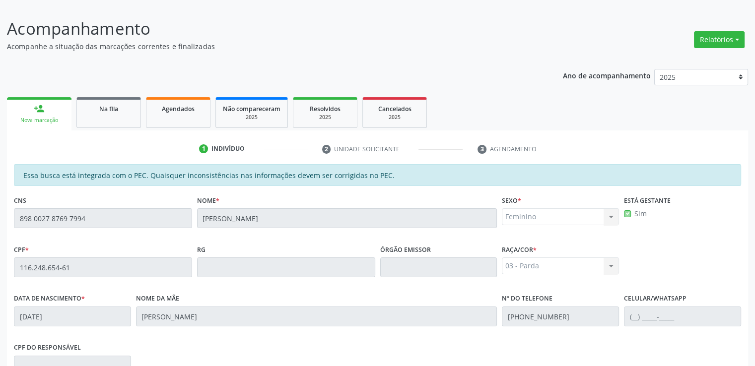
scroll to position [73, 0]
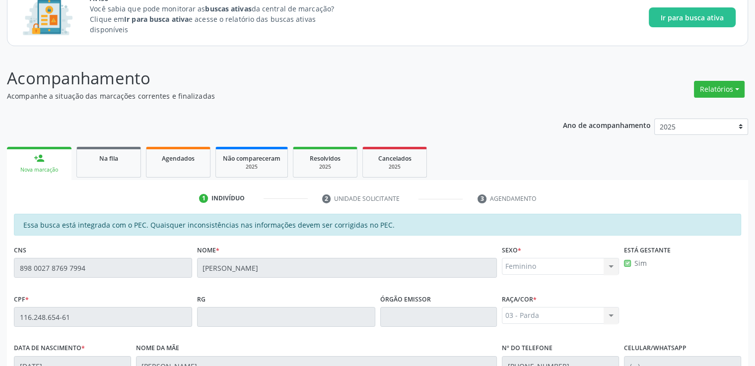
click at [43, 167] on div "Nova marcação" at bounding box center [39, 169] width 51 height 7
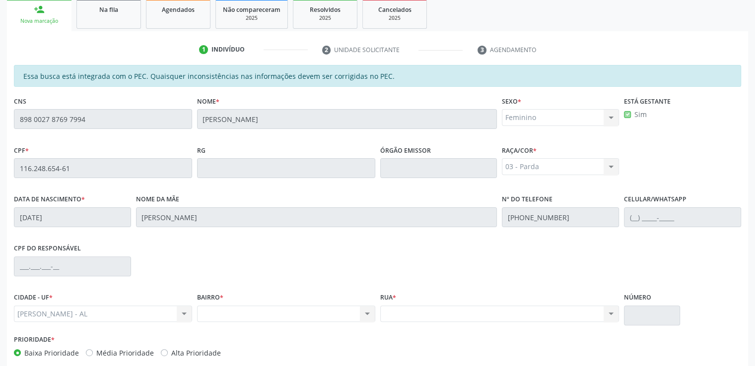
scroll to position [271, 0]
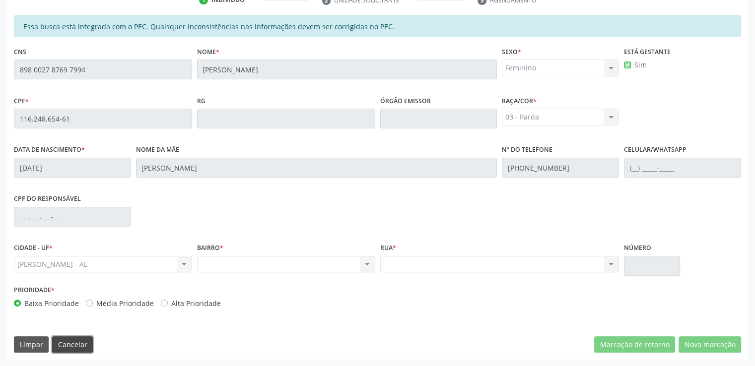
click at [82, 341] on button "Cancelar" at bounding box center [72, 344] width 41 height 17
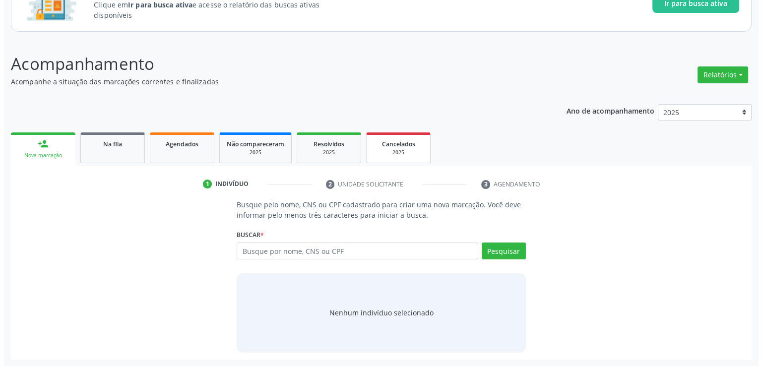
scroll to position [0, 0]
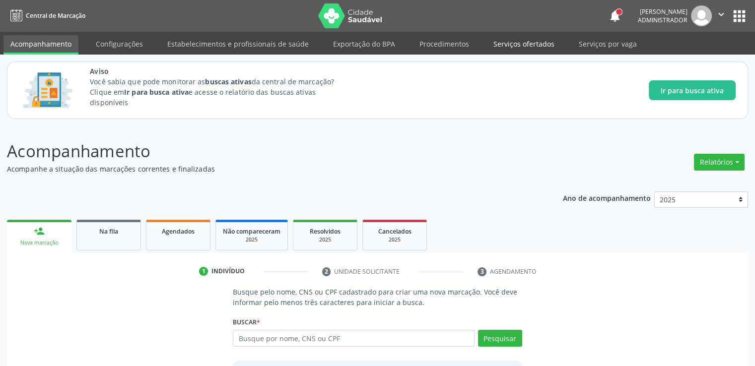
click at [518, 48] on link "Serviços ofertados" at bounding box center [523, 43] width 75 height 17
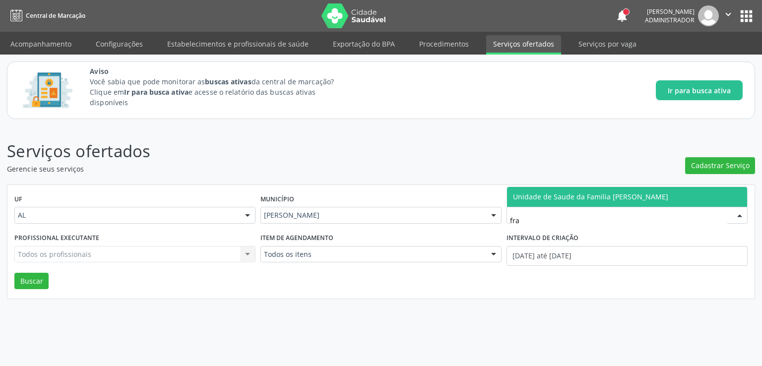
type input "fran"
click at [546, 193] on span "Unidade de Saude da Familia [PERSON_NAME]" at bounding box center [590, 196] width 155 height 9
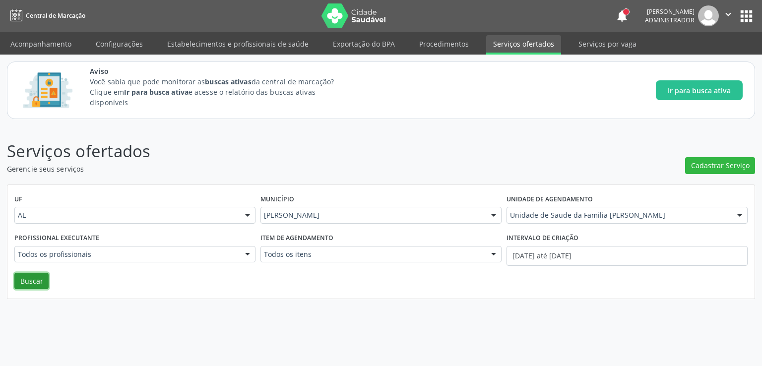
click at [26, 282] on button "Buscar" at bounding box center [31, 281] width 34 height 17
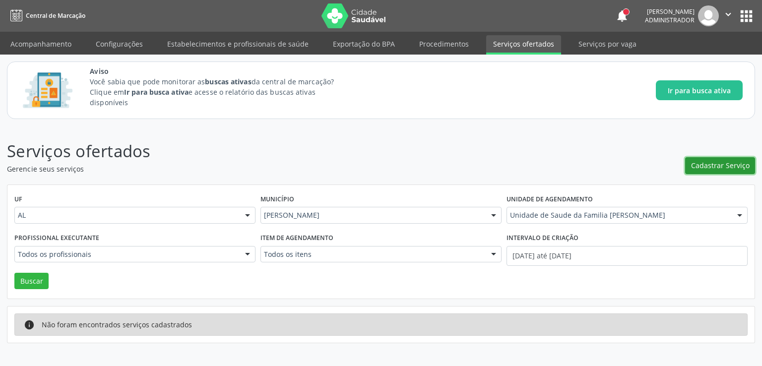
click at [709, 169] on span "Cadastrar Serviço" at bounding box center [720, 165] width 59 height 10
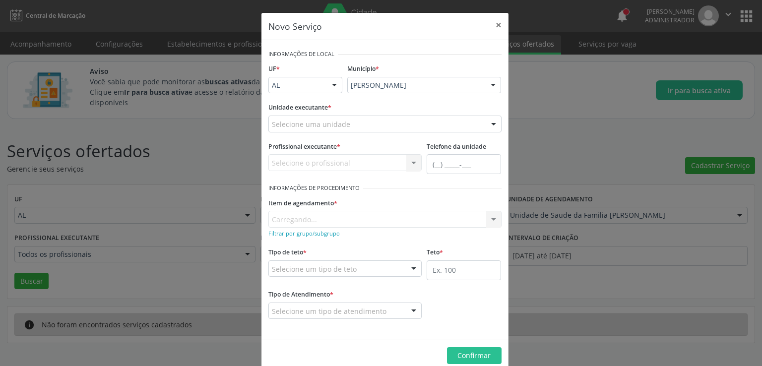
click at [375, 123] on div "Selecione uma unidade" at bounding box center [384, 124] width 233 height 17
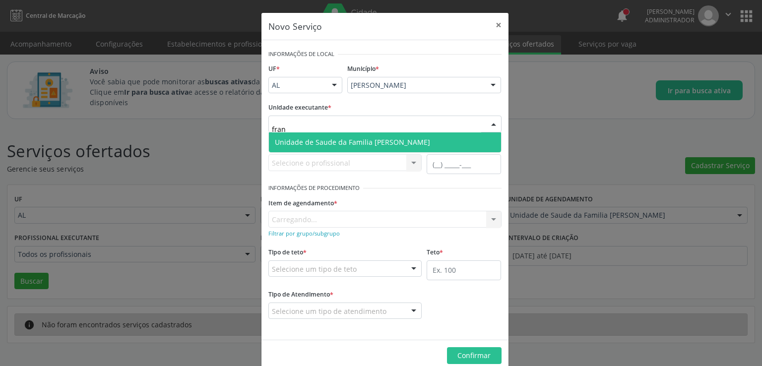
type input "franc"
click at [373, 141] on span "Unidade de Saude da Familia [PERSON_NAME]" at bounding box center [352, 141] width 155 height 9
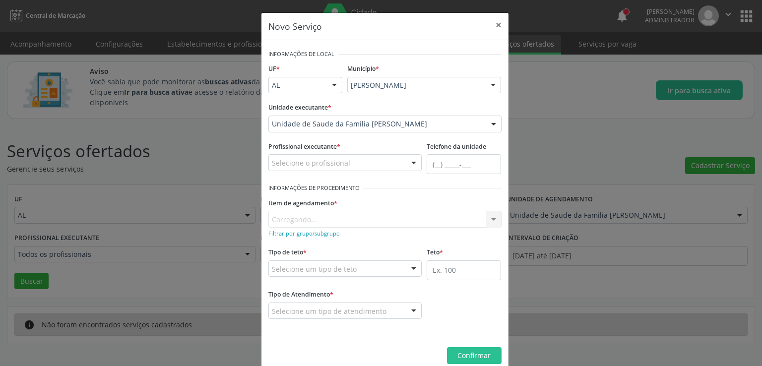
click at [361, 167] on div "Selecione o profissional" at bounding box center [345, 162] width 154 height 17
click at [334, 155] on div "Selecione o profissional" at bounding box center [345, 162] width 154 height 17
click at [335, 161] on input "luc" at bounding box center [337, 168] width 130 height 20
type input "l"
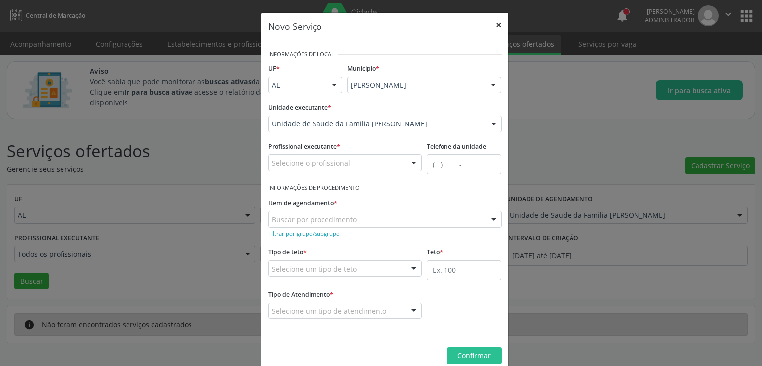
click at [496, 22] on button "×" at bounding box center [499, 25] width 20 height 24
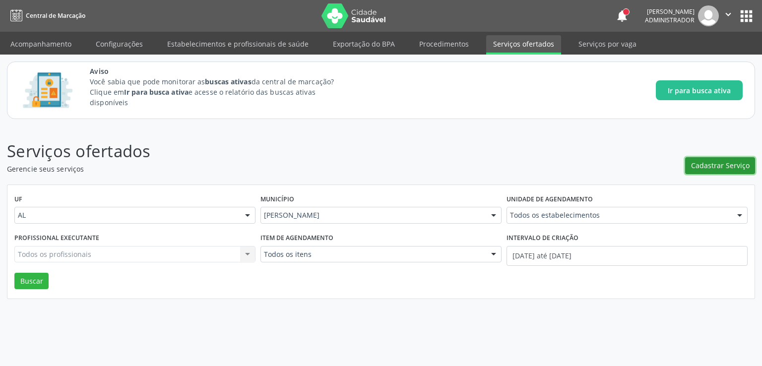
click at [727, 164] on span "Cadastrar Serviço" at bounding box center [720, 165] width 59 height 10
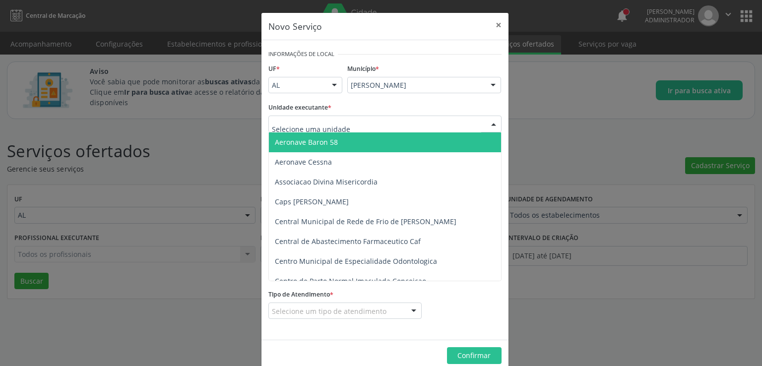
click at [355, 122] on div at bounding box center [384, 124] width 233 height 17
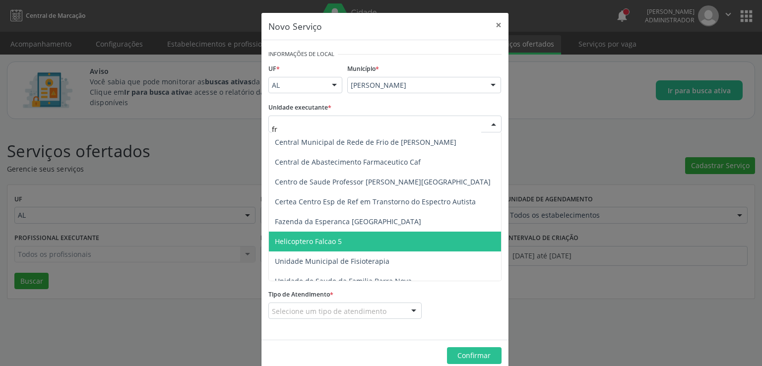
type input "fra"
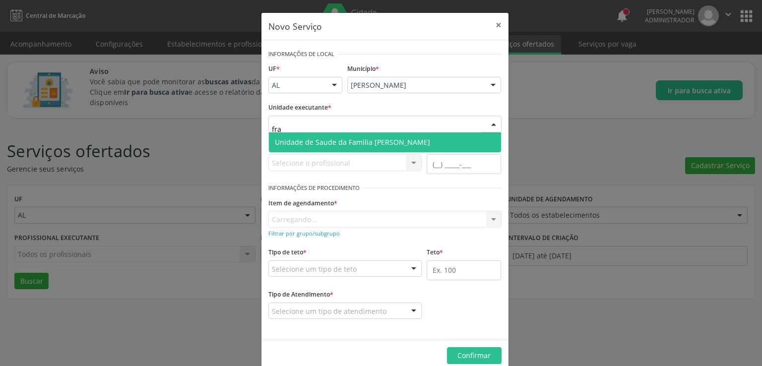
click at [341, 145] on span "Unidade de Saude da Familia [PERSON_NAME]" at bounding box center [352, 141] width 155 height 9
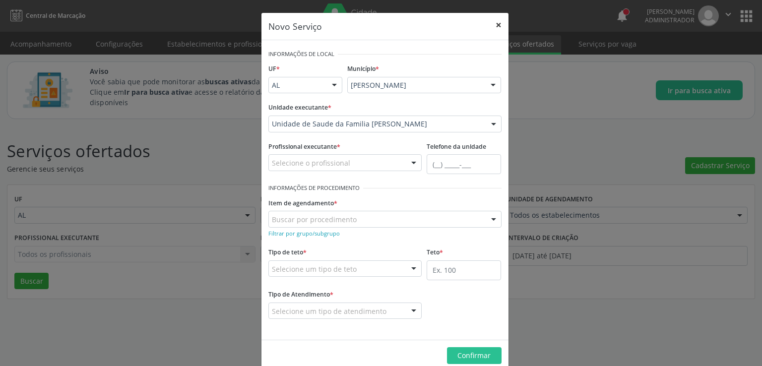
click at [498, 23] on button "×" at bounding box center [499, 25] width 20 height 24
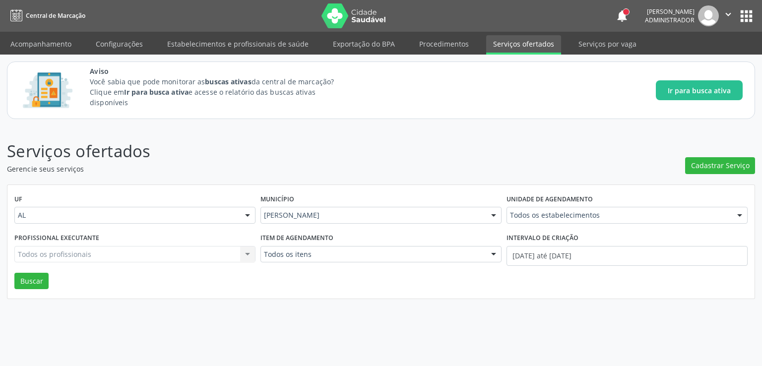
click at [383, 342] on div "Serviços ofertados Gerencie seus serviços Cadastrar Serviço UF AL AL Nenhum res…" at bounding box center [381, 246] width 762 height 240
click at [722, 167] on span "Cadastrar Serviço" at bounding box center [720, 165] width 59 height 10
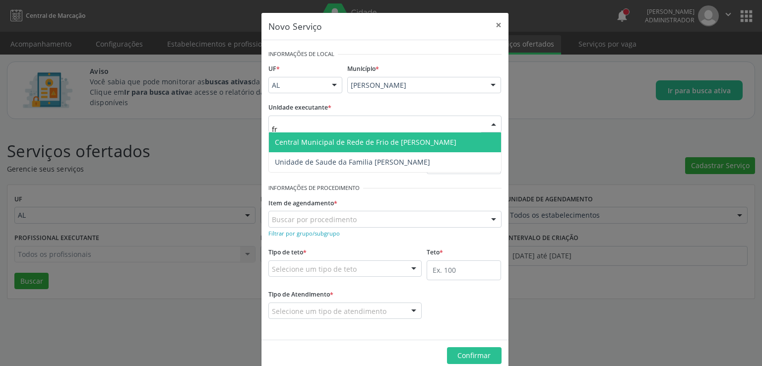
type input "f"
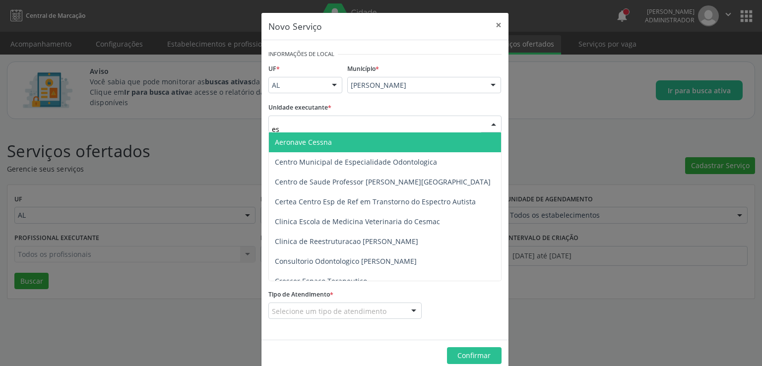
type input "est"
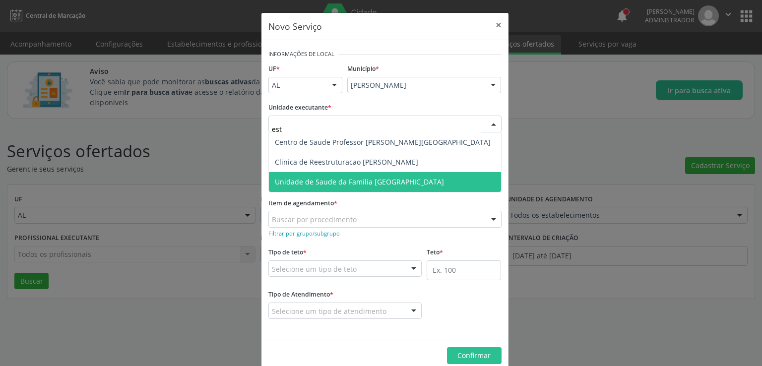
click at [326, 184] on span "Unidade de Saude da Familia [GEOGRAPHIC_DATA]" at bounding box center [359, 181] width 169 height 9
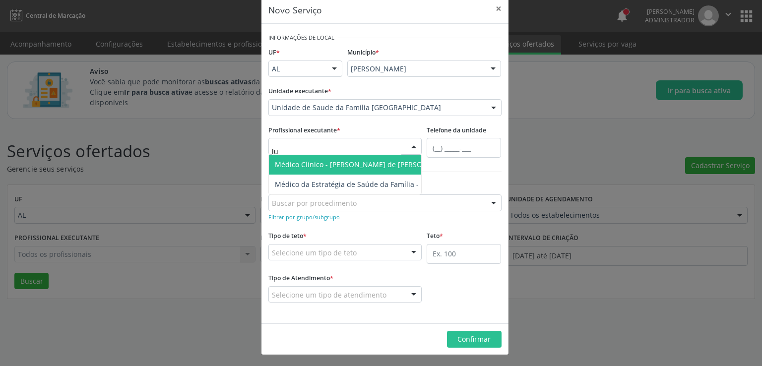
type input "l"
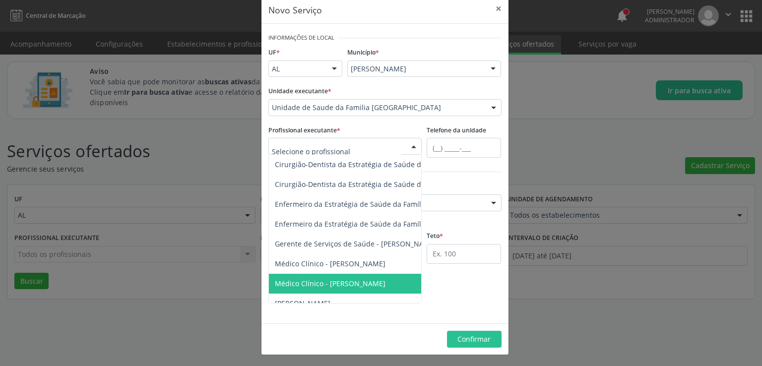
click at [399, 345] on footer "Confirmar" at bounding box center [384, 338] width 247 height 31
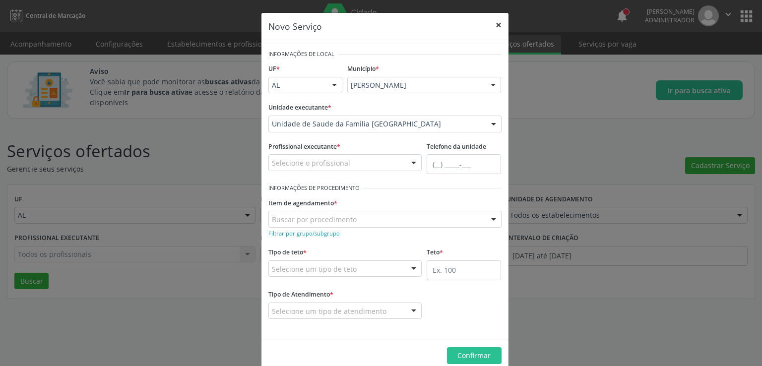
click at [492, 22] on button "×" at bounding box center [499, 25] width 20 height 24
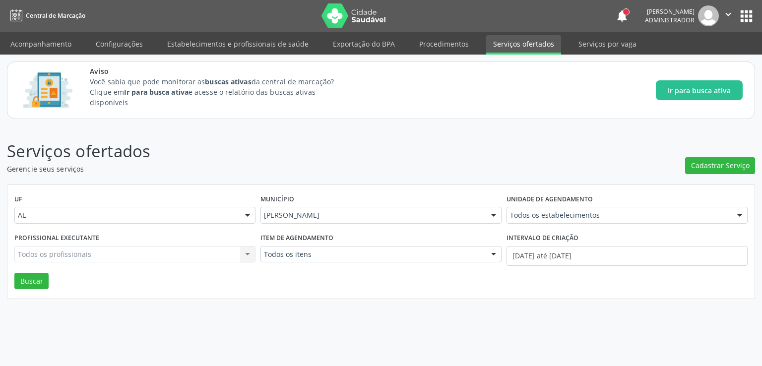
click at [470, 140] on p "Serviços ofertados" at bounding box center [269, 151] width 524 height 25
